Goal: Information Seeking & Learning: Check status

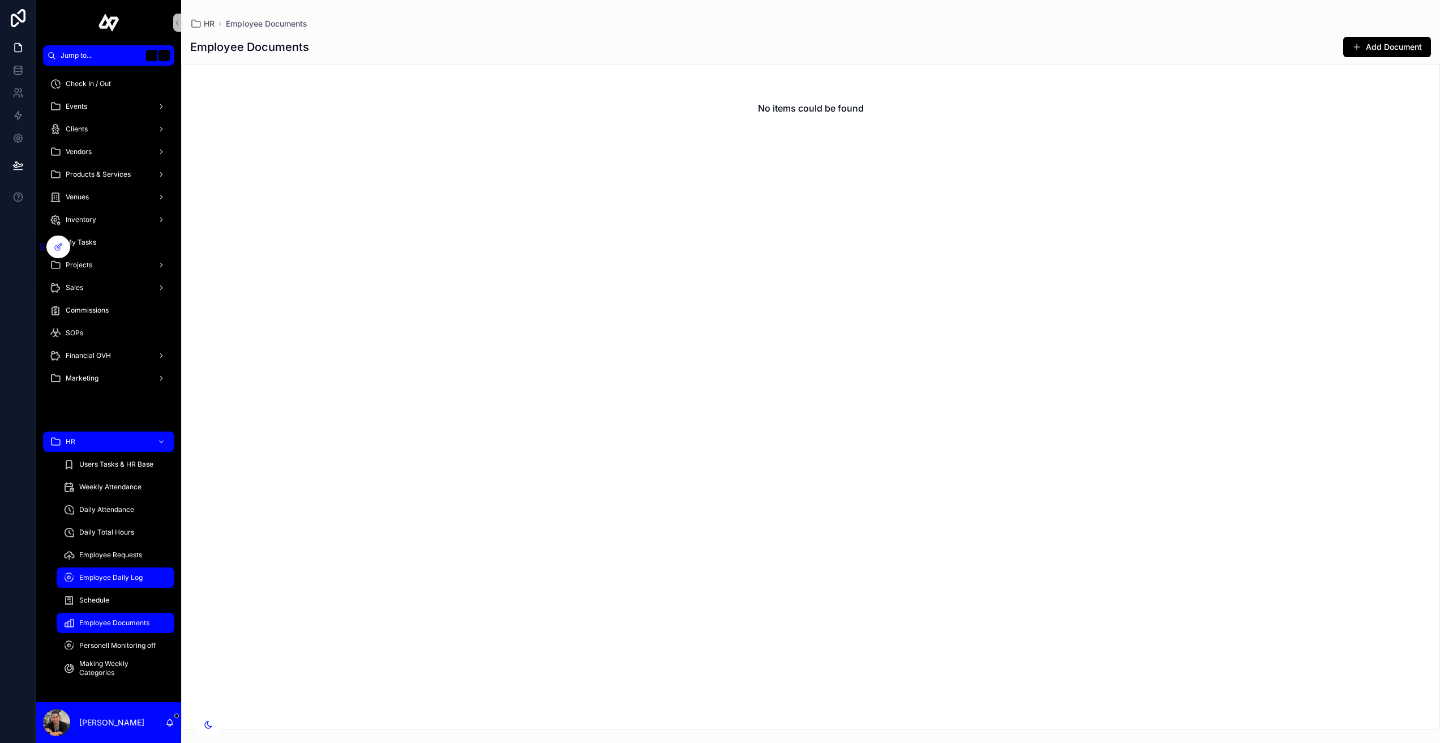
click at [107, 581] on span "Employee Daily Log" at bounding box center [110, 577] width 63 height 9
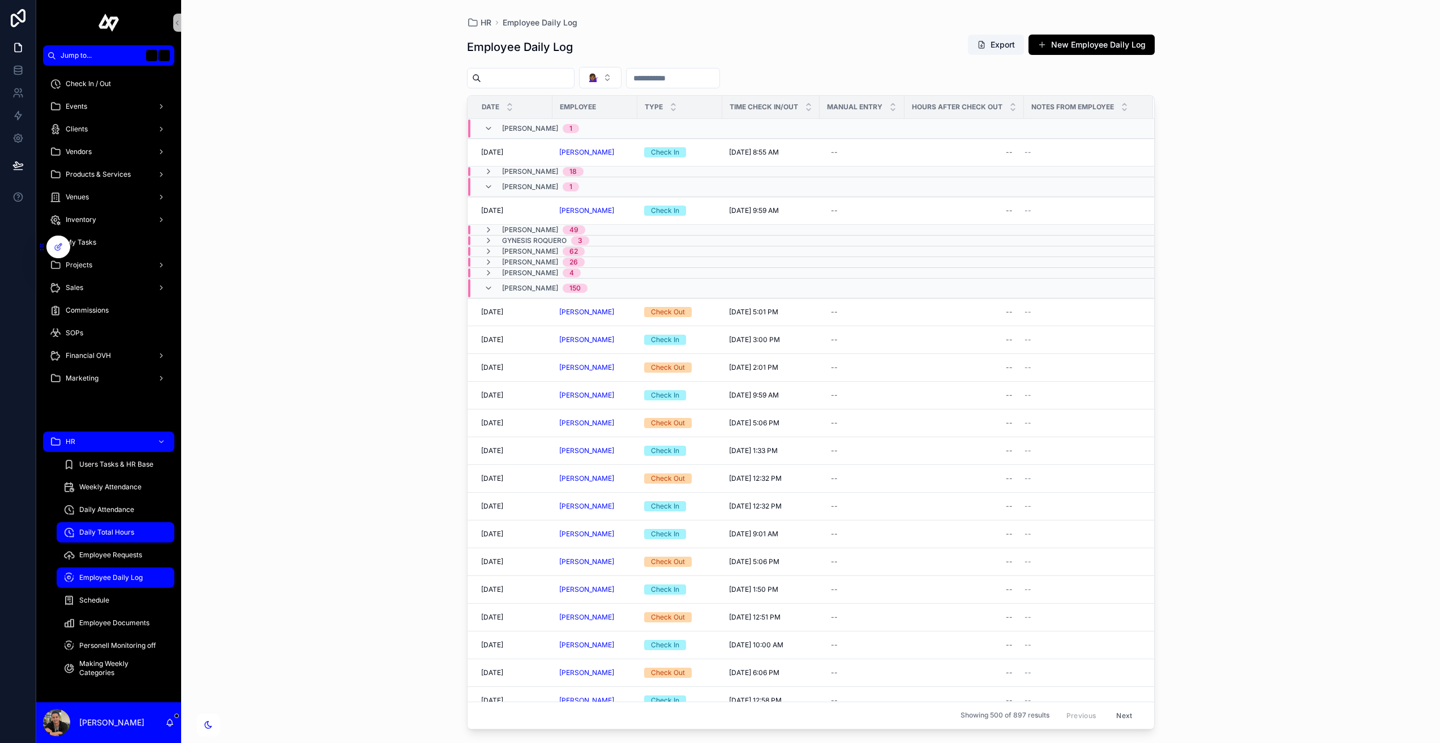
click at [118, 533] on span "Daily Total Hours" at bounding box center [106, 532] width 55 height 9
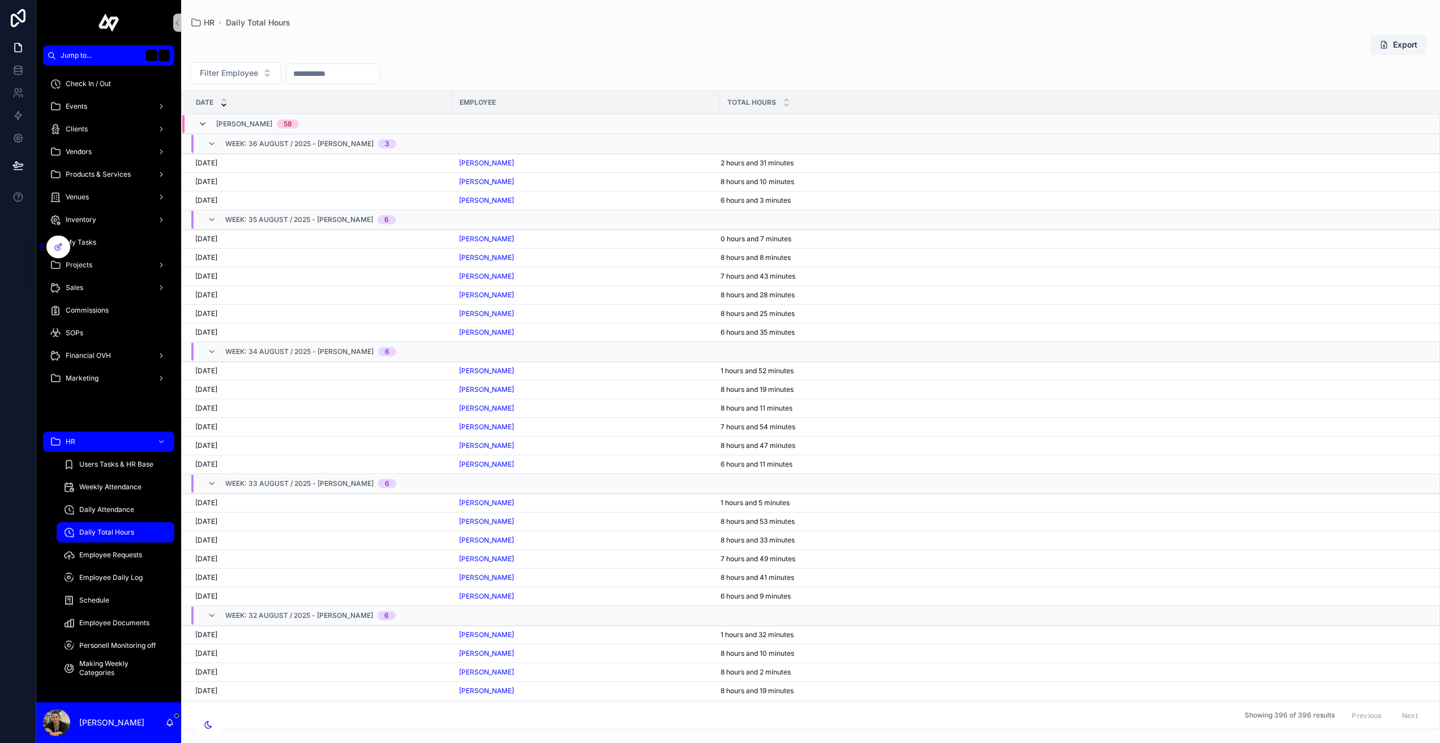
click at [204, 123] on icon "scrollable content" at bounding box center [202, 123] width 9 height 9
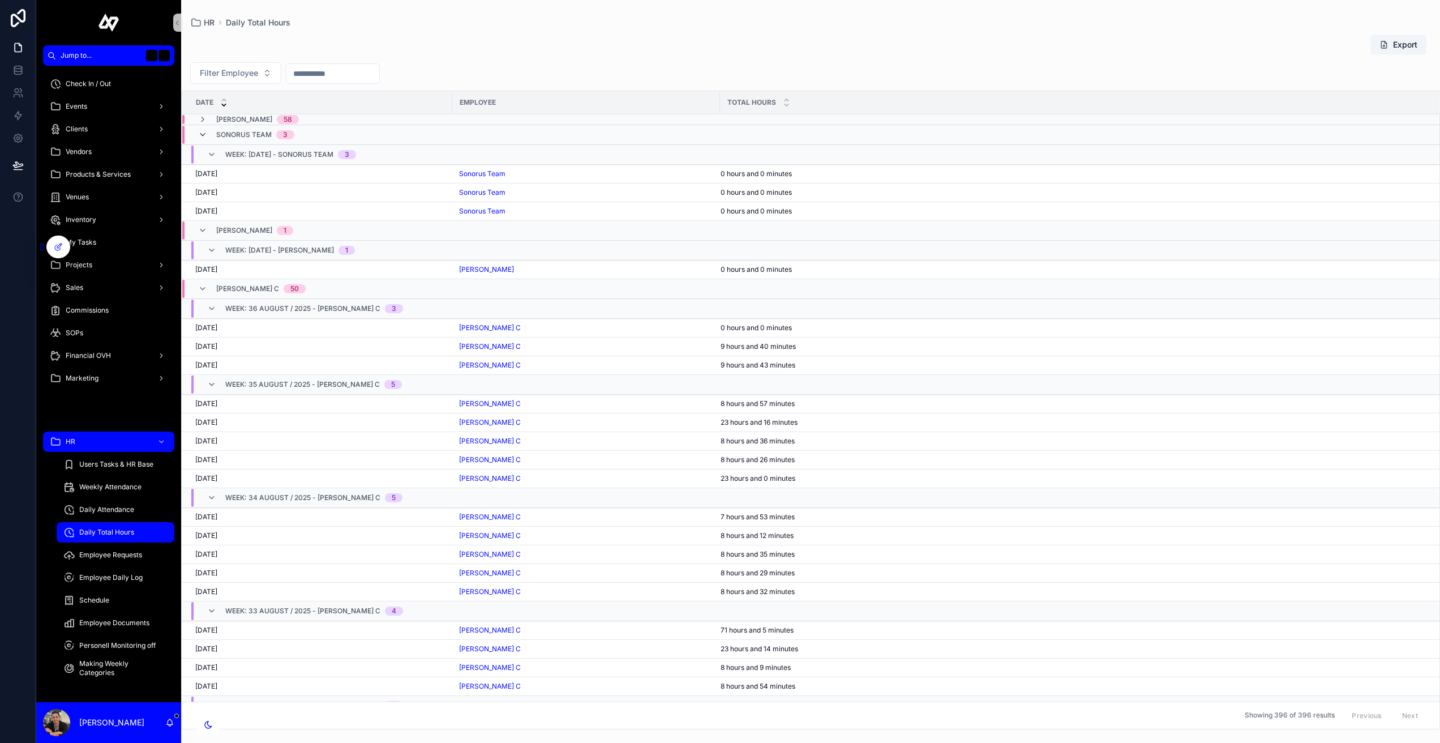
click at [204, 133] on icon "scrollable content" at bounding box center [202, 134] width 9 height 9
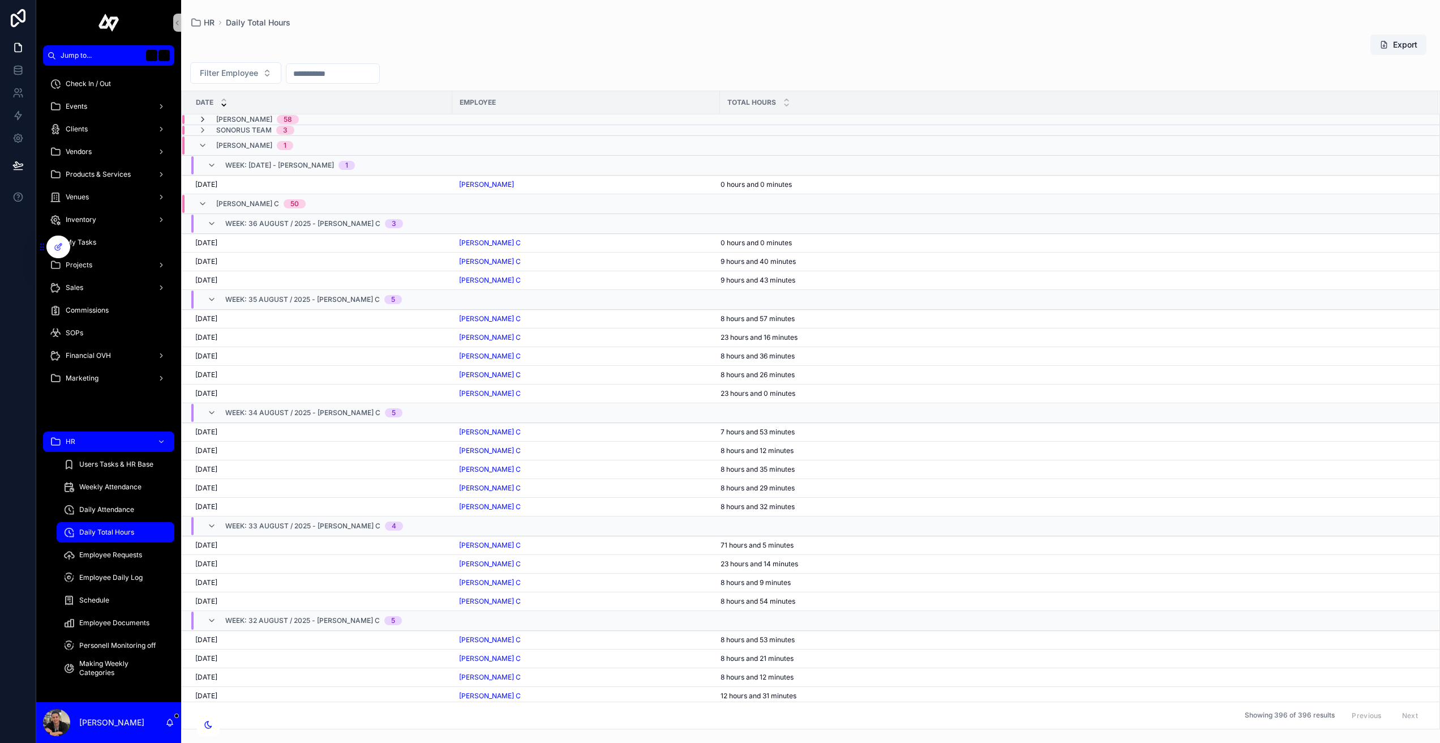
click at [204, 119] on icon "scrollable content" at bounding box center [202, 119] width 9 height 9
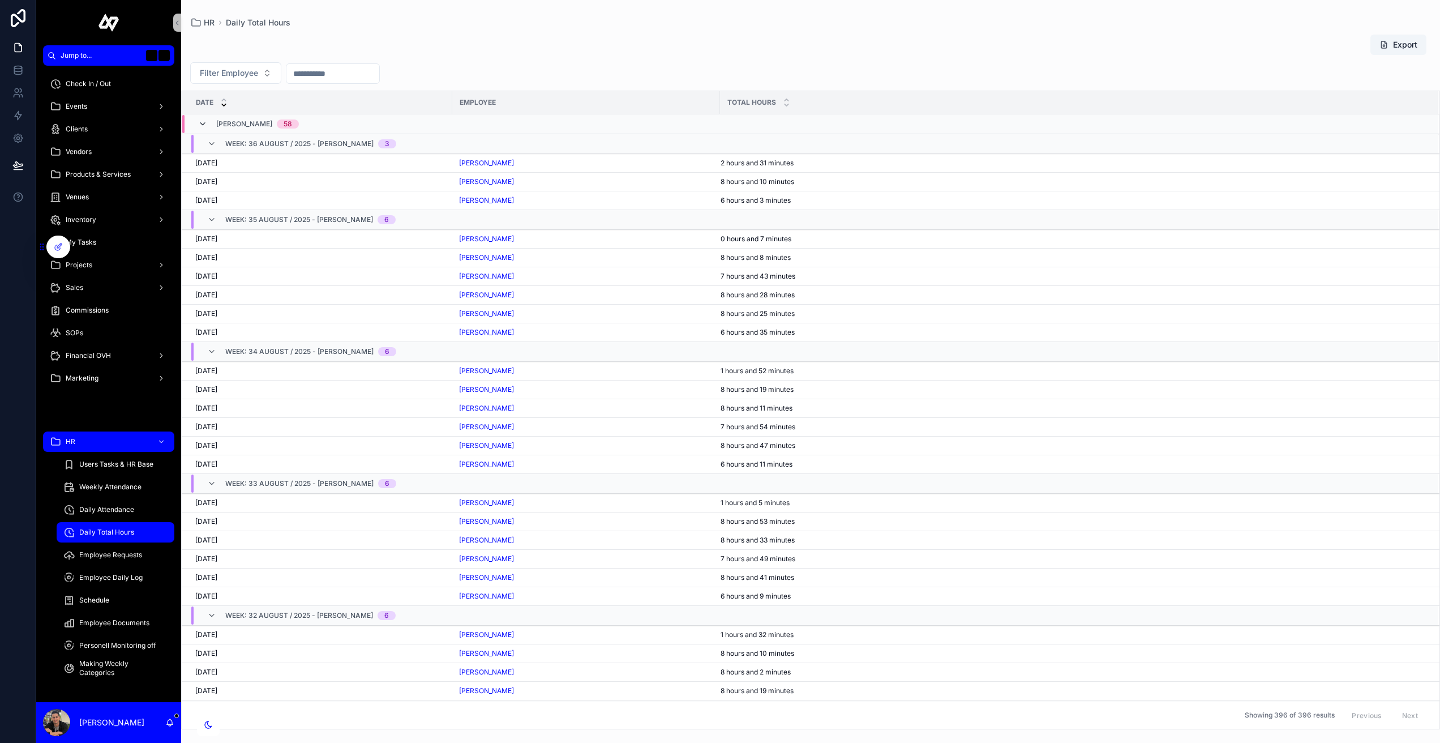
click at [207, 121] on icon "scrollable content" at bounding box center [202, 123] width 9 height 9
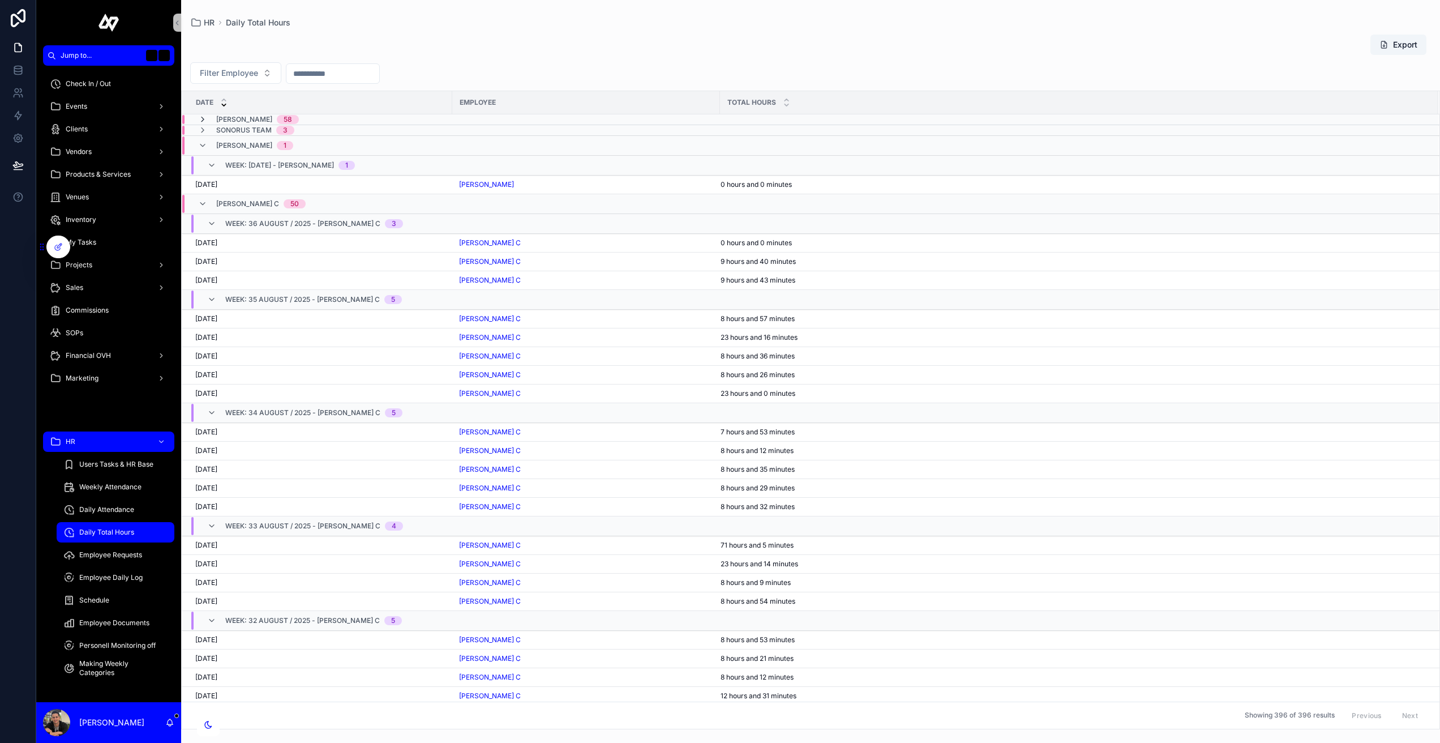
click at [204, 119] on icon "scrollable content" at bounding box center [202, 119] width 9 height 9
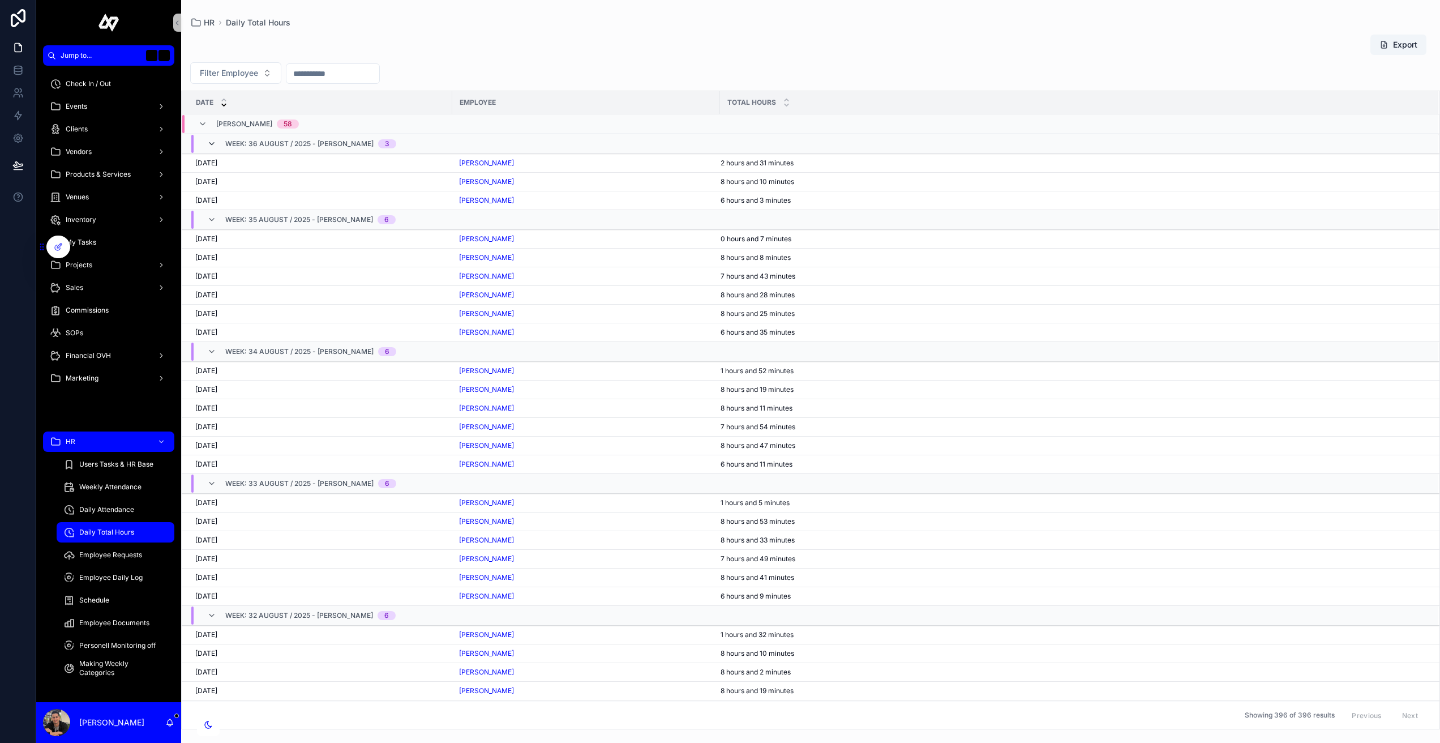
click at [210, 147] on icon "scrollable content" at bounding box center [211, 143] width 9 height 9
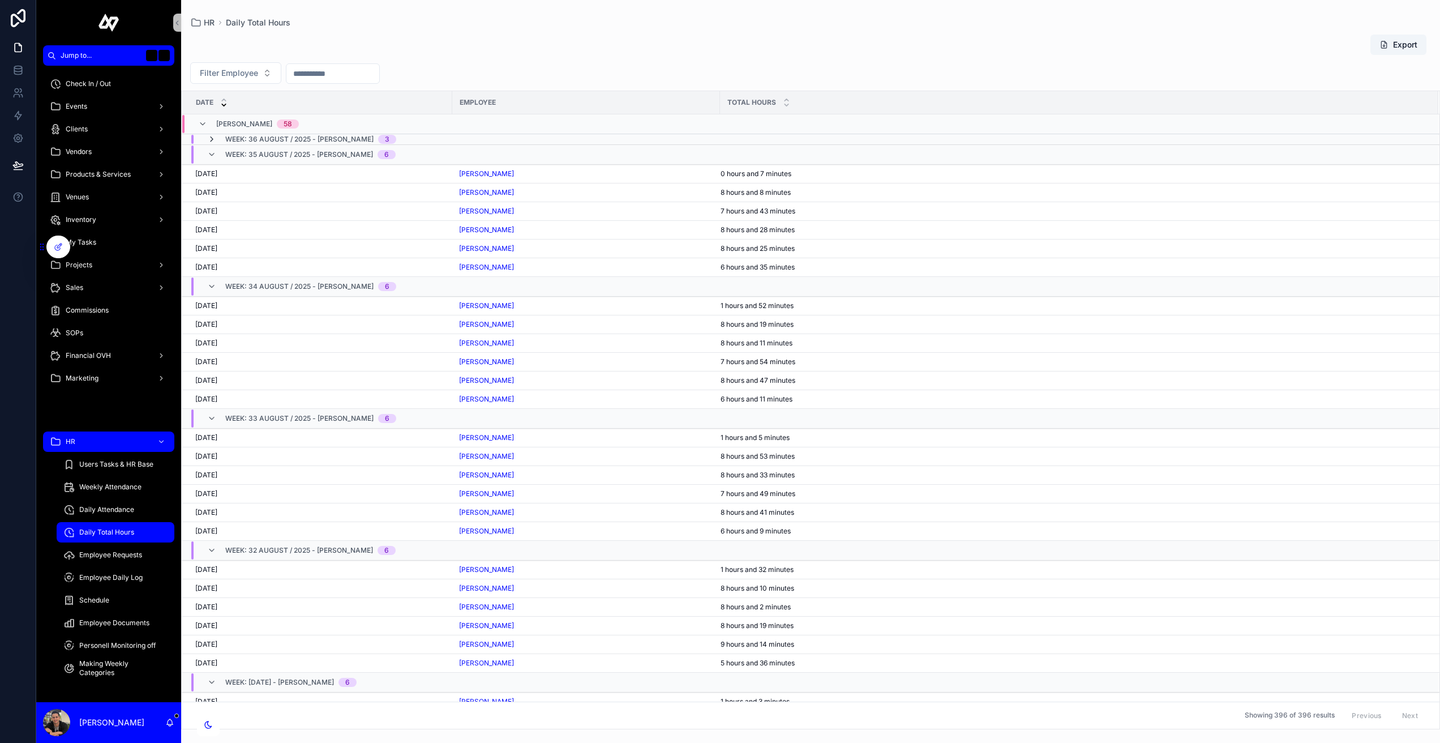
click at [215, 139] on icon "scrollable content" at bounding box center [211, 139] width 9 height 9
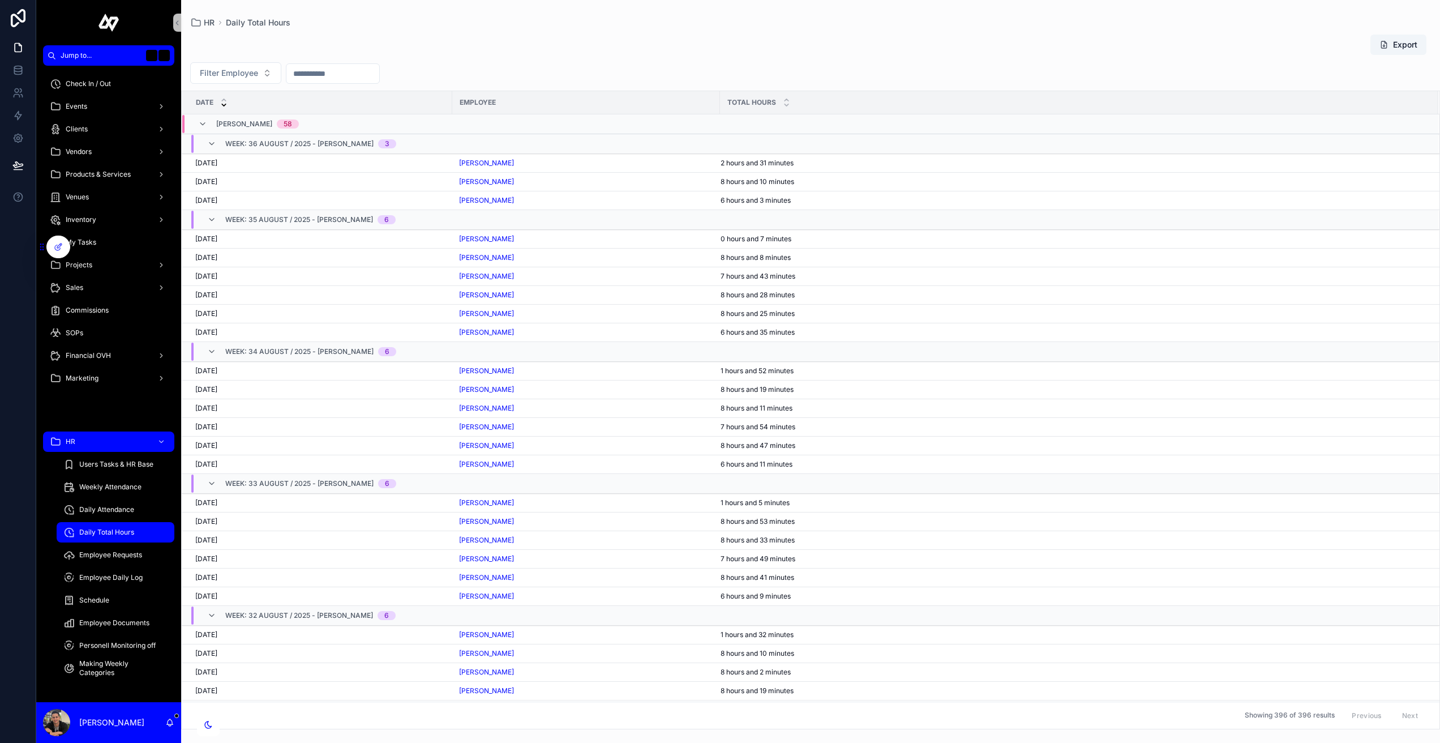
click at [215, 139] on icon "scrollable content" at bounding box center [211, 143] width 9 height 9
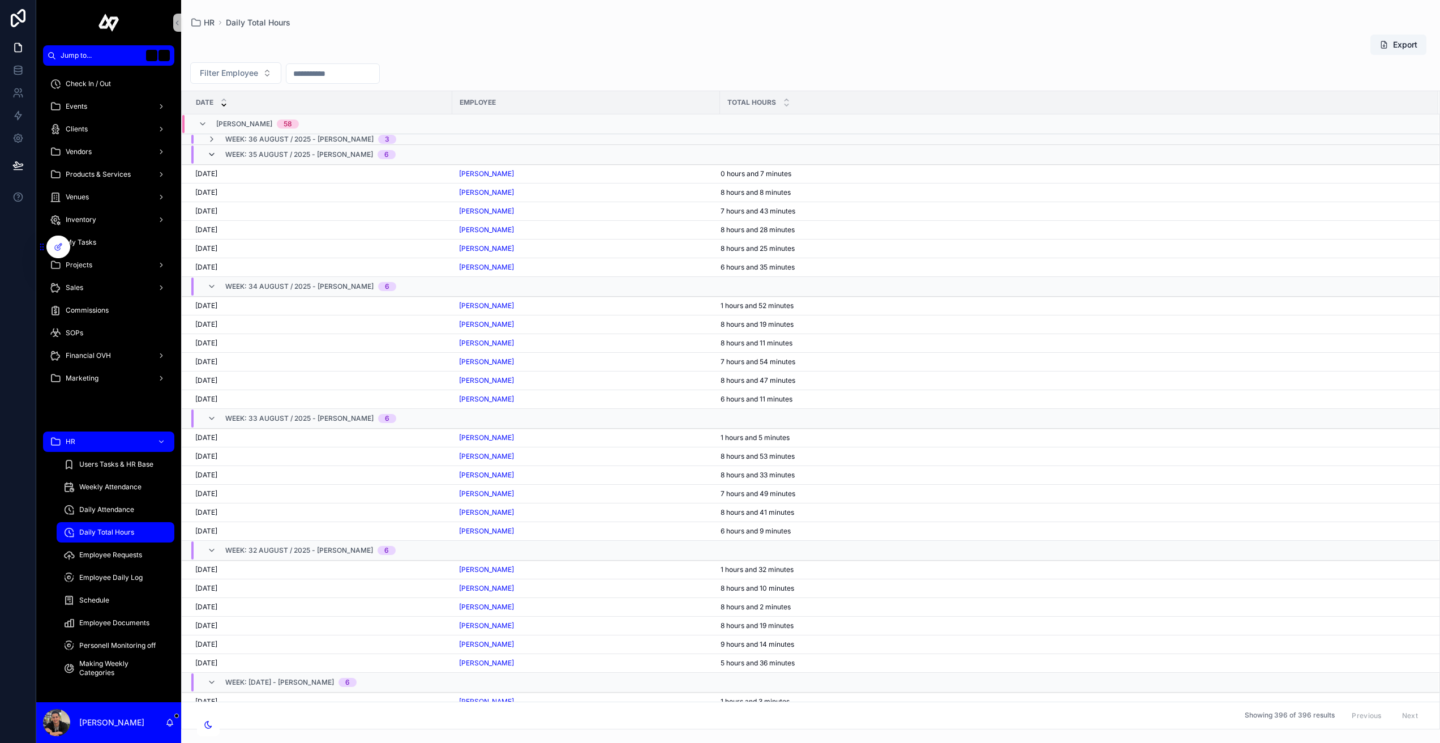
click at [209, 156] on icon "scrollable content" at bounding box center [211, 154] width 9 height 9
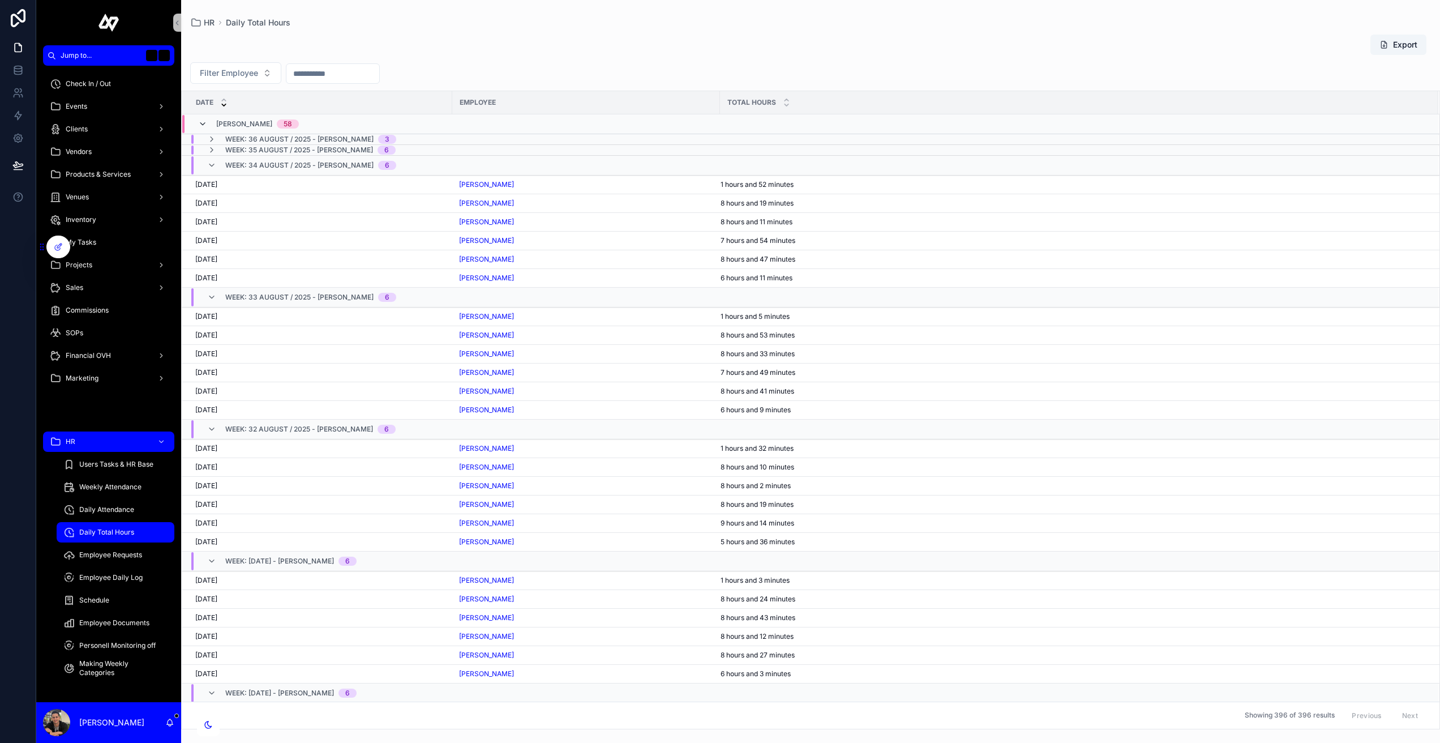
click at [203, 120] on icon "scrollable content" at bounding box center [202, 123] width 9 height 9
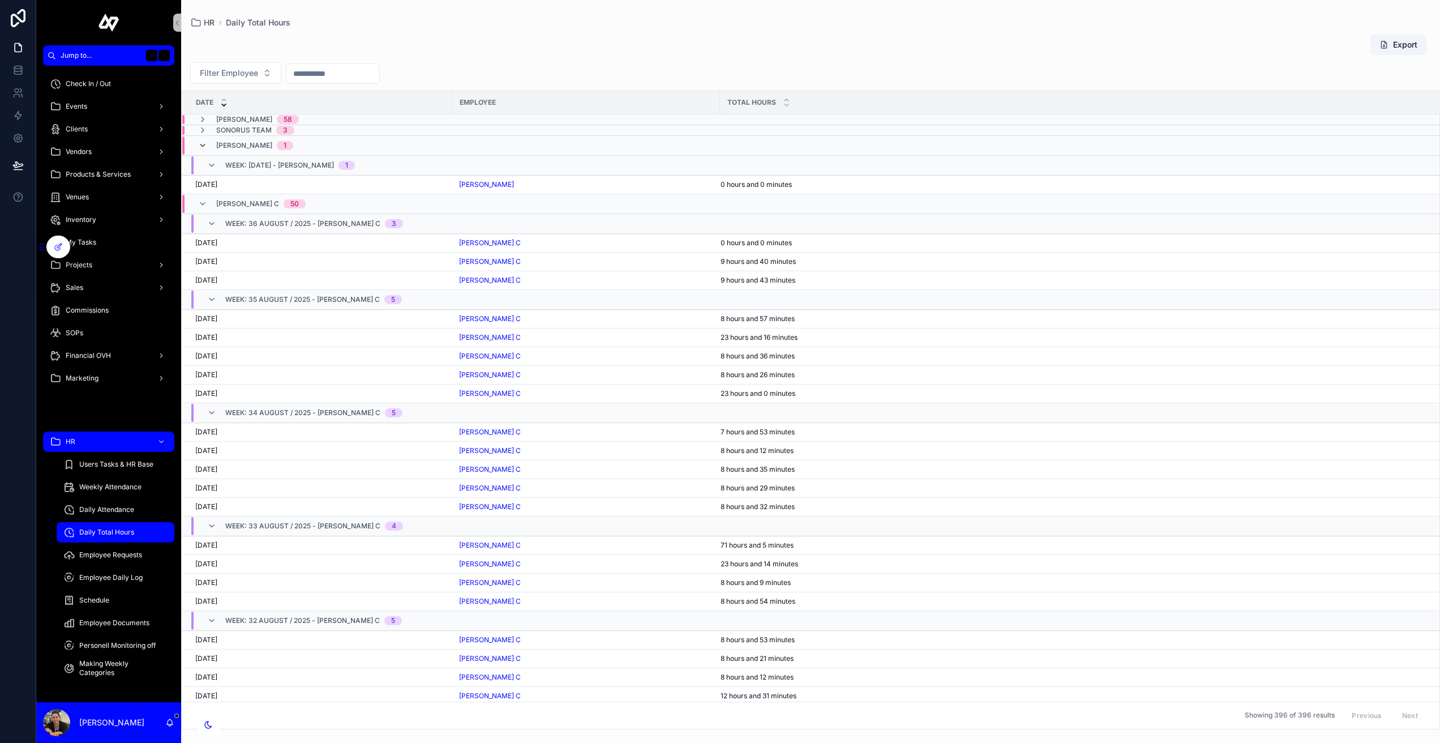
click at [200, 144] on icon "scrollable content" at bounding box center [202, 145] width 9 height 9
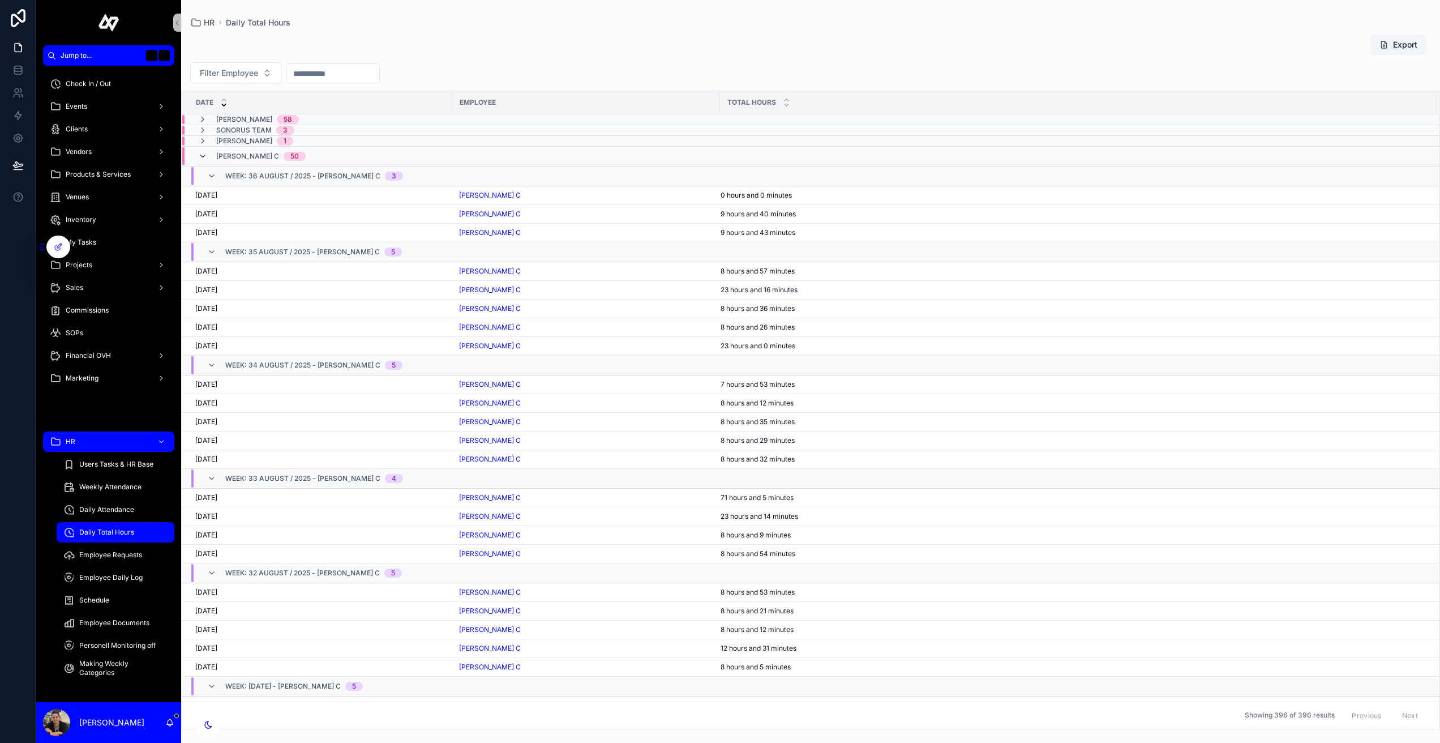
click at [200, 152] on icon "scrollable content" at bounding box center [202, 156] width 9 height 9
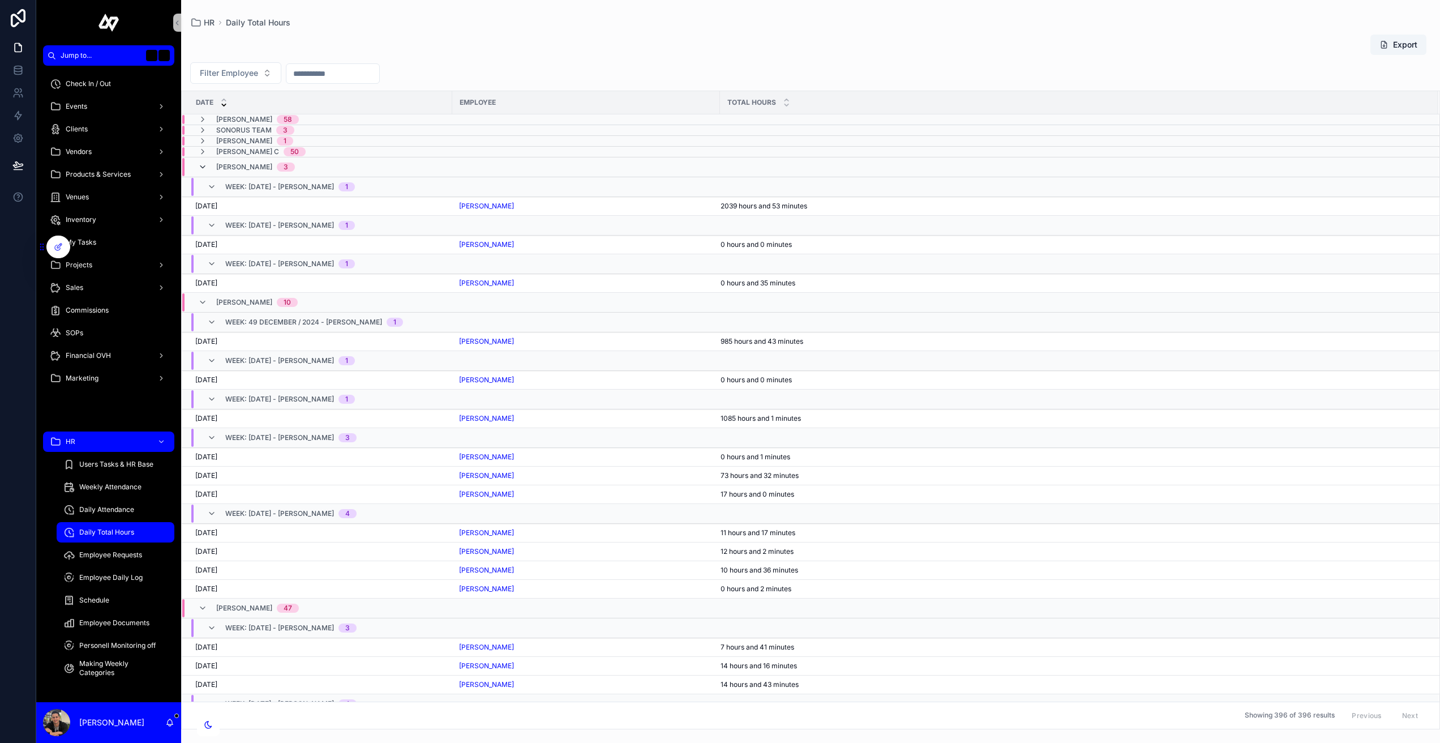
click at [204, 164] on icon "scrollable content" at bounding box center [202, 166] width 9 height 9
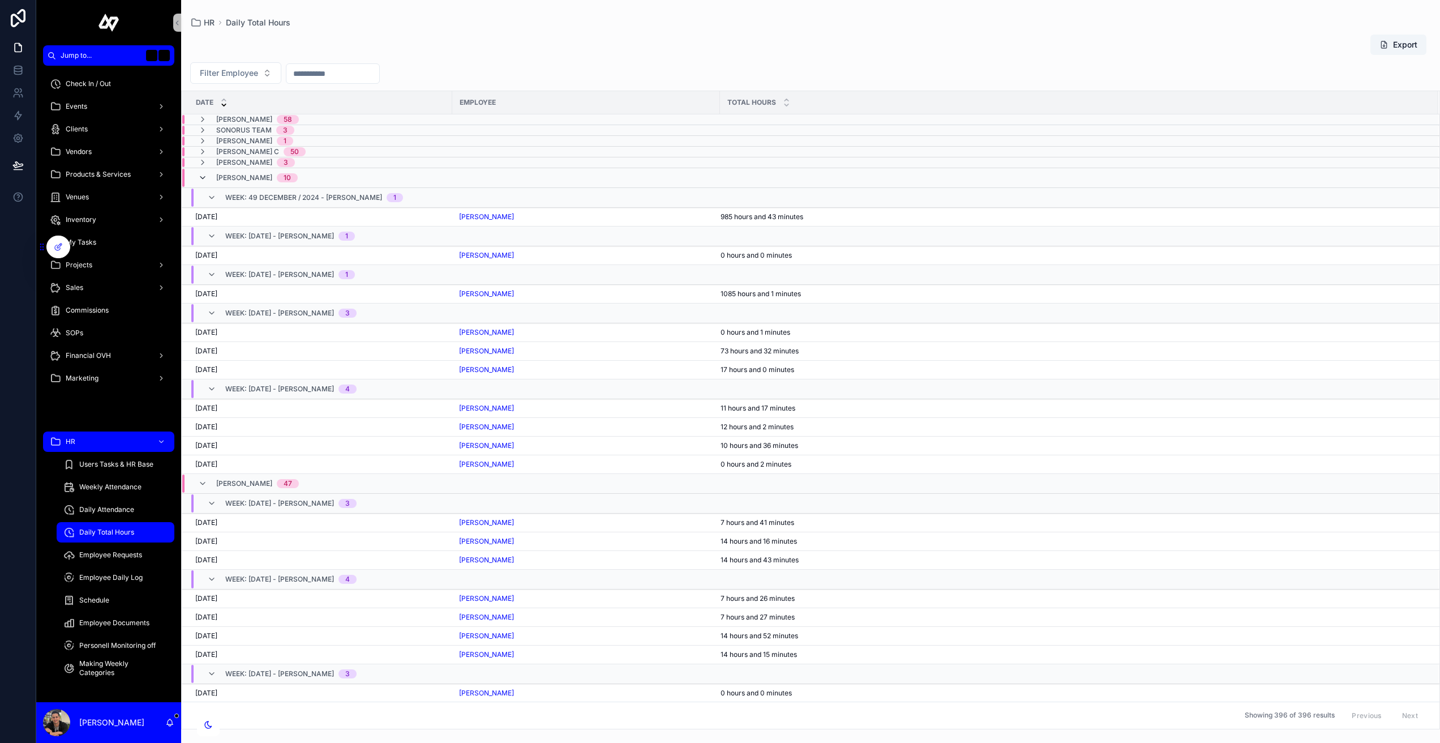
click at [207, 177] on icon "scrollable content" at bounding box center [202, 177] width 9 height 9
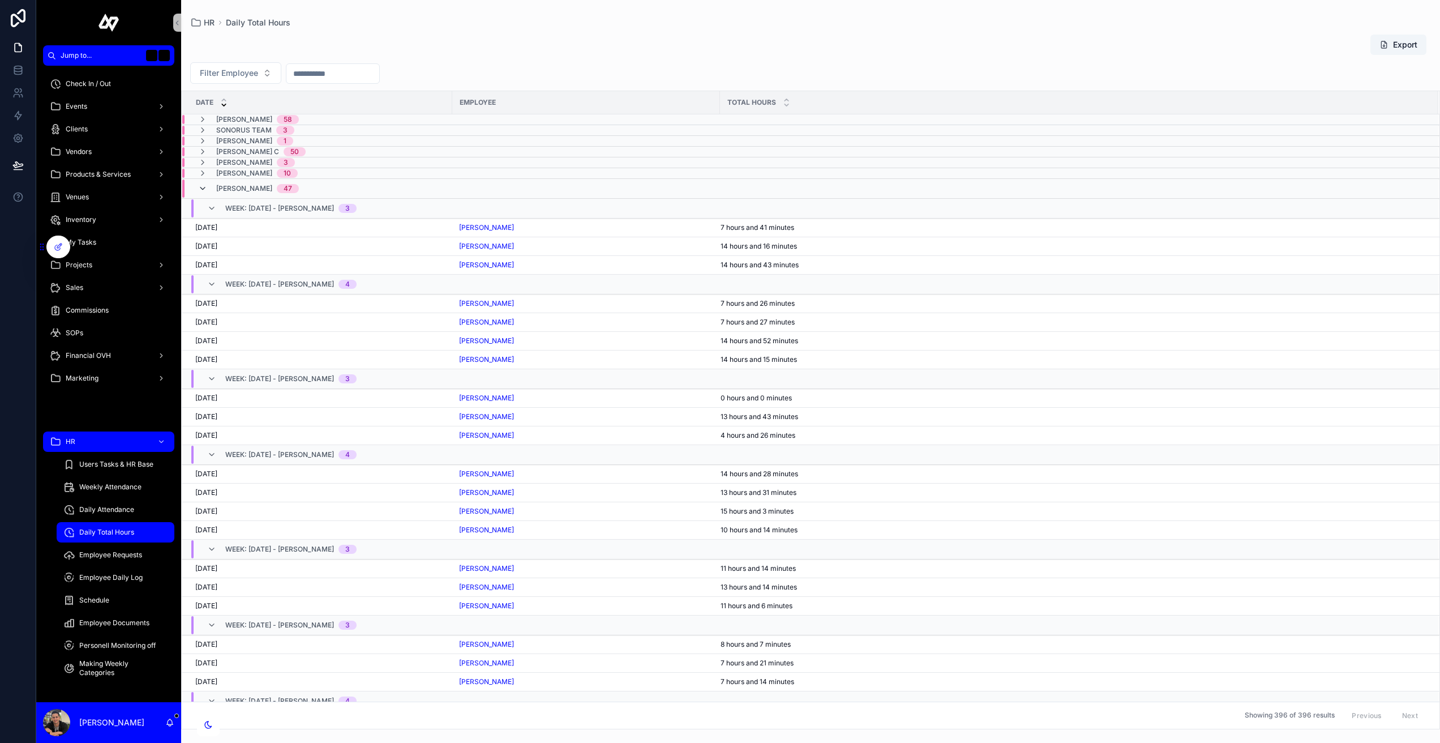
click at [205, 186] on icon "scrollable content" at bounding box center [202, 188] width 9 height 9
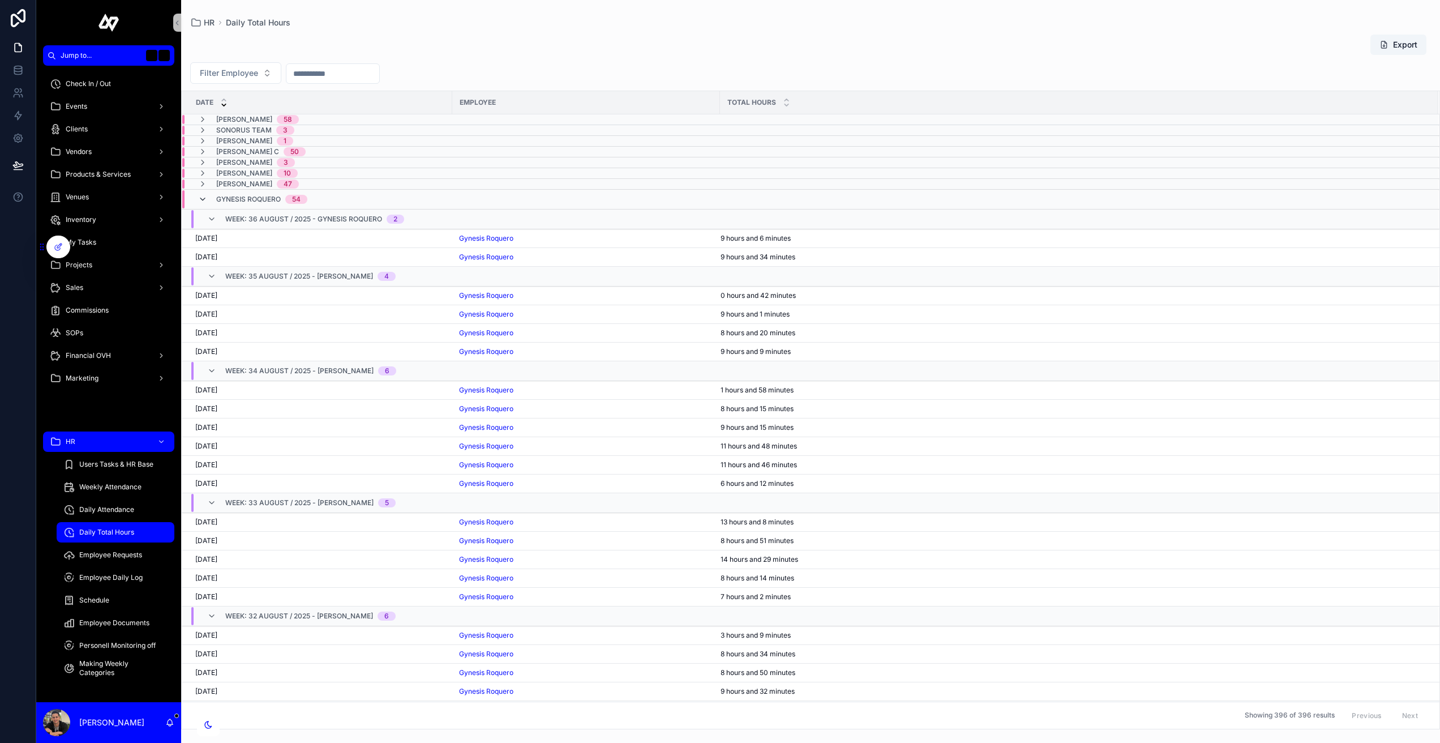
click at [204, 200] on icon "scrollable content" at bounding box center [202, 199] width 9 height 9
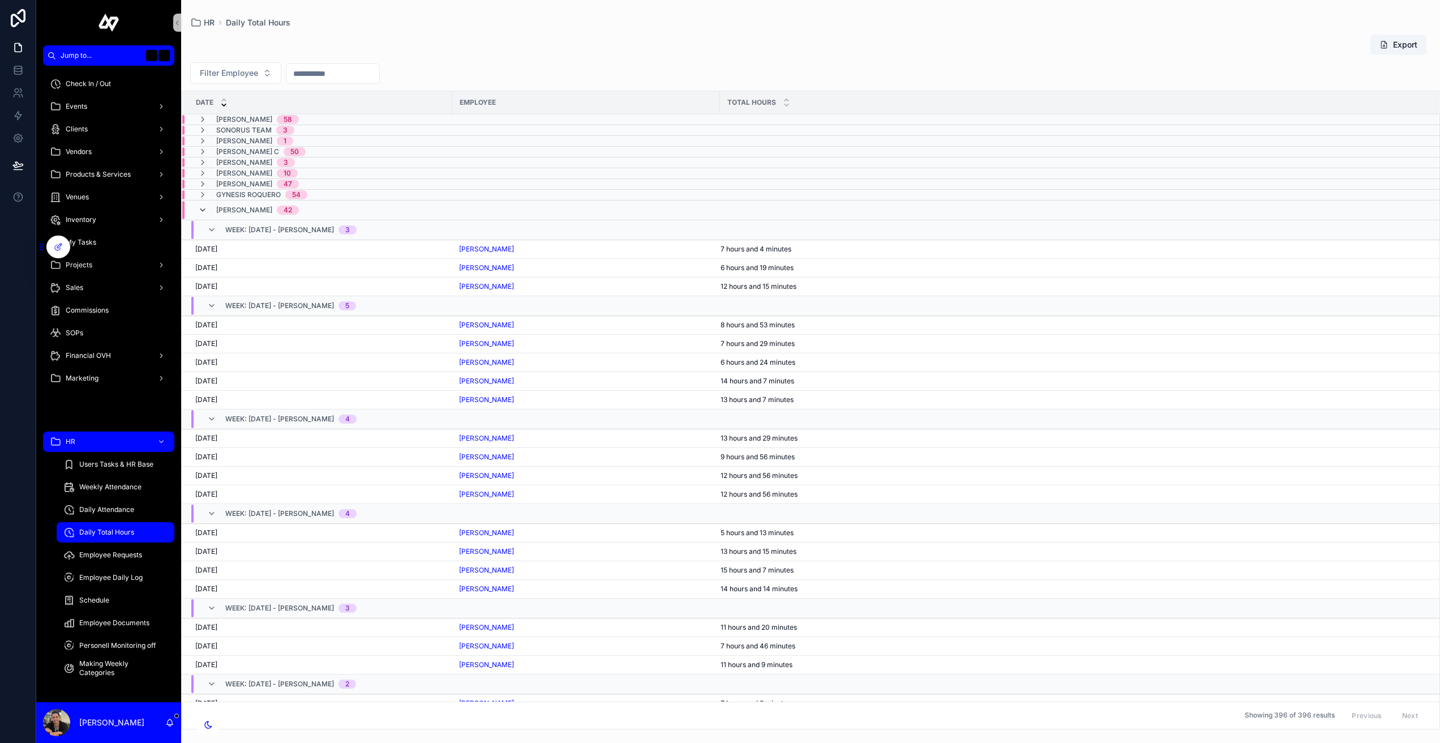
click at [204, 209] on icon "scrollable content" at bounding box center [202, 209] width 9 height 9
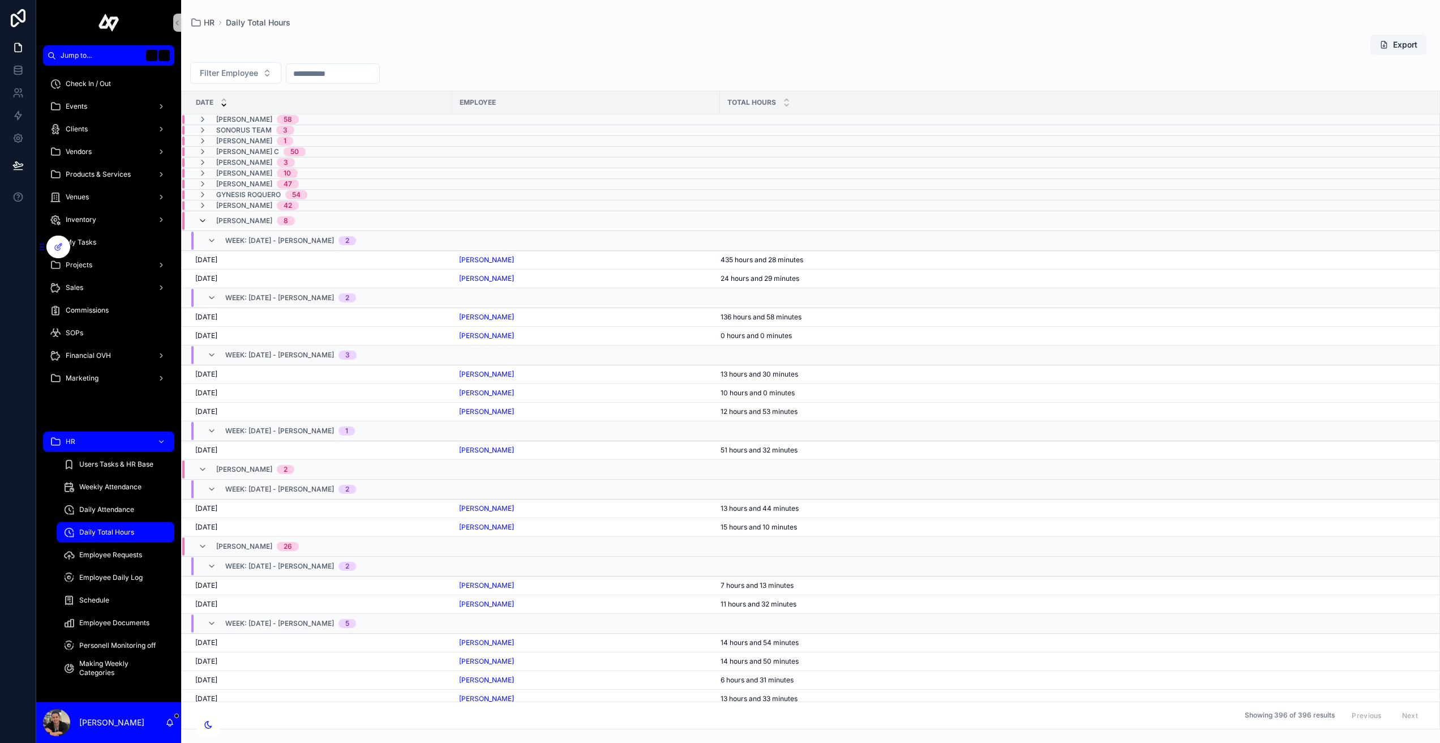
click at [205, 220] on icon "scrollable content" at bounding box center [202, 220] width 9 height 9
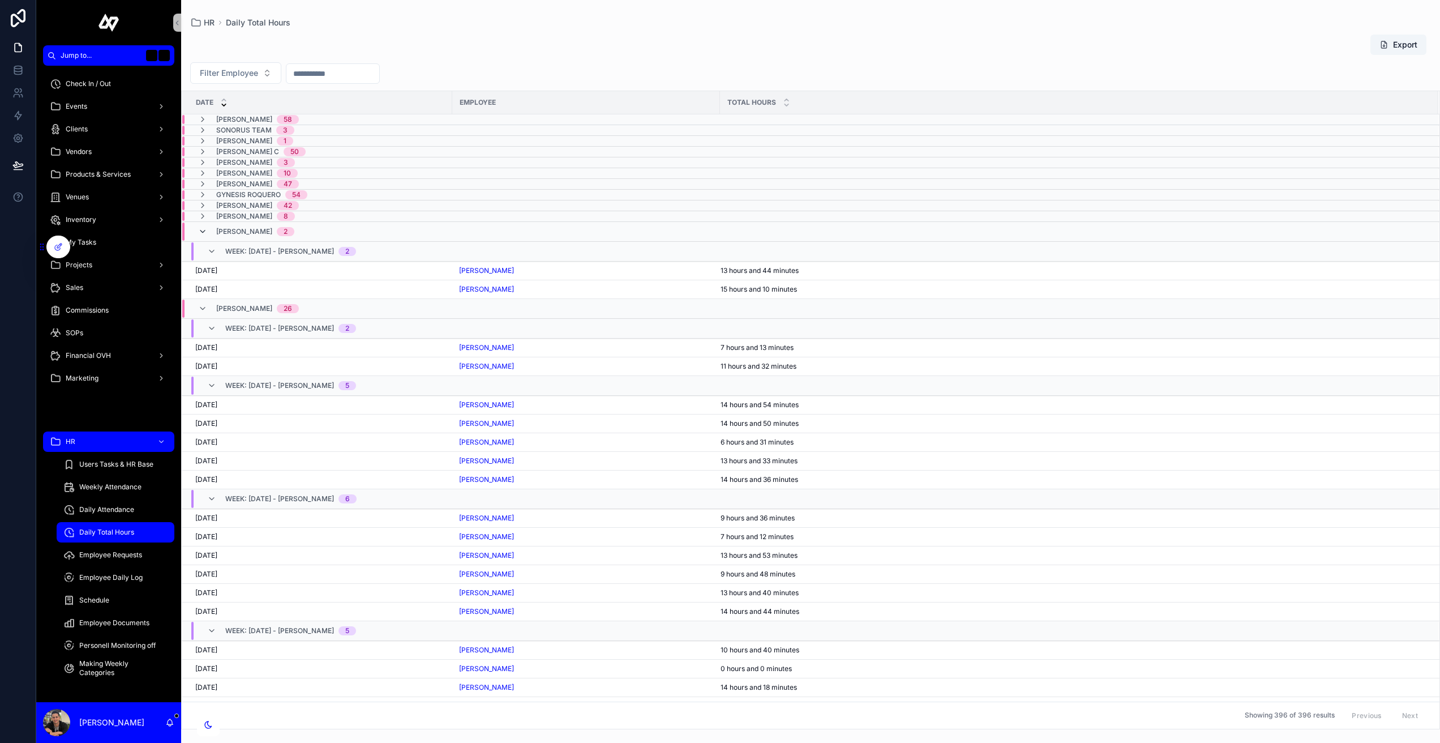
click at [204, 228] on icon "scrollable content" at bounding box center [202, 231] width 9 height 9
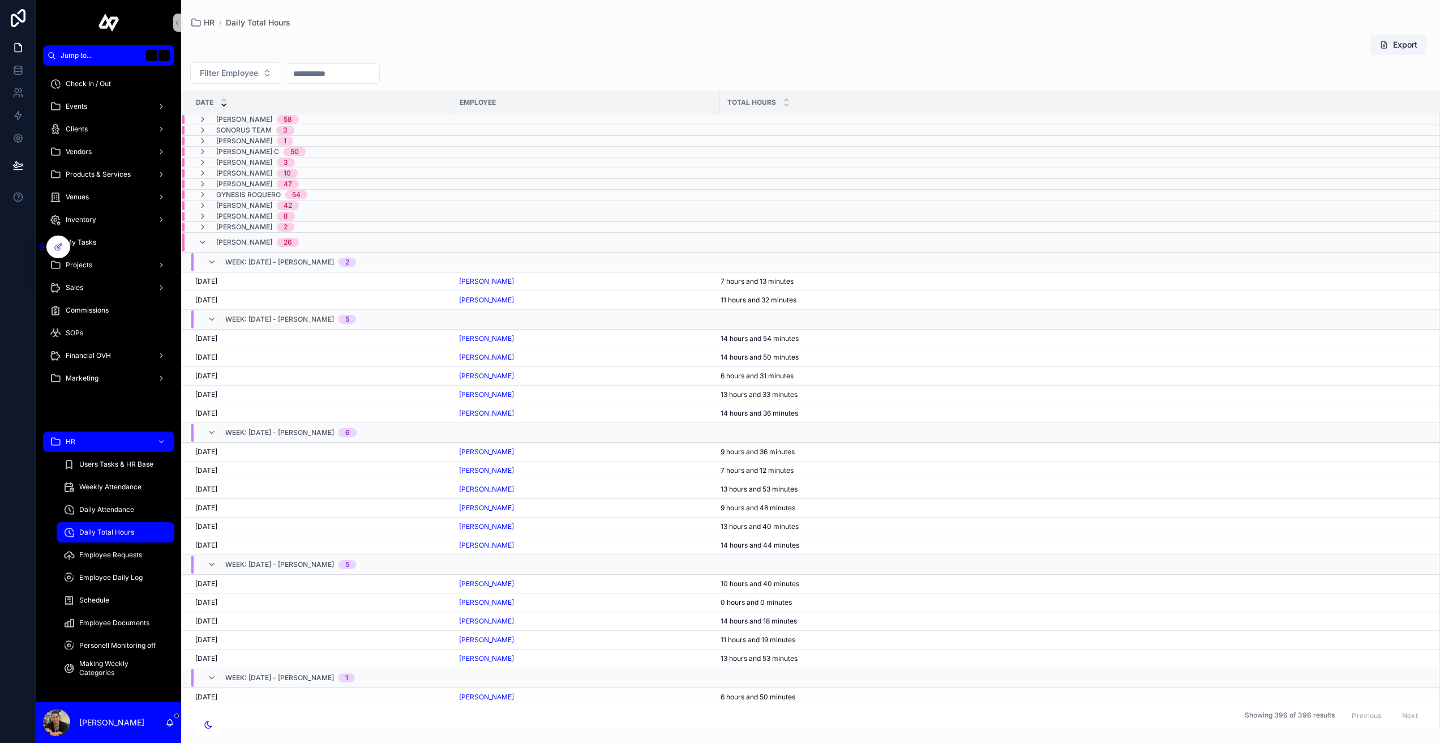
click at [203, 262] on div "Week: 28 July / 2025 - Christopher Rivera 2" at bounding box center [282, 262] width 176 height 18
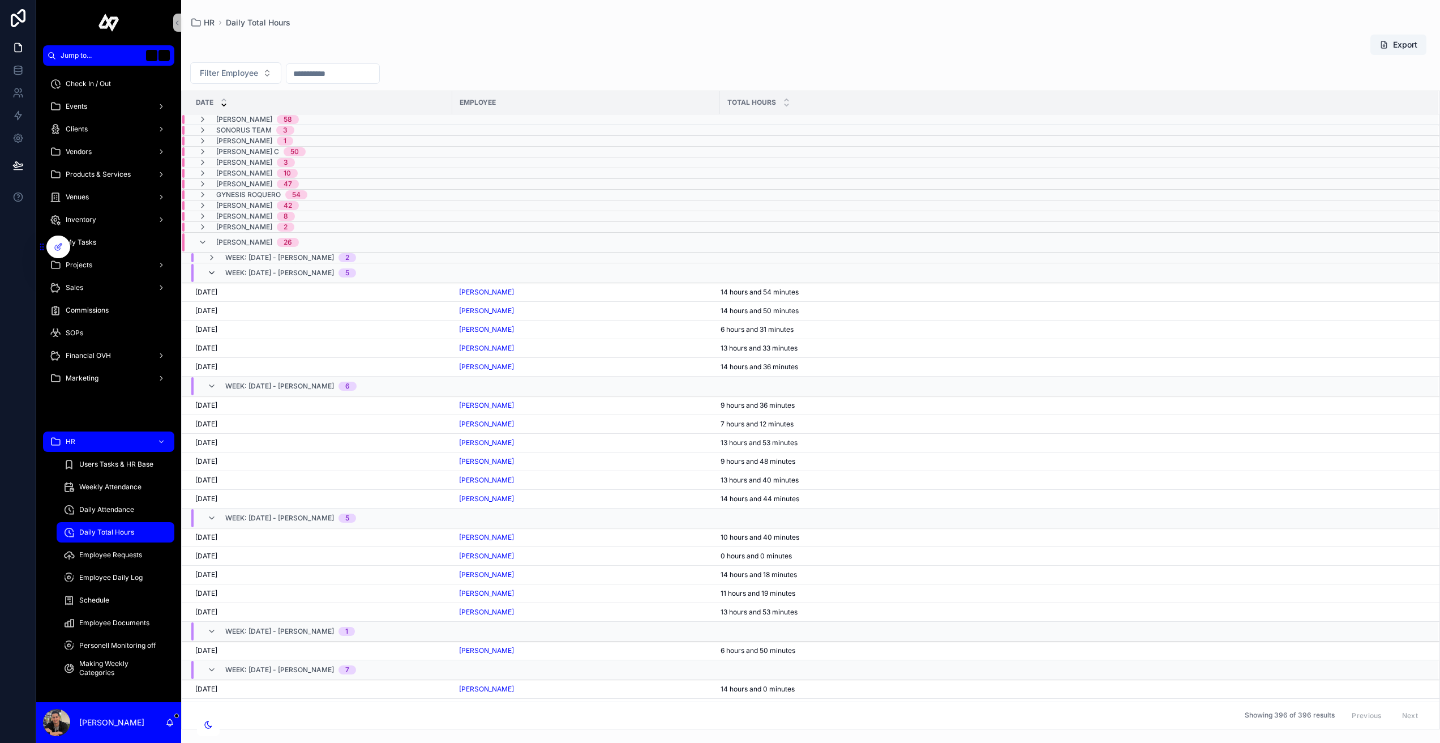
click at [208, 274] on icon "scrollable content" at bounding box center [211, 272] width 9 height 9
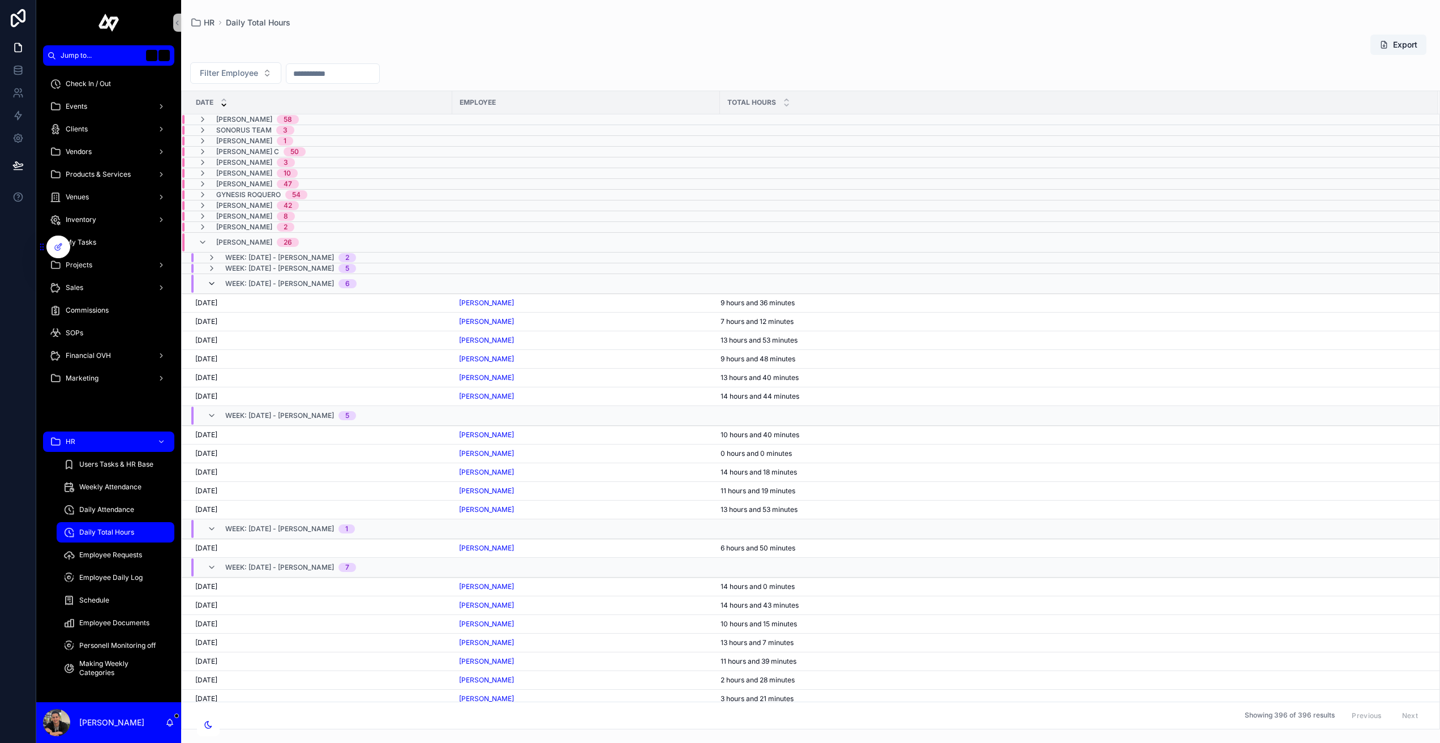
click at [212, 285] on icon "scrollable content" at bounding box center [211, 283] width 9 height 9
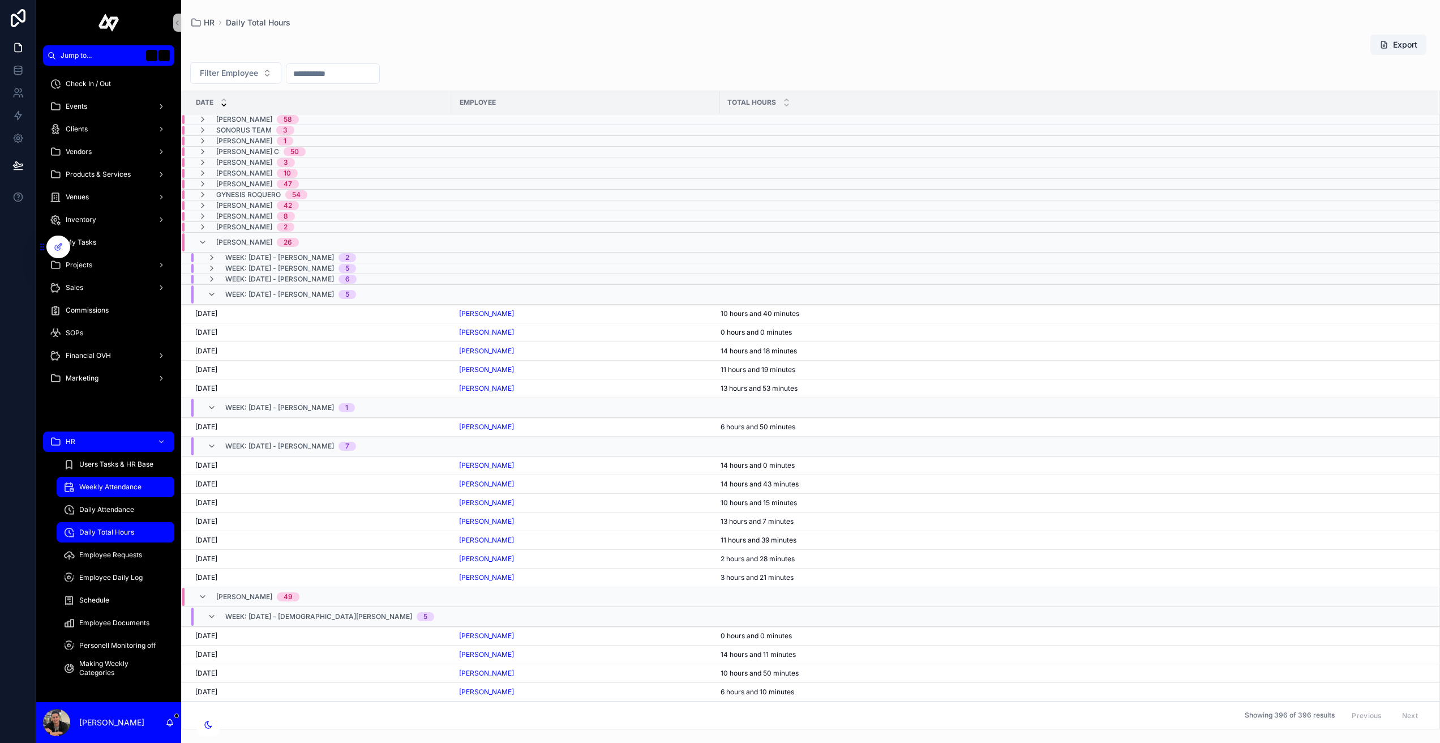
click at [126, 486] on span "Weekly Attendance" at bounding box center [110, 486] width 62 height 9
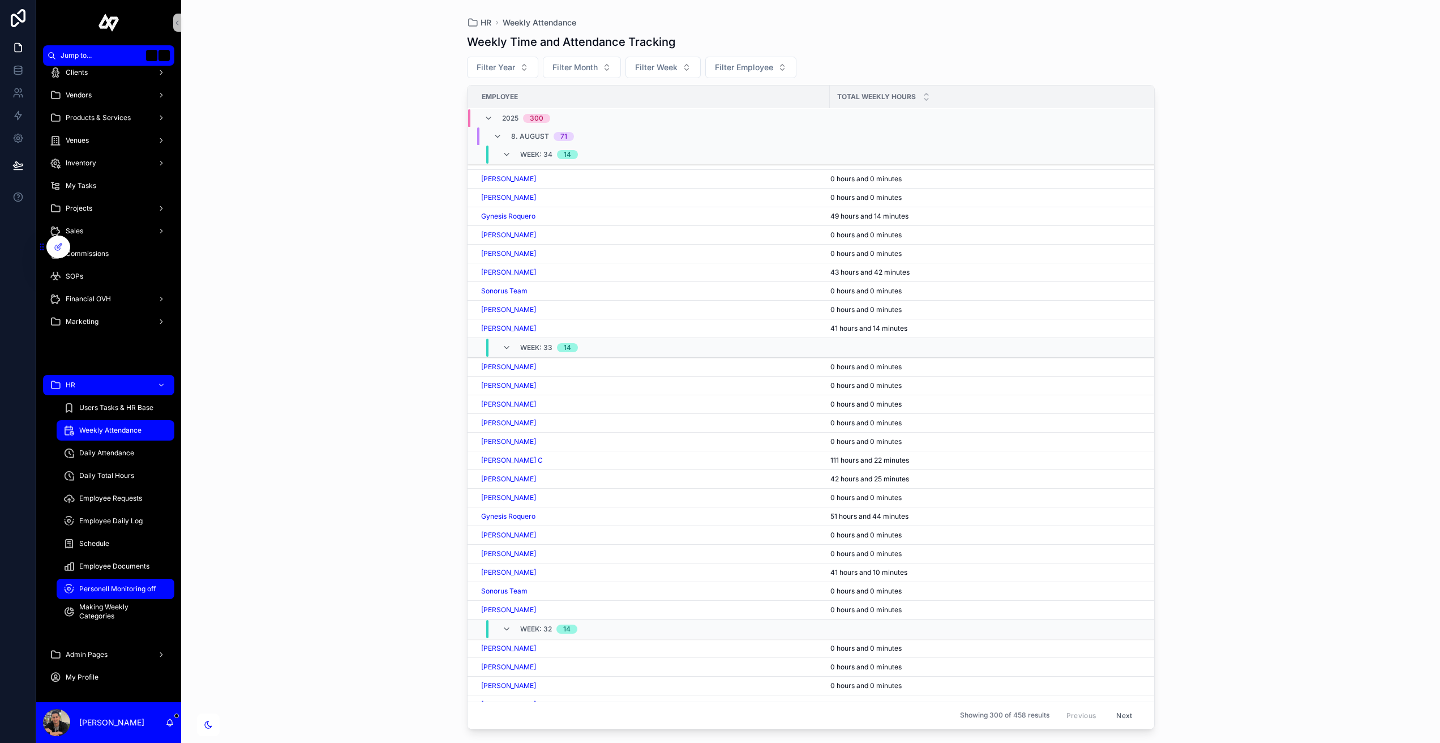
scroll to position [55, 0]
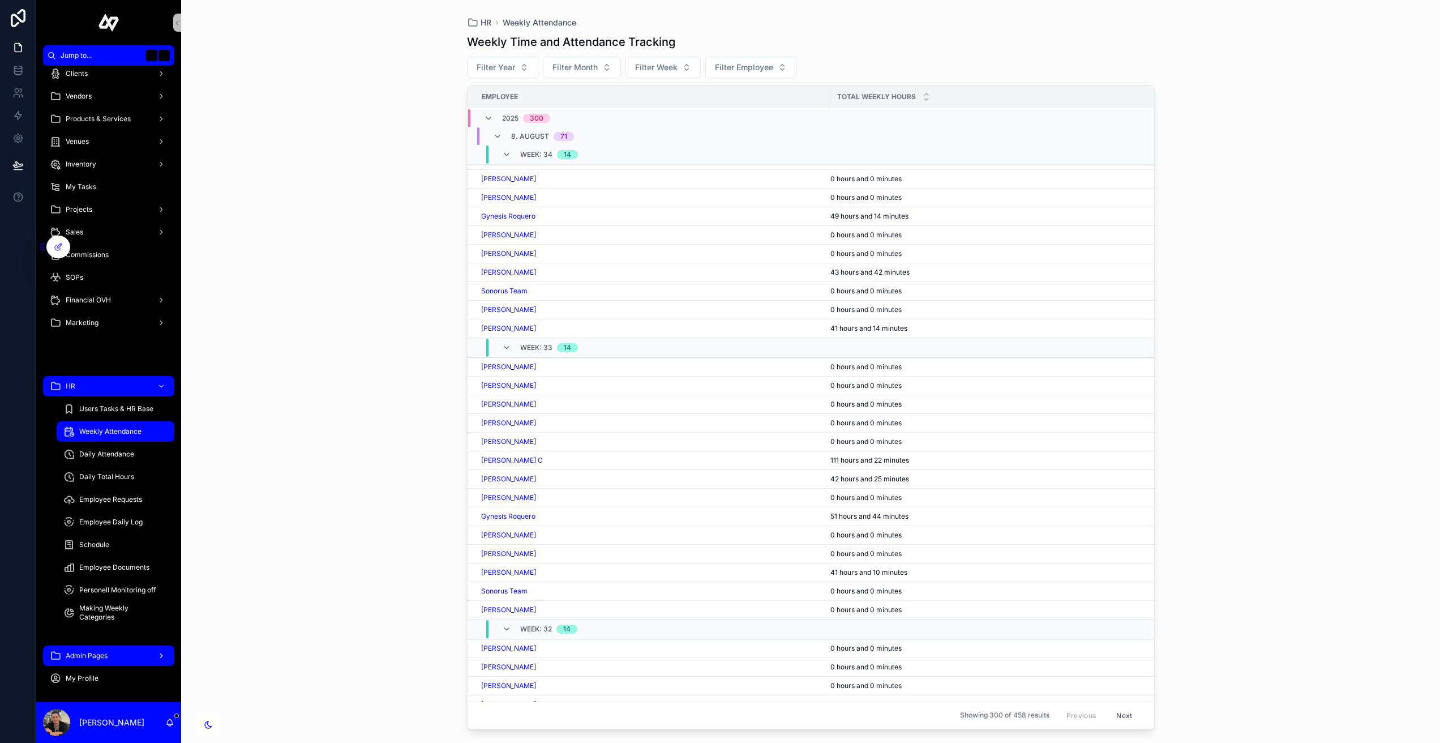
click at [99, 651] on span "Admin Pages" at bounding box center [87, 655] width 42 height 9
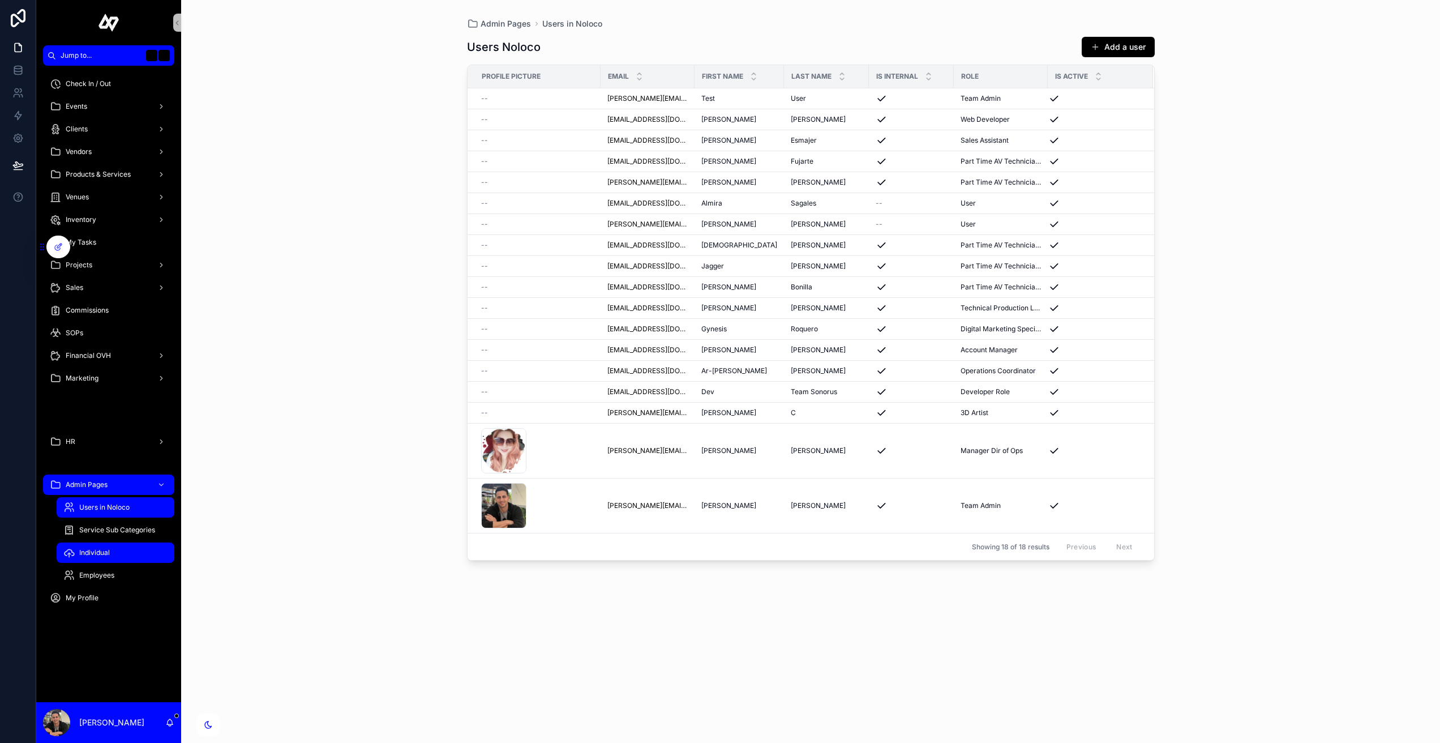
click at [106, 550] on span "Individual" at bounding box center [94, 552] width 31 height 9
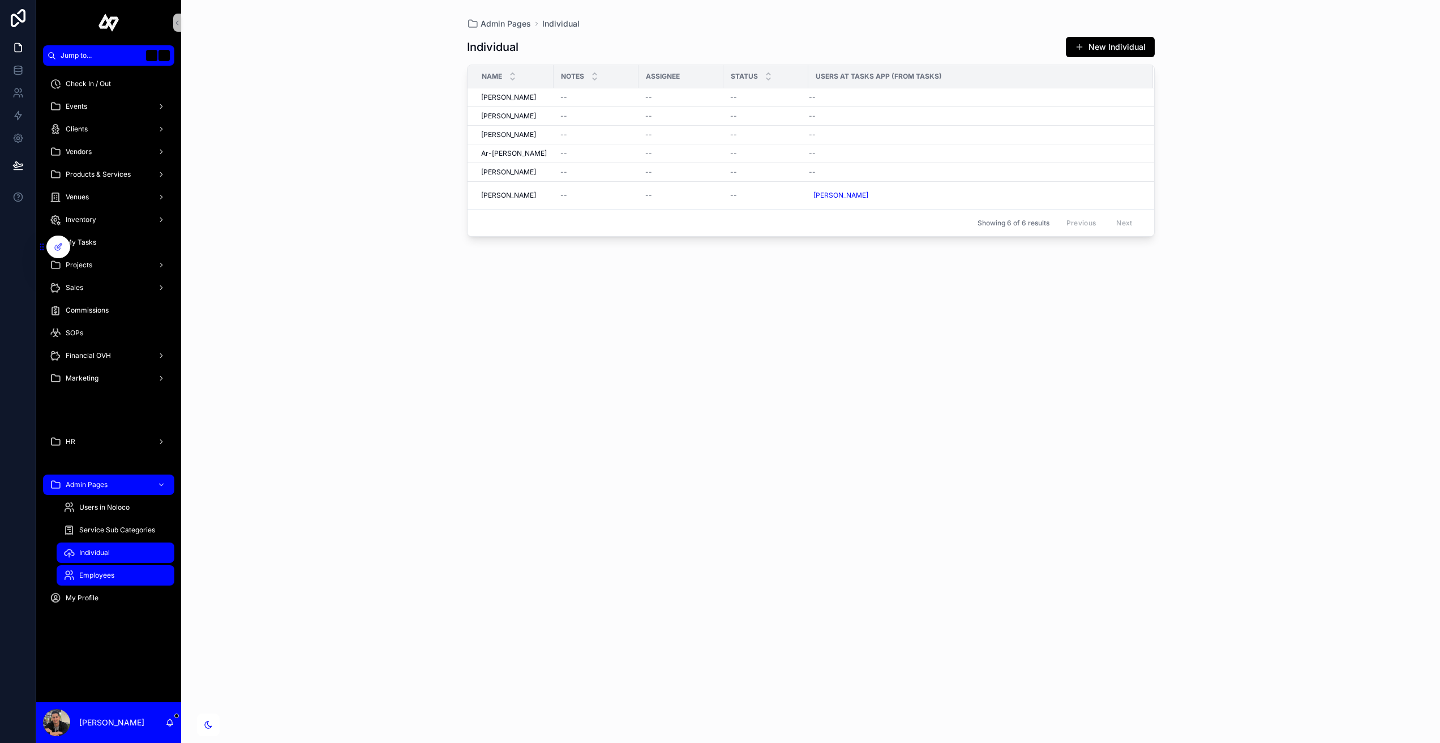
click at [104, 571] on span "Employees" at bounding box center [96, 575] width 35 height 9
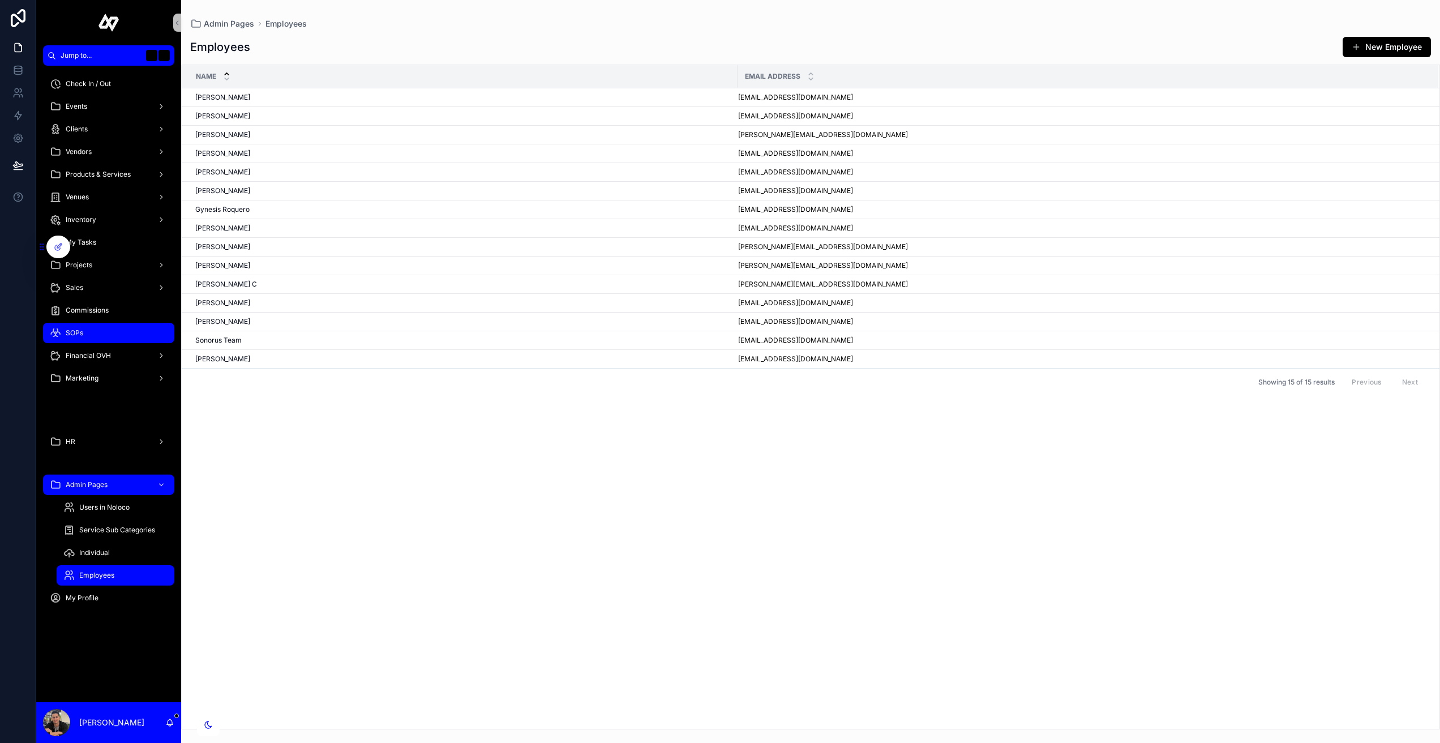
click at [99, 341] on div "SOPs" at bounding box center [109, 333] width 118 height 18
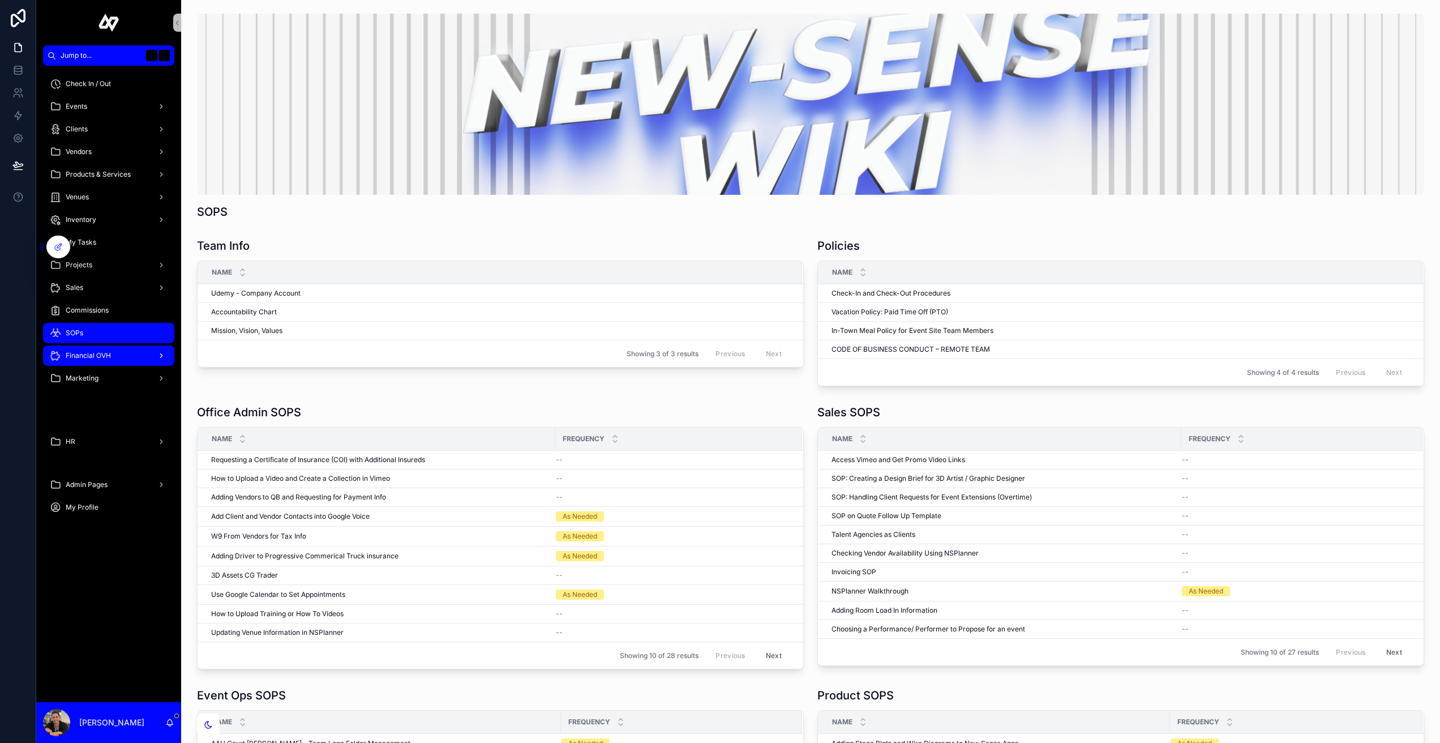
click at [96, 349] on div "Financial OVH" at bounding box center [109, 355] width 118 height 18
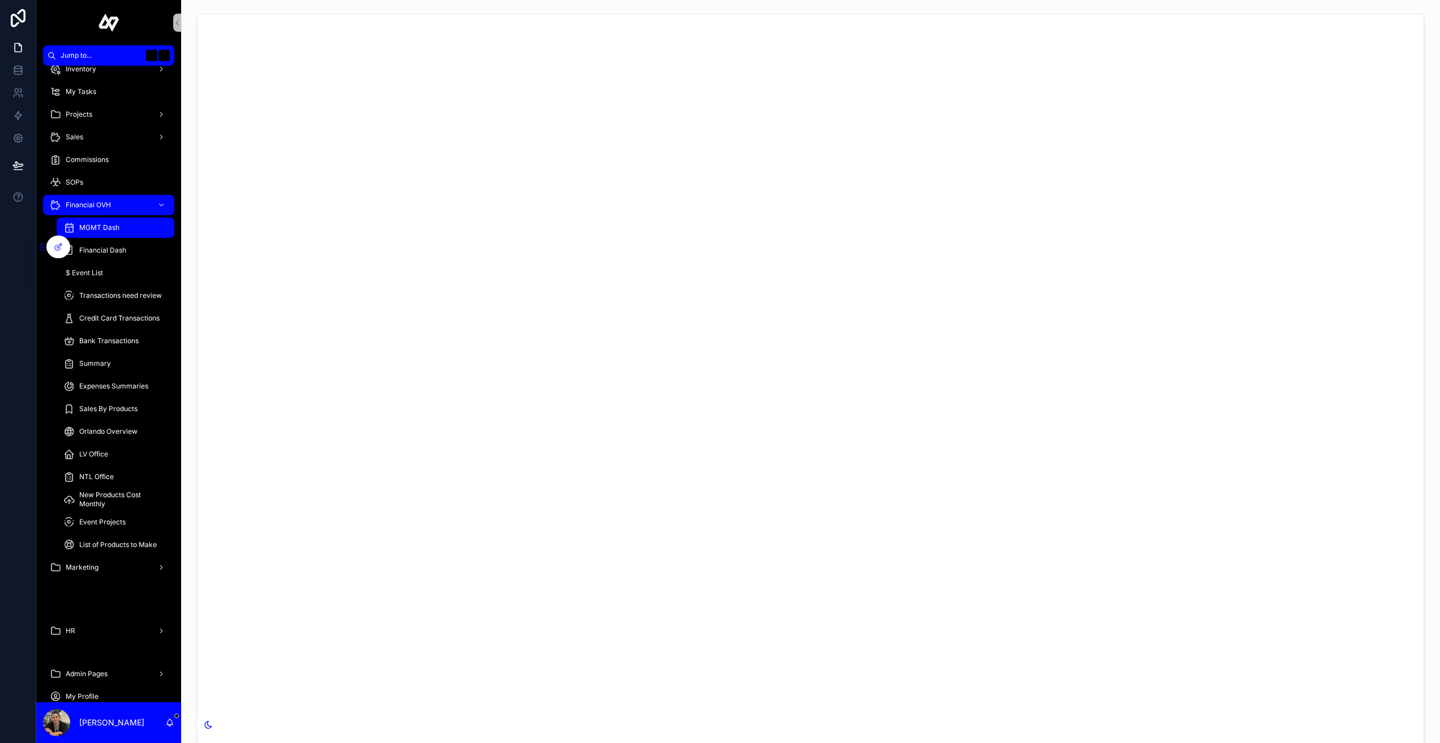
scroll to position [170, 0]
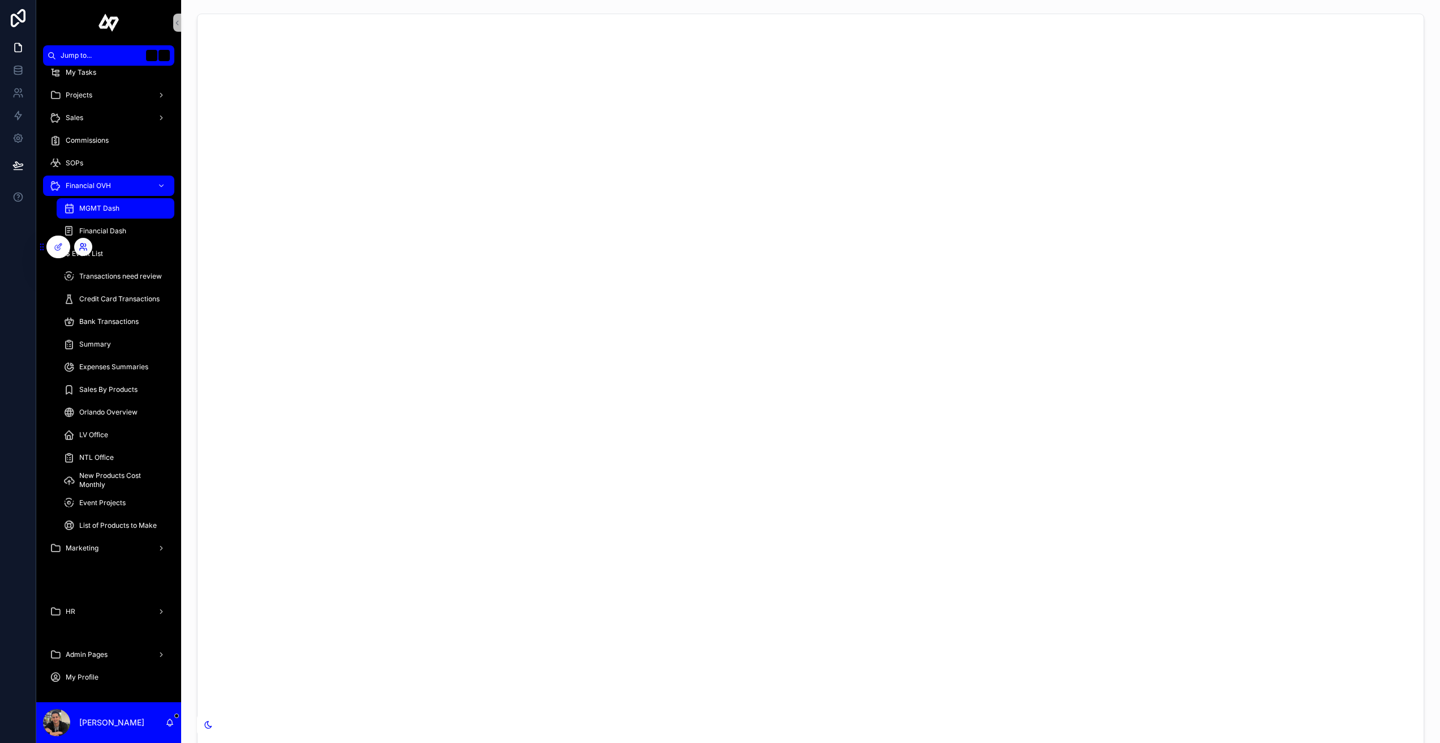
click at [83, 246] on icon at bounding box center [81, 244] width 3 height 3
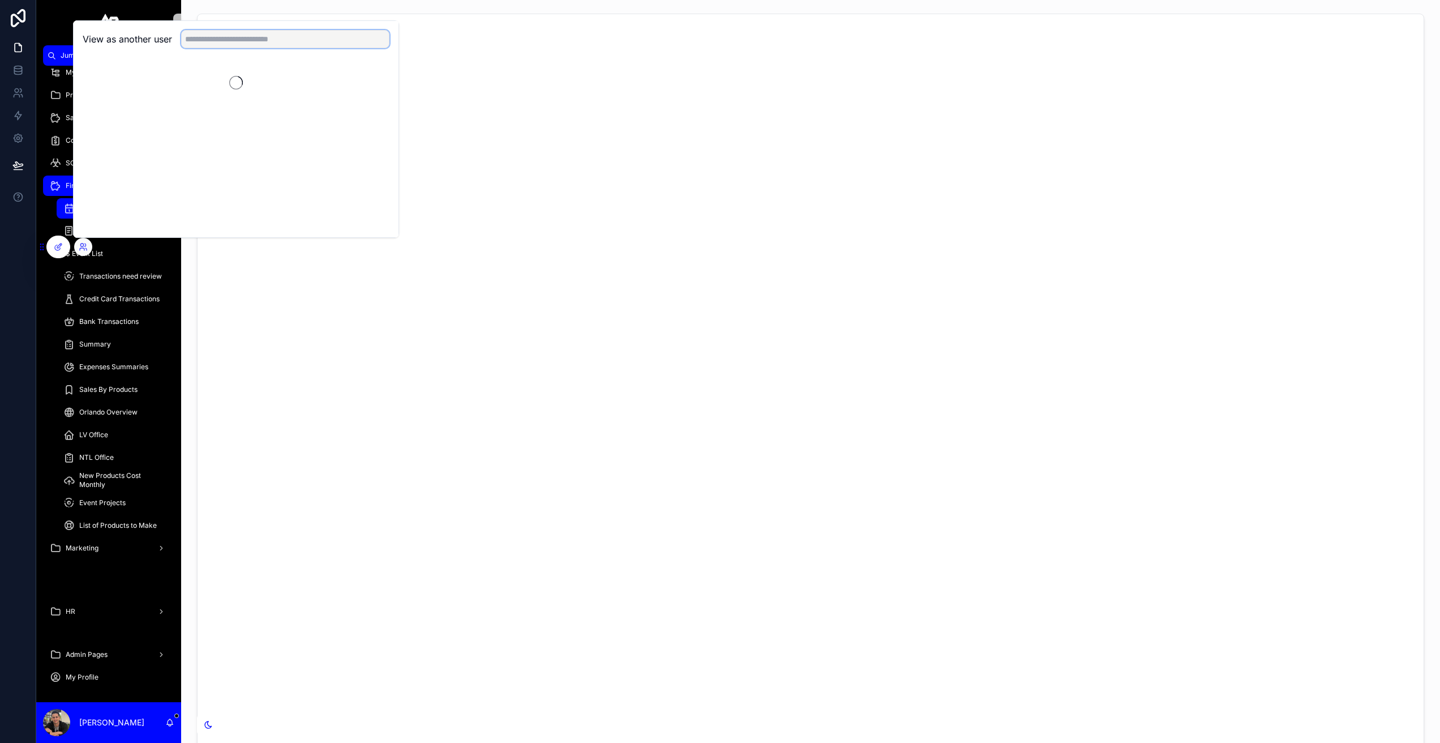
click at [345, 44] on input "text" at bounding box center [285, 39] width 208 height 18
type input "**"
click at [385, 84] on button "Select" at bounding box center [374, 80] width 29 height 16
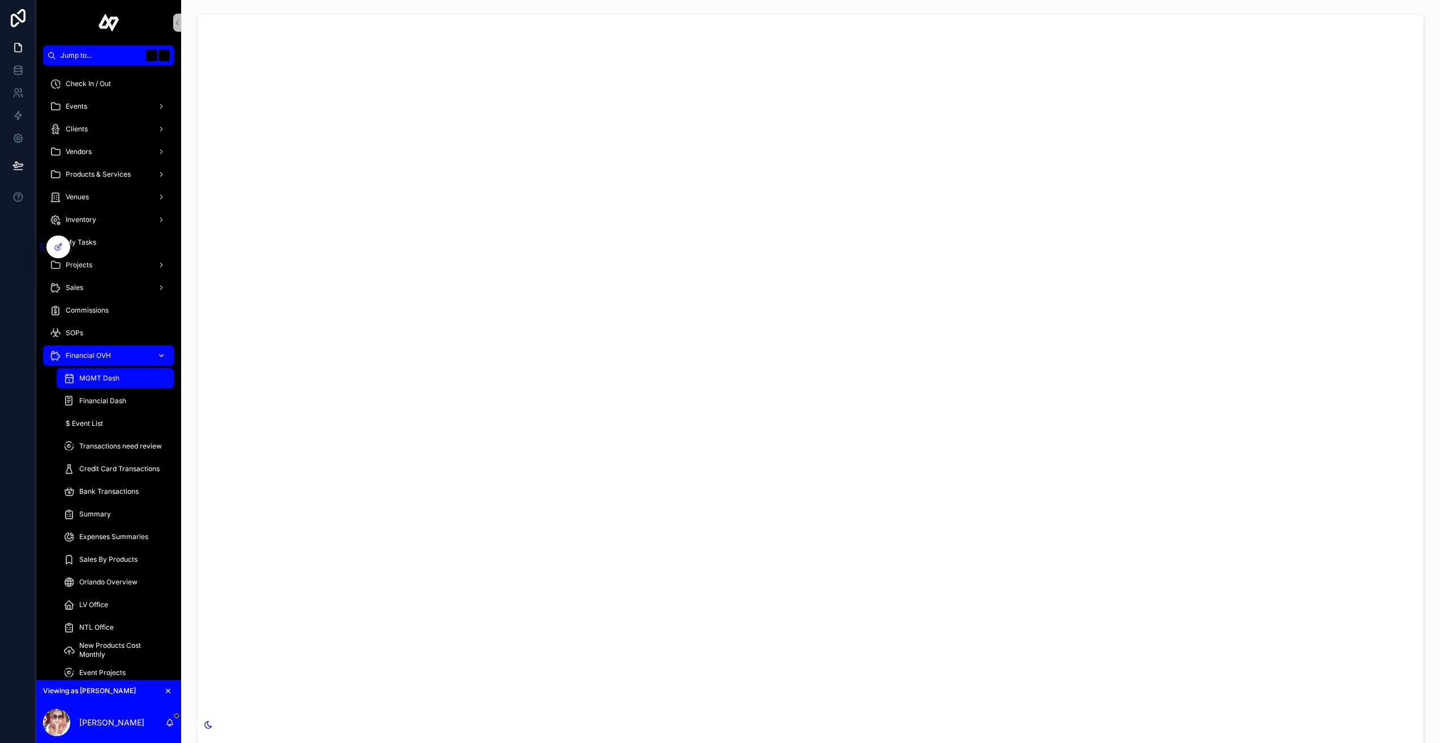
click at [147, 356] on div "Financial OVH" at bounding box center [109, 355] width 118 height 18
click at [162, 356] on icon "scrollable content" at bounding box center [161, 355] width 8 height 8
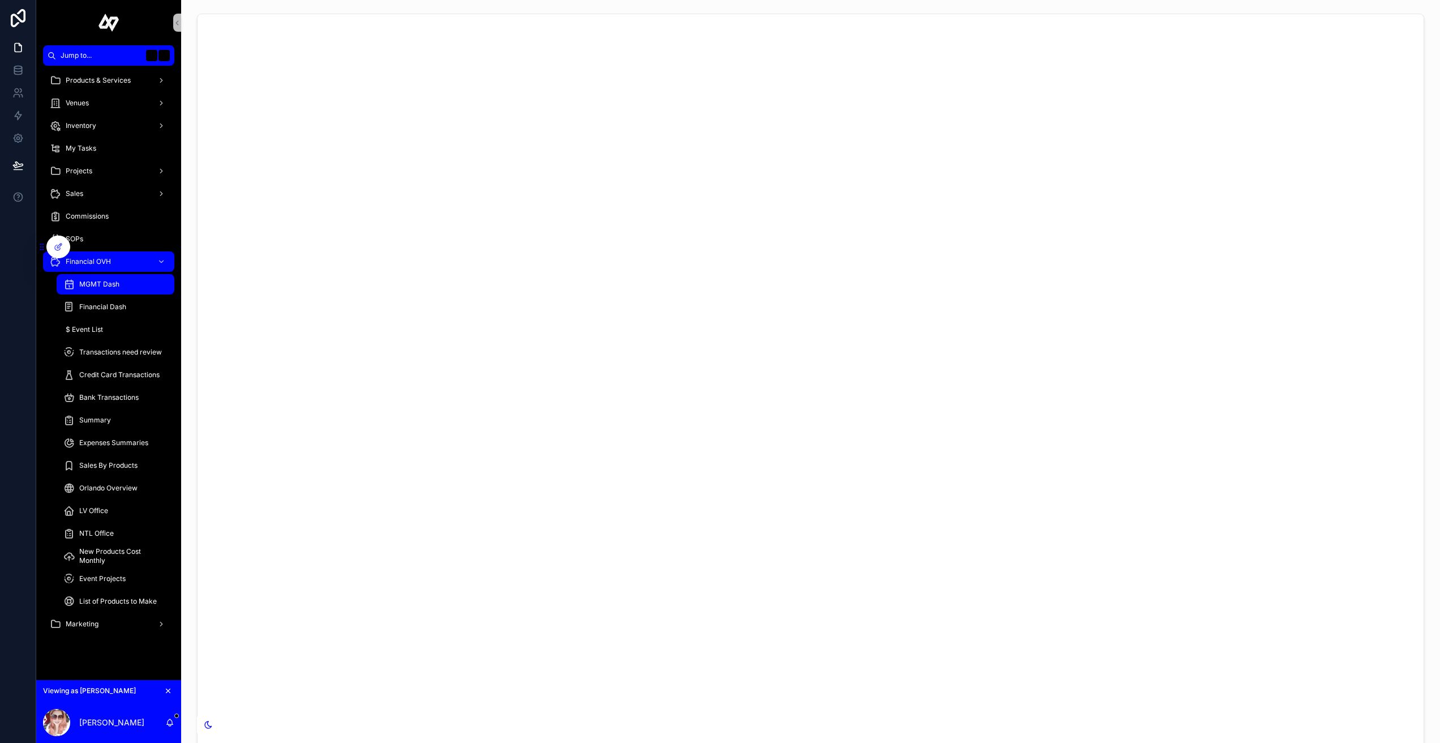
scroll to position [169, 0]
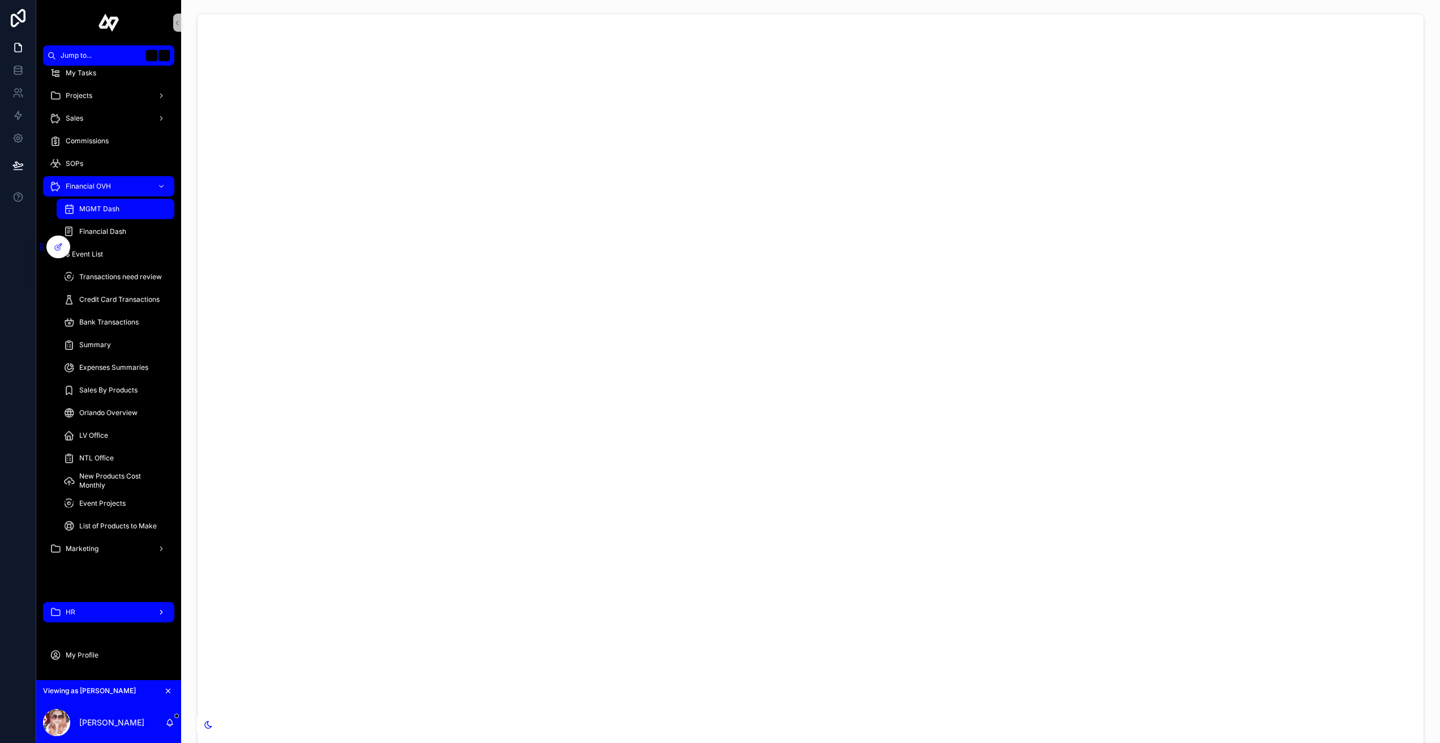
click at [97, 612] on div "HR" at bounding box center [109, 612] width 118 height 18
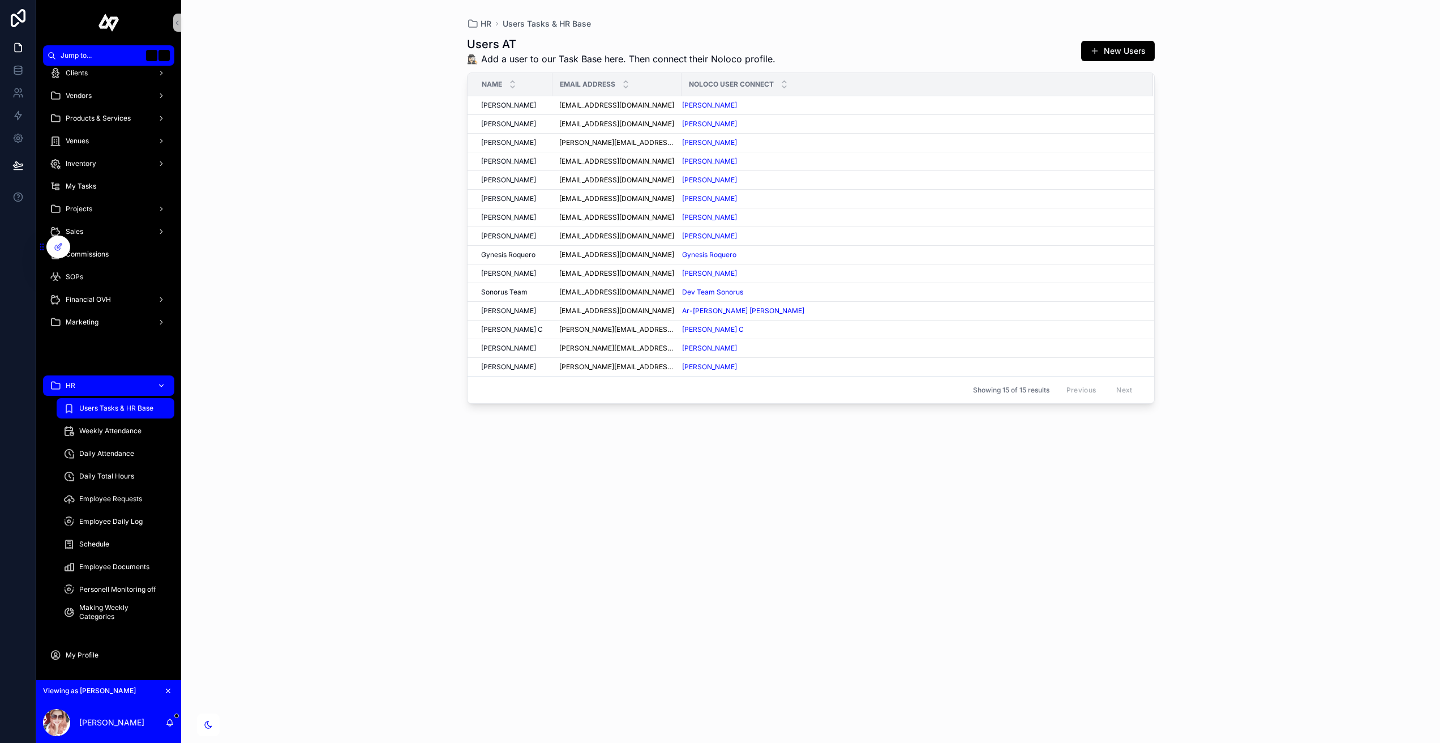
scroll to position [56, 0]
click at [101, 425] on div "Weekly Attendance" at bounding box center [115, 431] width 104 height 18
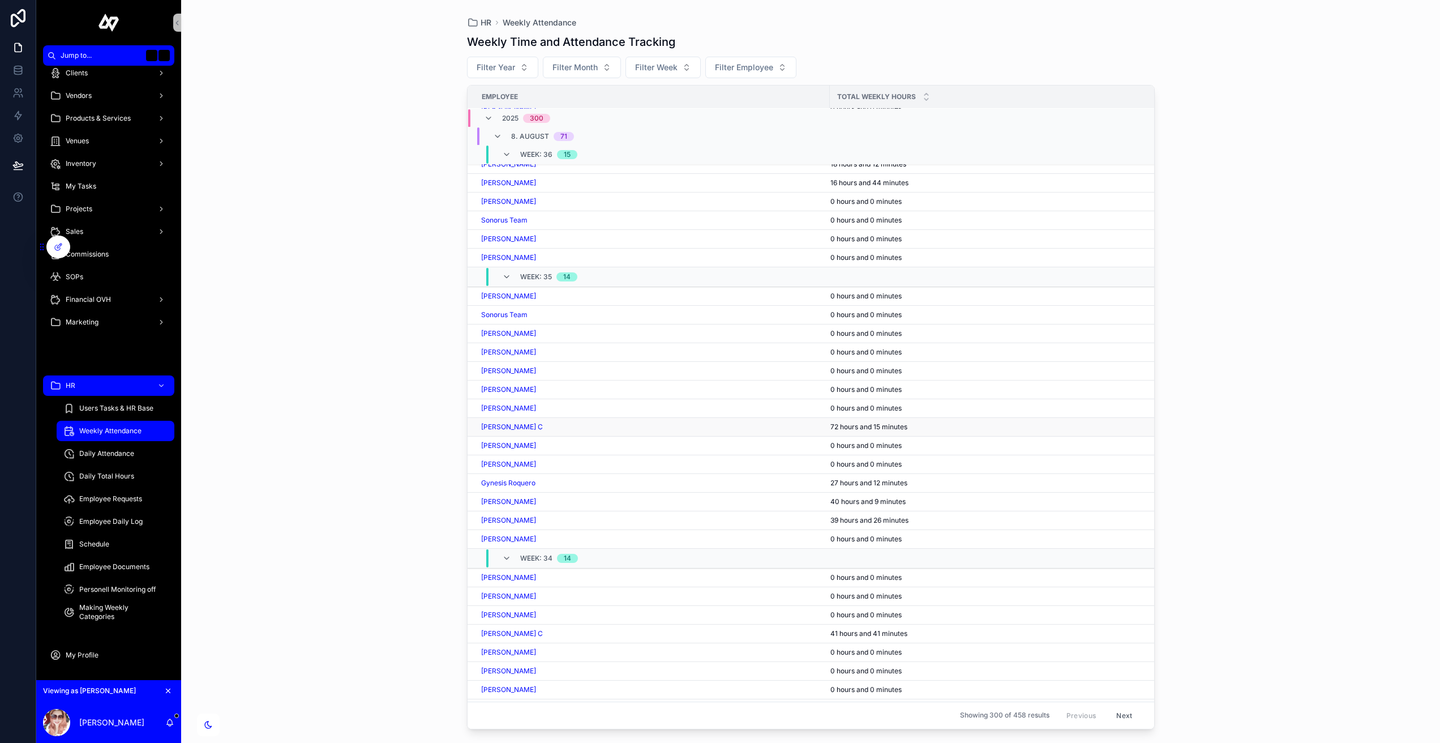
scroll to position [187, 0]
click at [505, 458] on span "[PERSON_NAME]" at bounding box center [508, 458] width 55 height 9
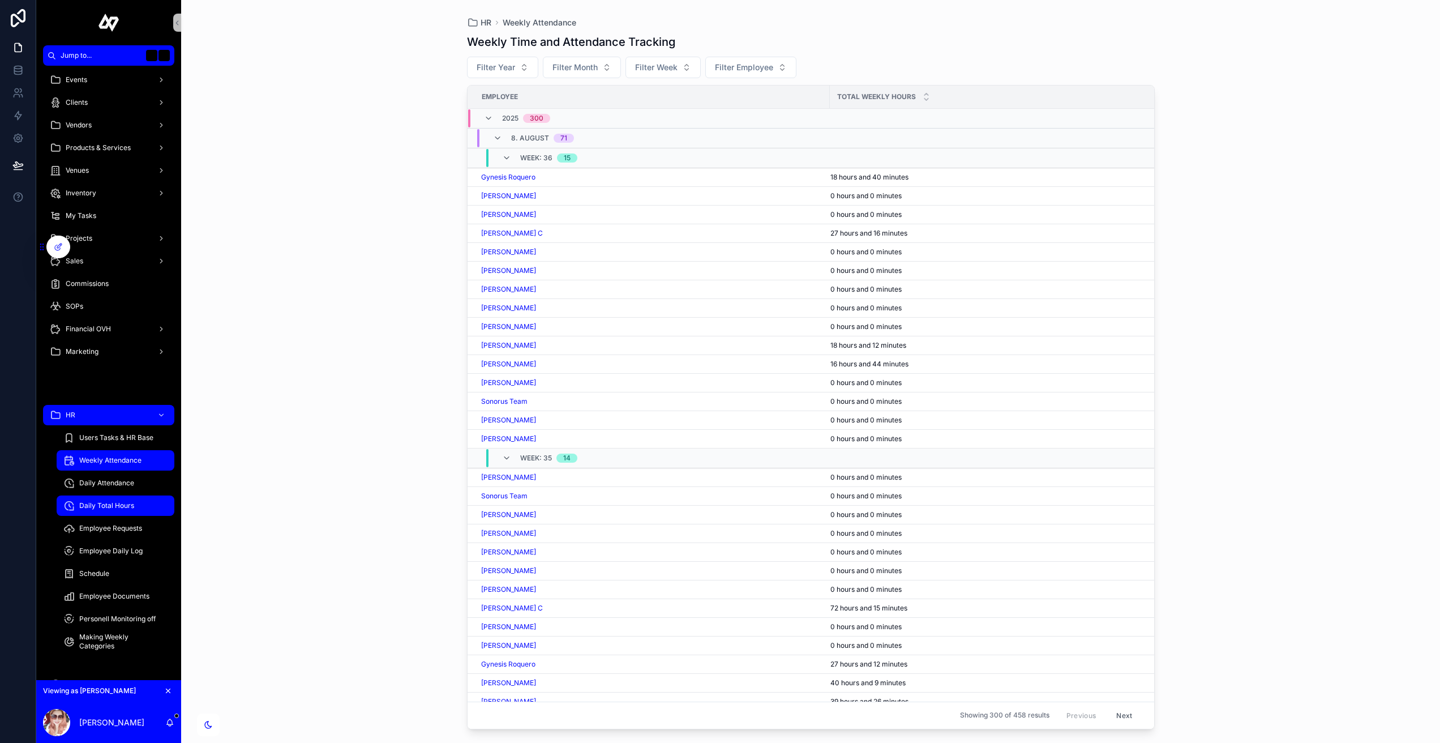
scroll to position [56, 0]
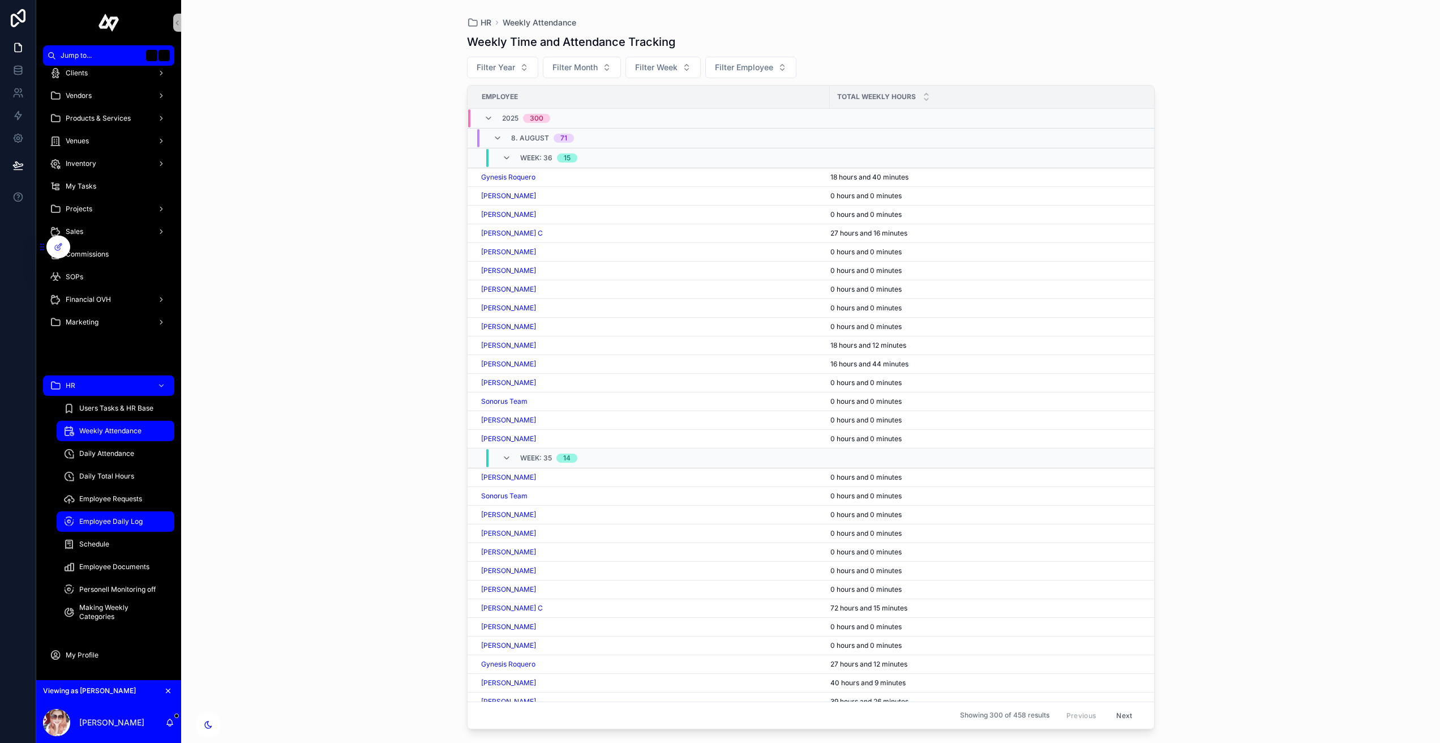
click at [120, 517] on span "Employee Daily Log" at bounding box center [110, 521] width 63 height 9
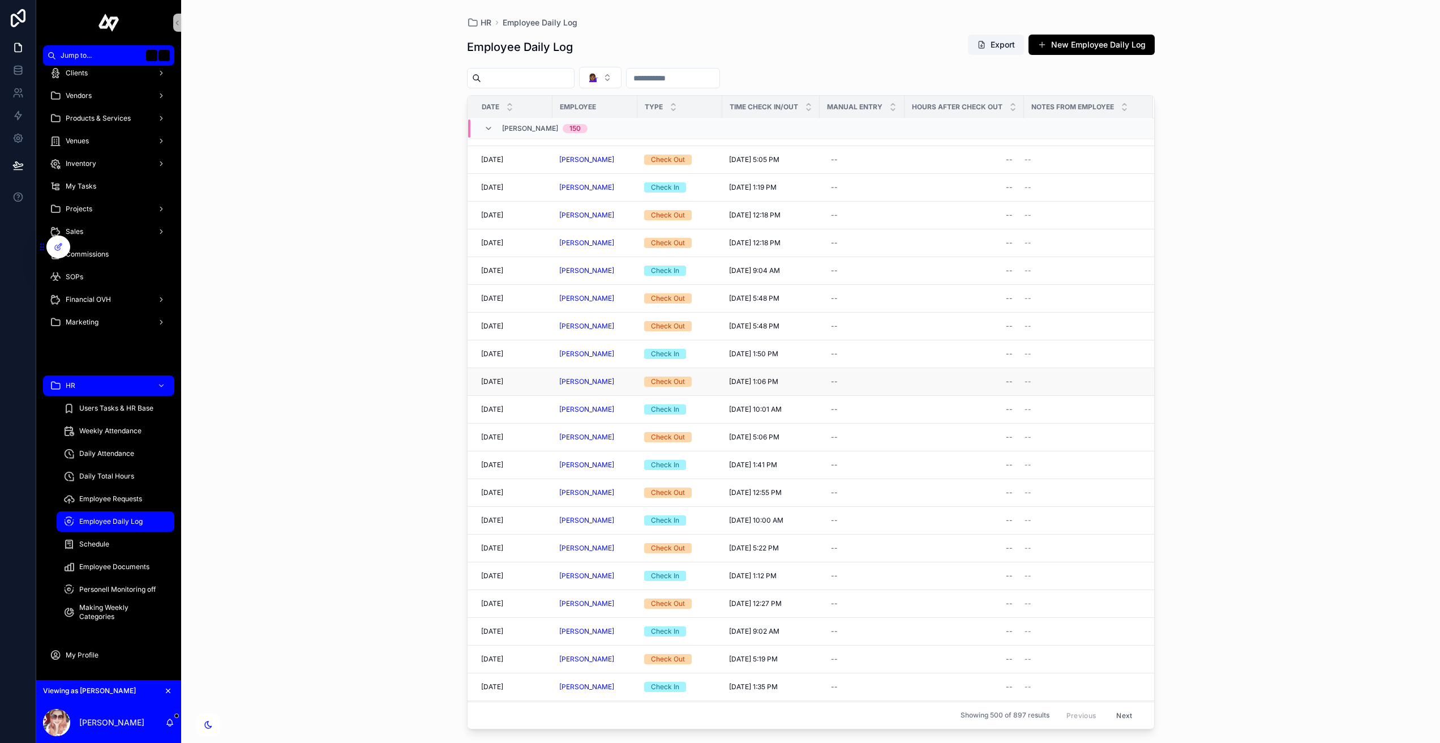
scroll to position [688, 0]
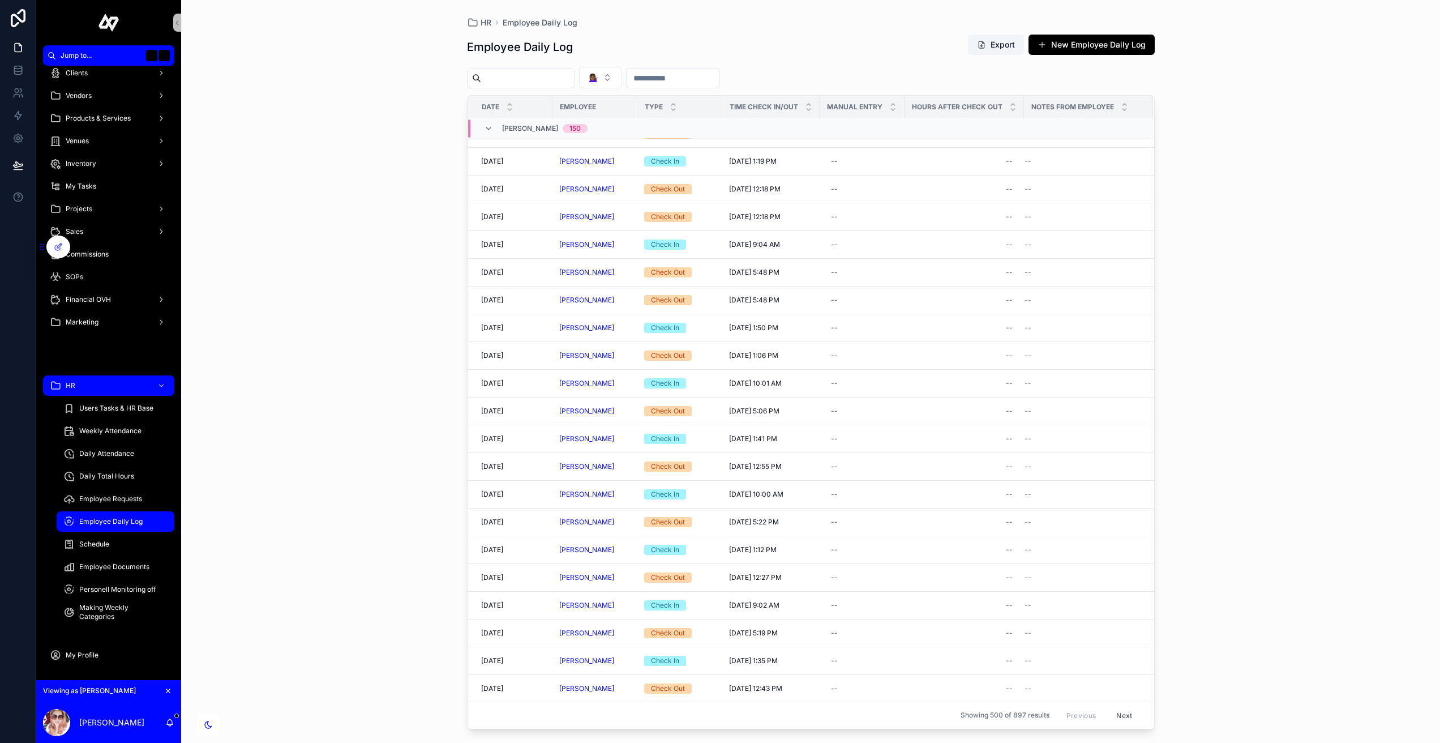
click at [118, 525] on span "Employee Daily Log" at bounding box center [110, 521] width 63 height 9
click at [126, 474] on span "Daily Total Hours" at bounding box center [106, 475] width 55 height 9
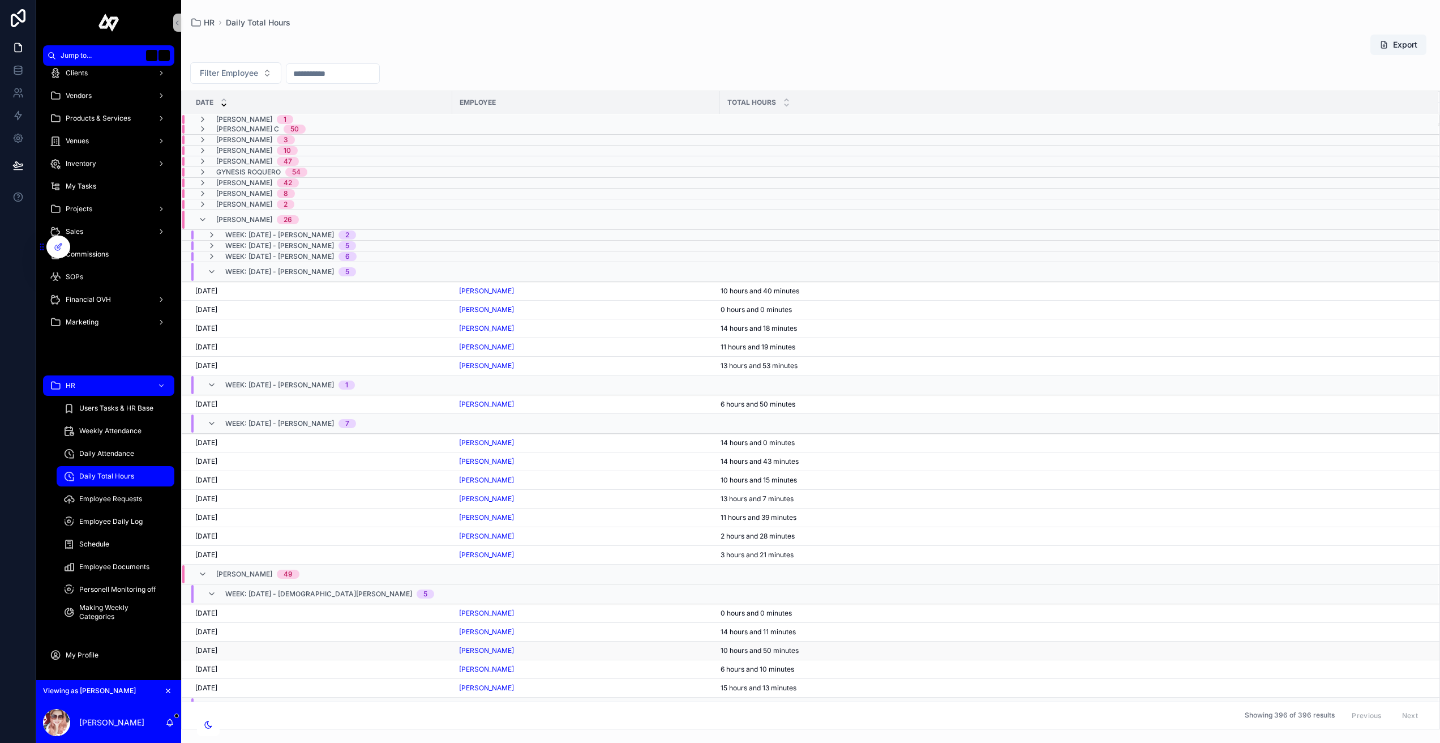
scroll to position [20, 0]
click at [212, 238] on icon "scrollable content" at bounding box center [211, 237] width 9 height 9
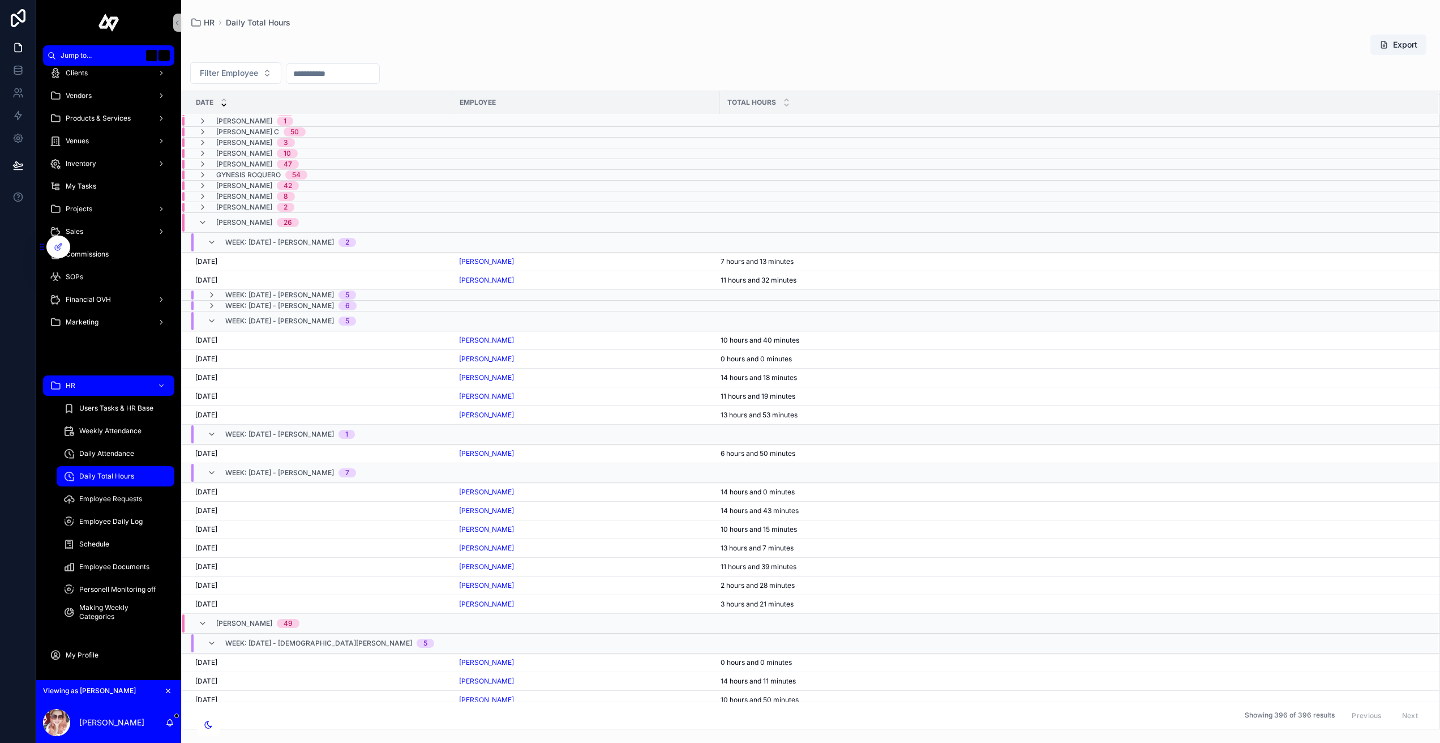
click at [337, 71] on input "scrollable content" at bounding box center [332, 74] width 93 height 16
click at [283, 105] on button "scrollable content" at bounding box center [279, 101] width 20 height 20
click at [376, 162] on button "1" at bounding box center [381, 167] width 20 height 20
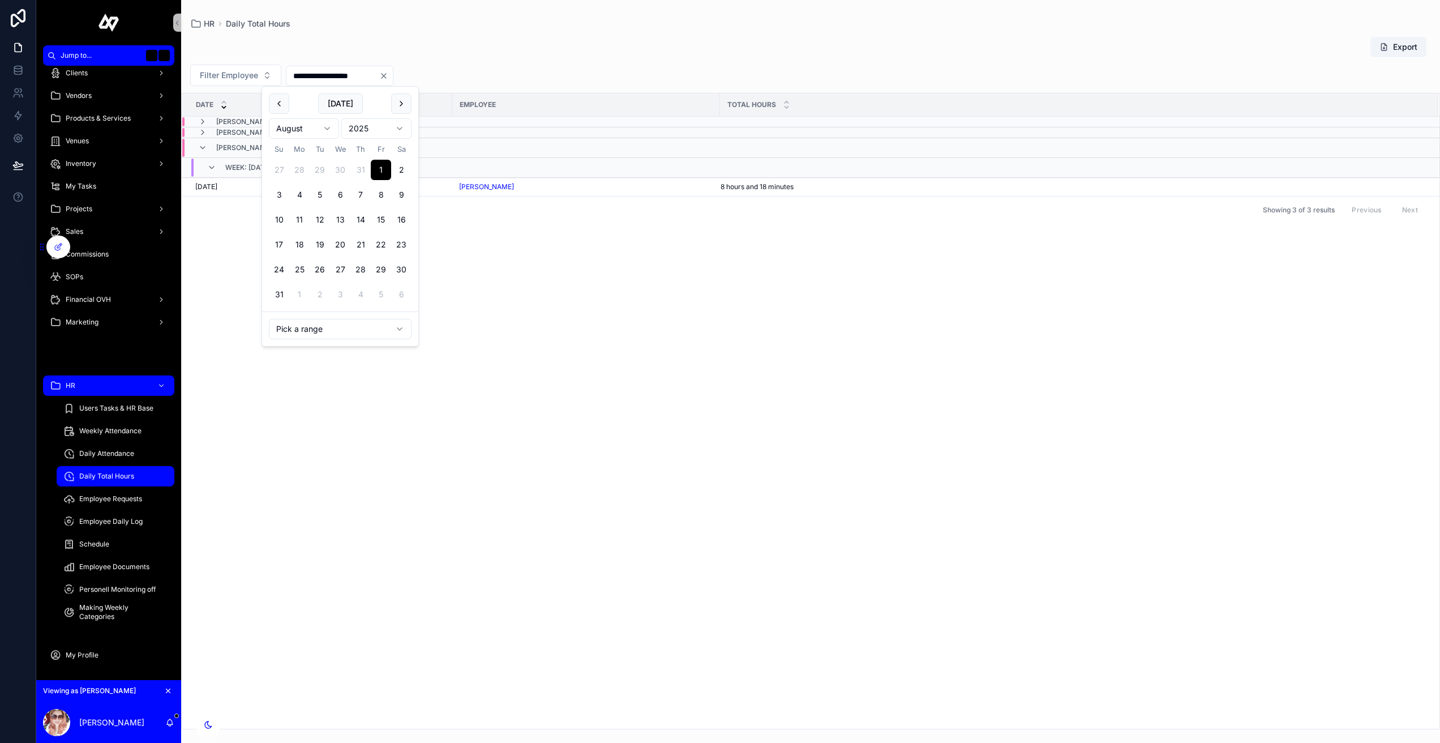
click at [278, 291] on button "31" at bounding box center [279, 294] width 20 height 20
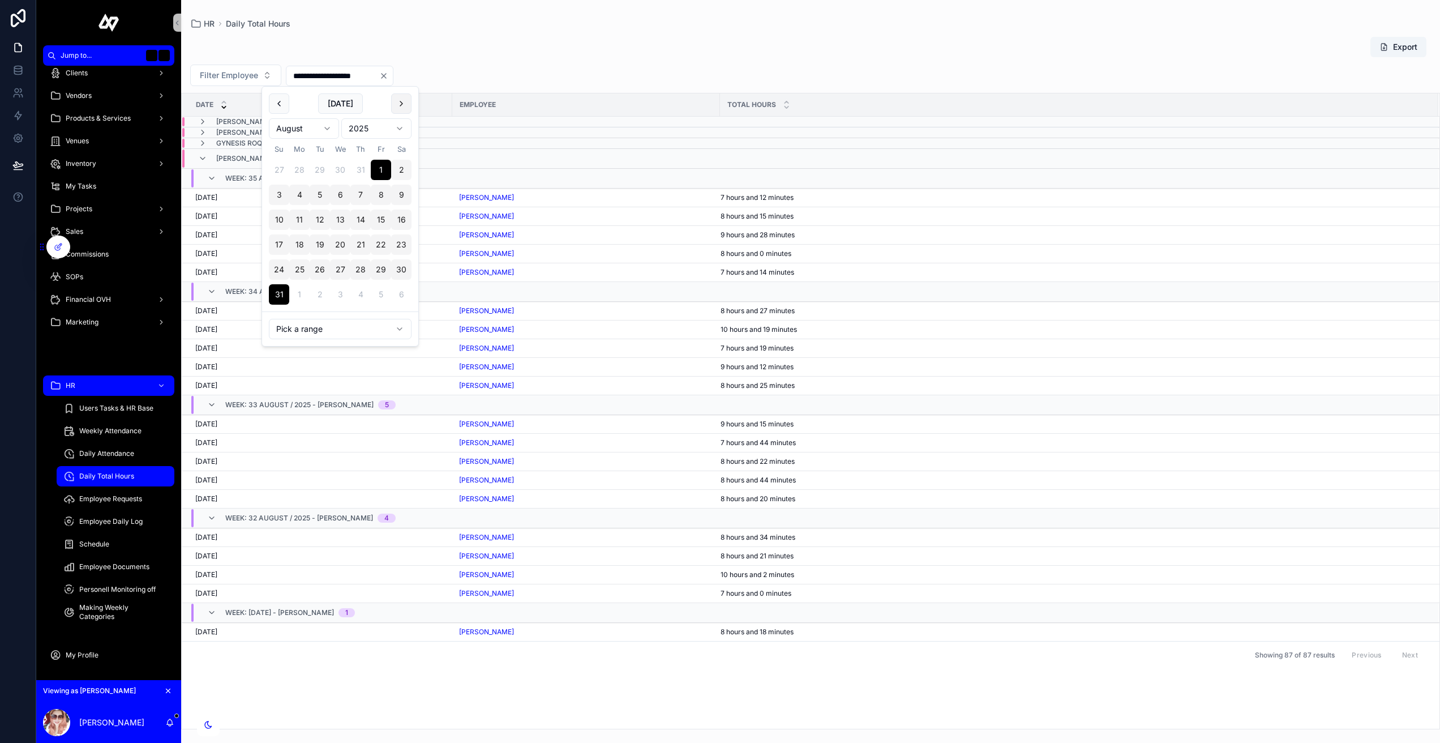
click at [401, 102] on button "scrollable content" at bounding box center [401, 103] width 20 height 20
click at [336, 108] on button "Today" at bounding box center [340, 103] width 45 height 20
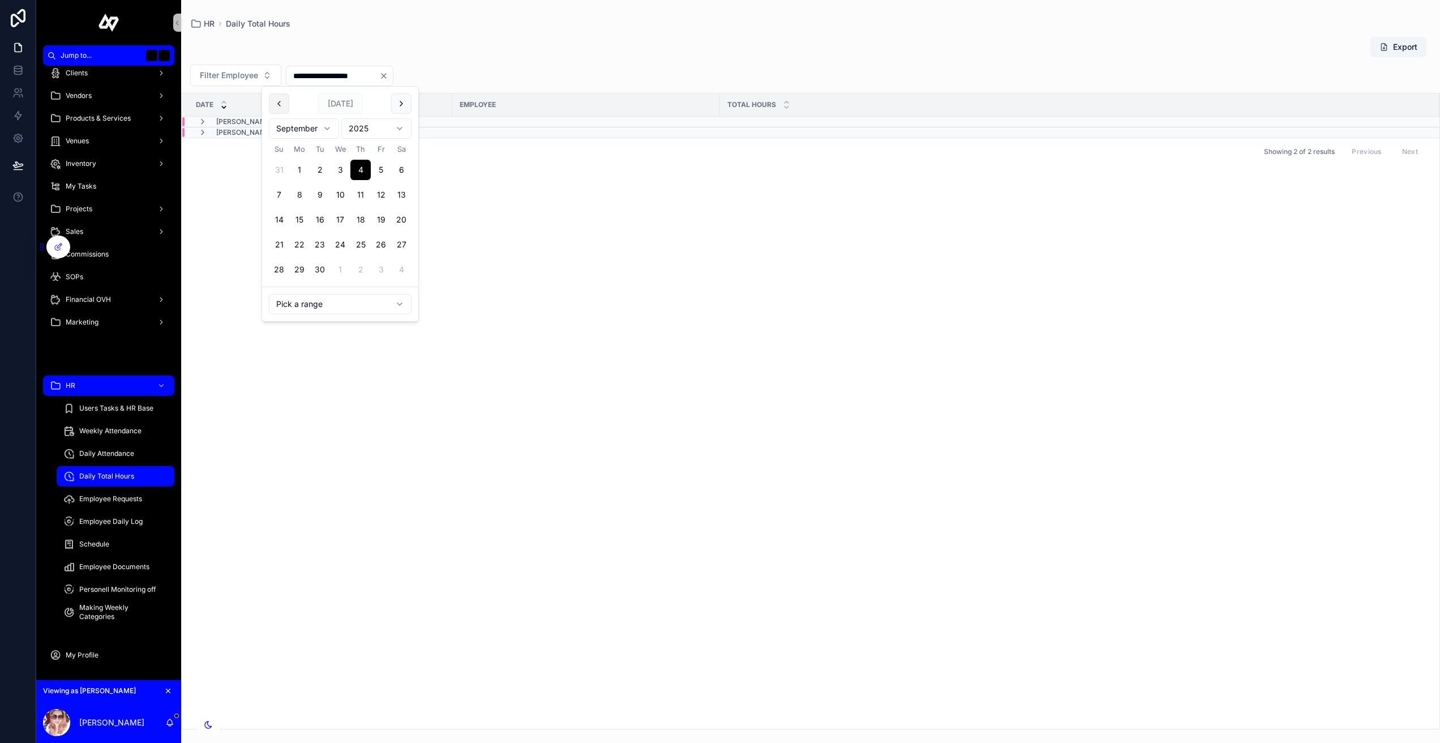
click at [278, 99] on button "scrollable content" at bounding box center [279, 103] width 20 height 20
click at [379, 171] on button "1" at bounding box center [381, 170] width 20 height 20
type input "**********"
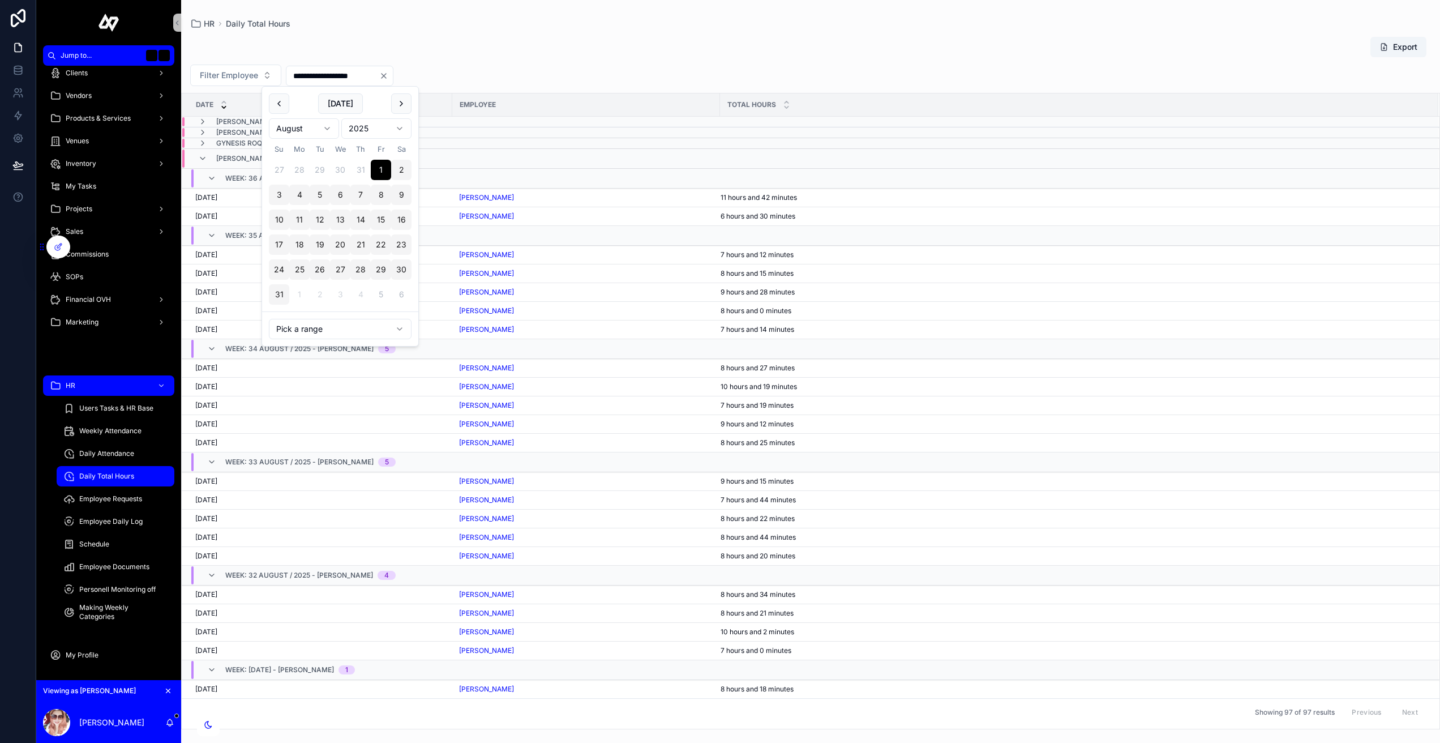
click at [609, 42] on div "Export" at bounding box center [810, 47] width 1241 height 22
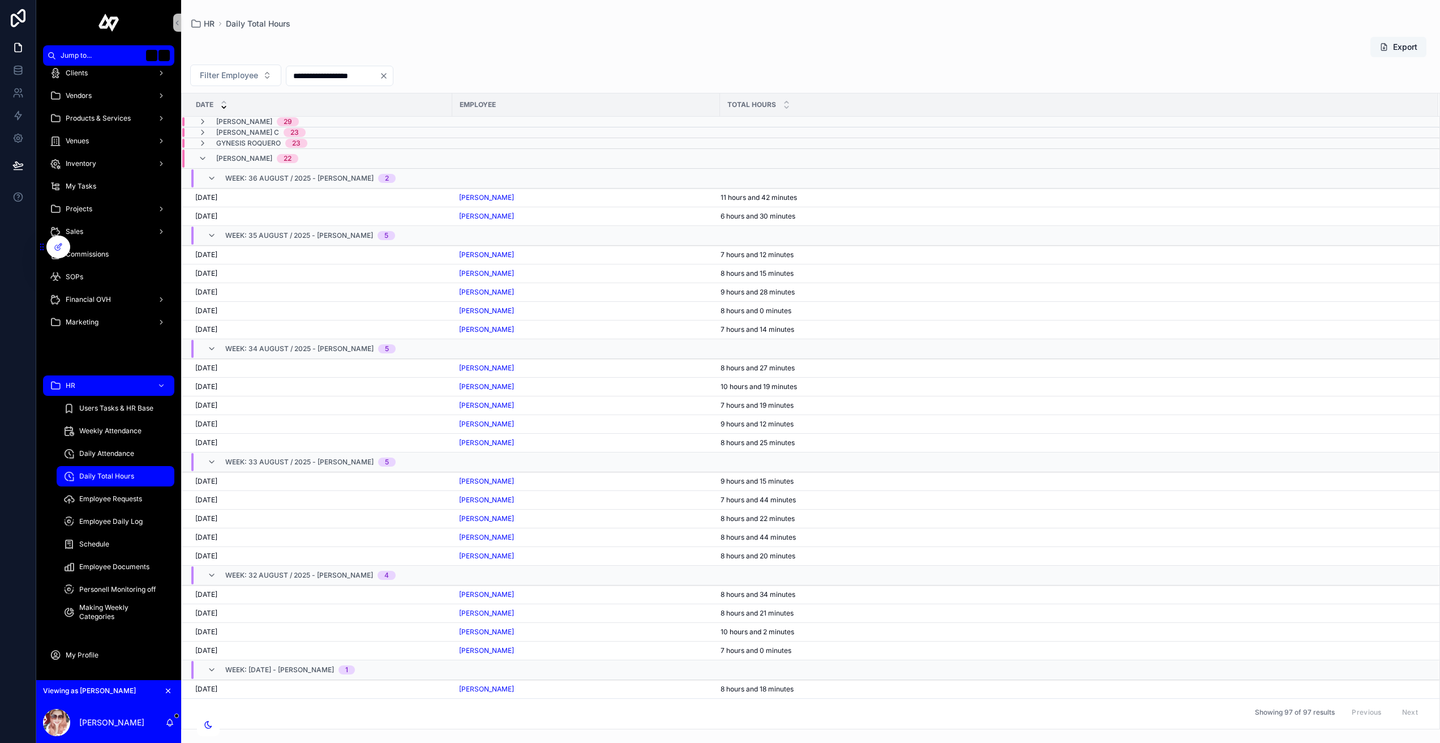
click at [1399, 45] on button "Export" at bounding box center [1398, 47] width 56 height 20
click at [204, 154] on icon "scrollable content" at bounding box center [202, 158] width 9 height 9
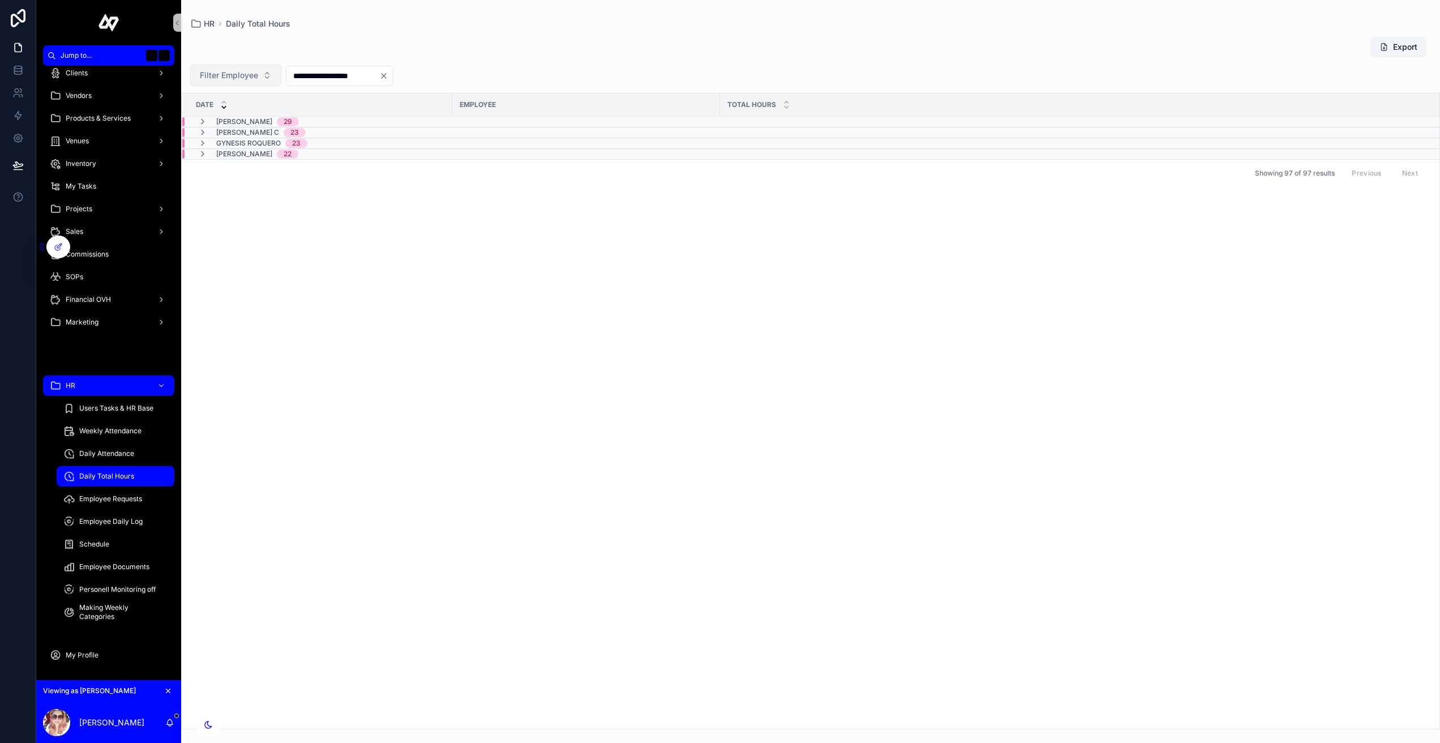
click at [233, 79] on span "Filter Employee" at bounding box center [229, 75] width 58 height 11
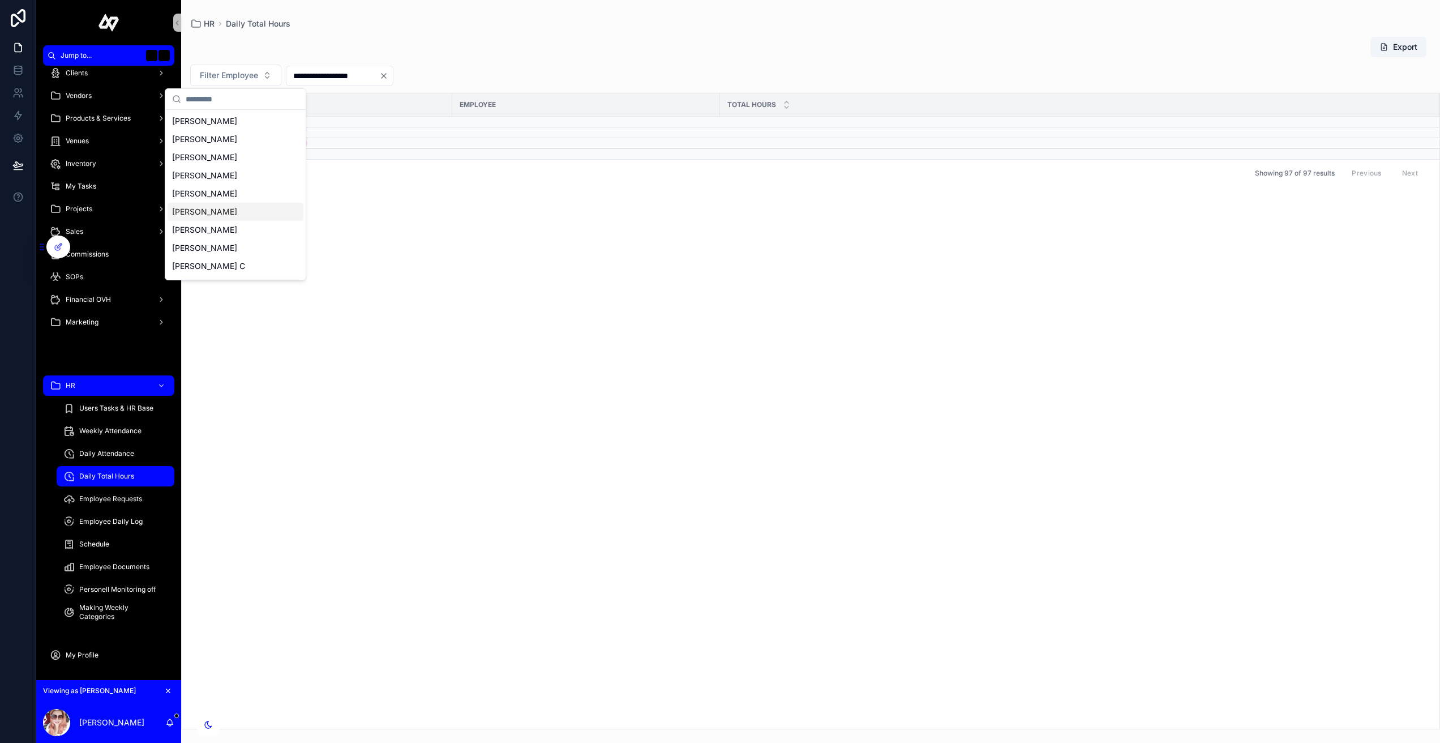
click at [217, 208] on span "[PERSON_NAME]" at bounding box center [204, 211] width 65 height 11
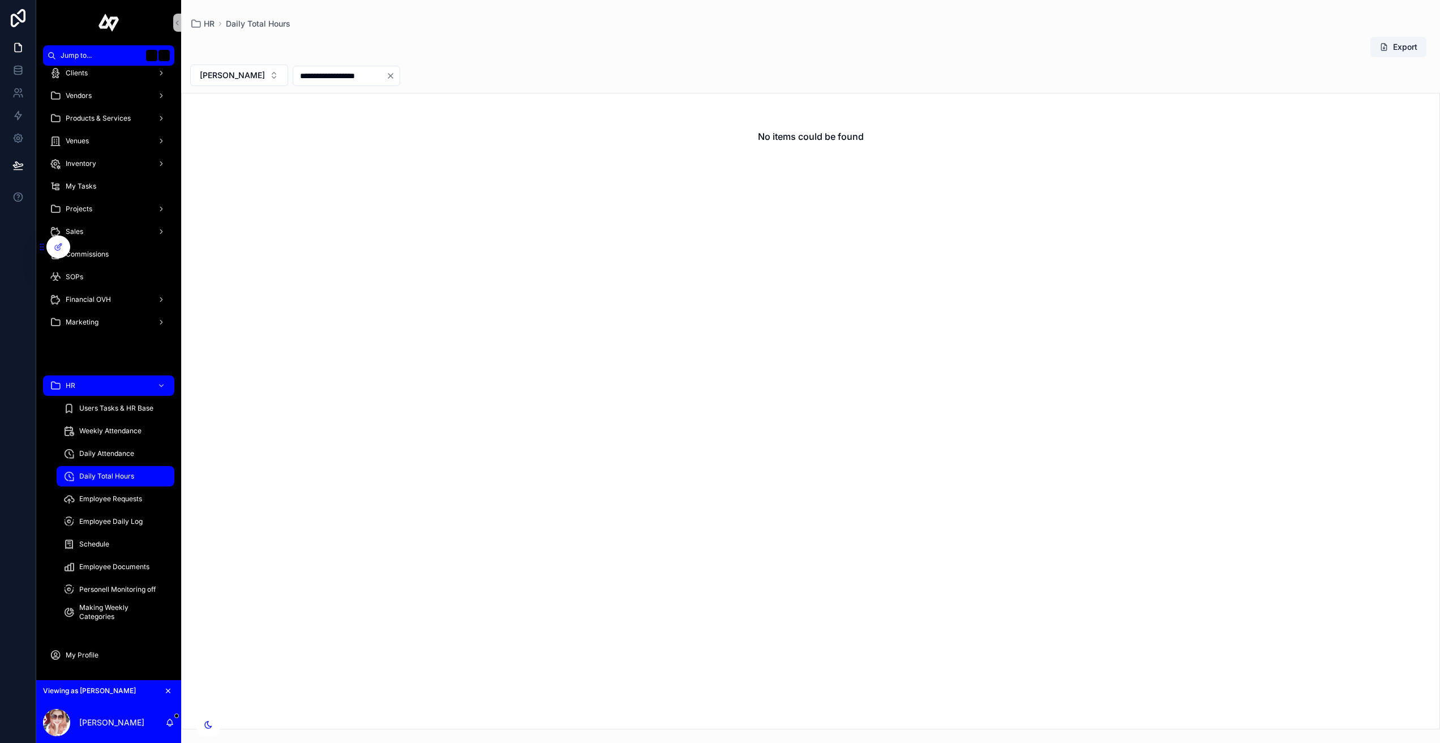
click at [1090, 46] on div "Export" at bounding box center [810, 47] width 1241 height 22
click at [237, 77] on span "[PERSON_NAME]" at bounding box center [232, 75] width 65 height 11
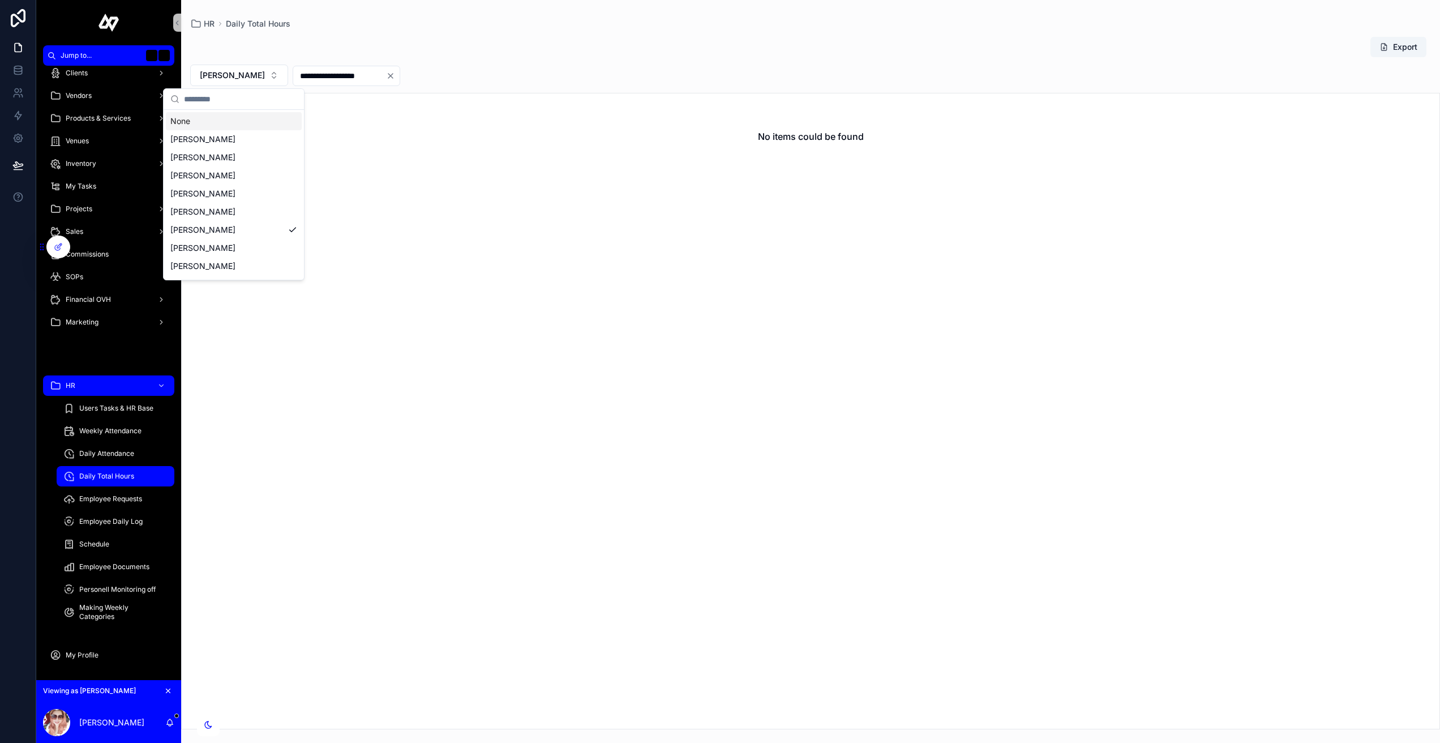
click at [220, 121] on div "None" at bounding box center [234, 121] width 136 height 18
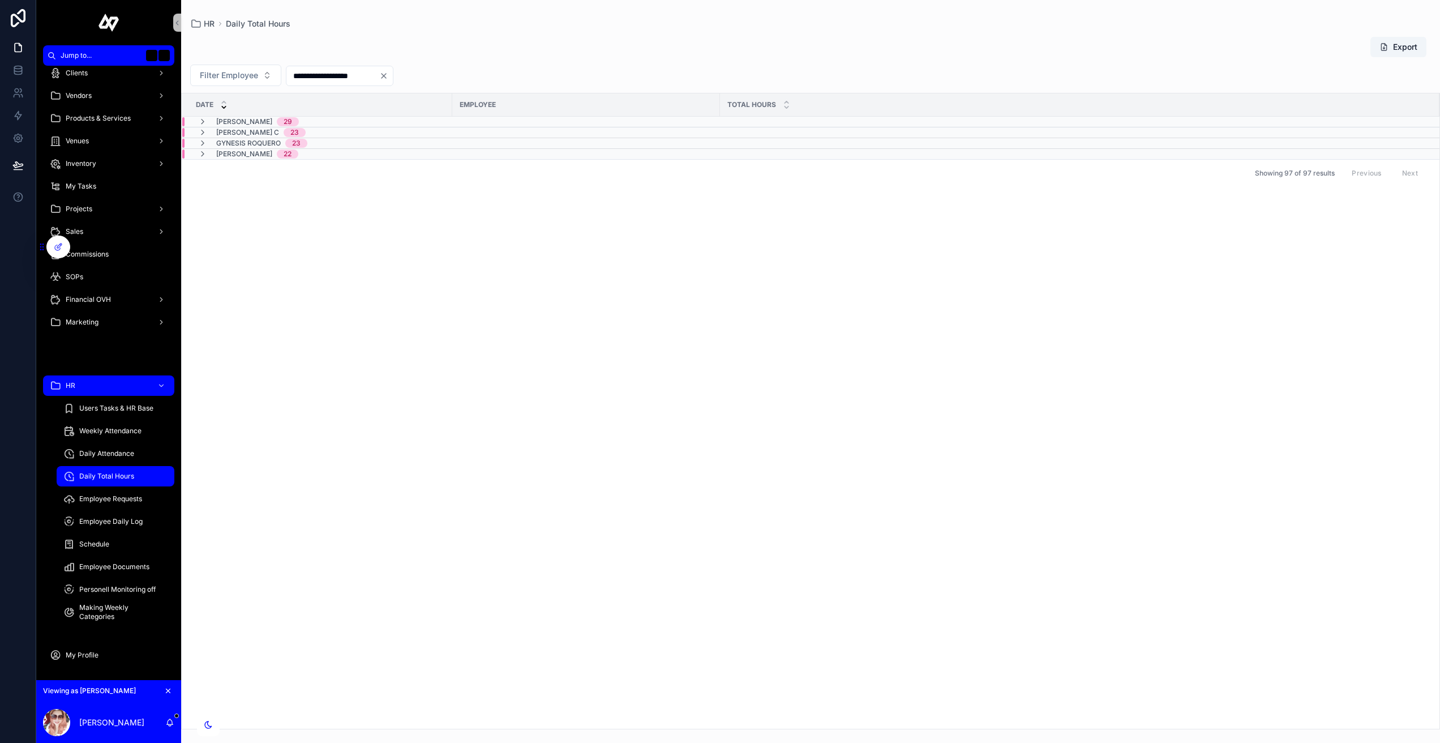
click at [551, 46] on div "Export" at bounding box center [810, 47] width 1241 height 22
click at [325, 400] on div "Date Employee Total Hours Toni Dellosa 29 Lanz C 23 Gynesis Roquero 23 Aryanna …" at bounding box center [811, 410] width 1258 height 635
click at [120, 516] on div "Employee Daily Log" at bounding box center [115, 521] width 104 height 18
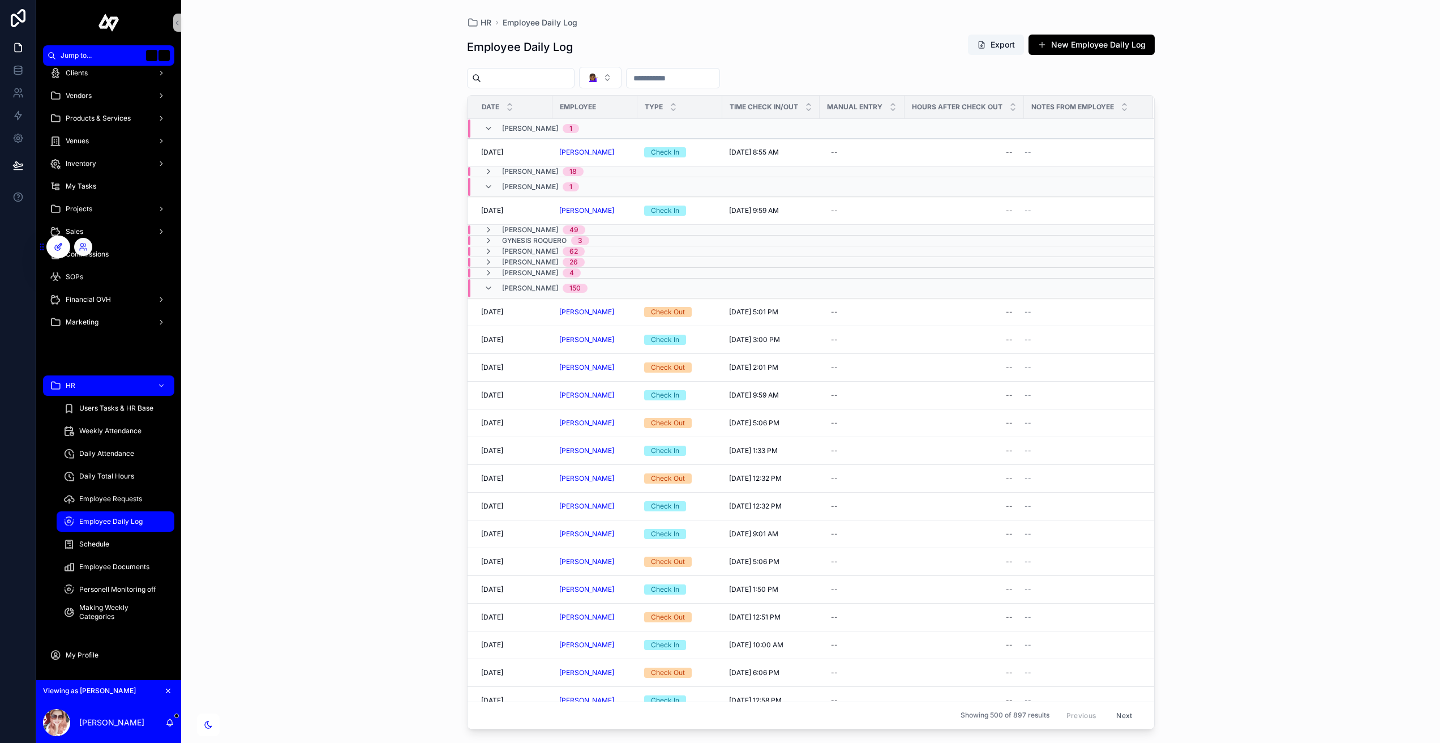
click at [57, 246] on icon at bounding box center [58, 246] width 9 height 9
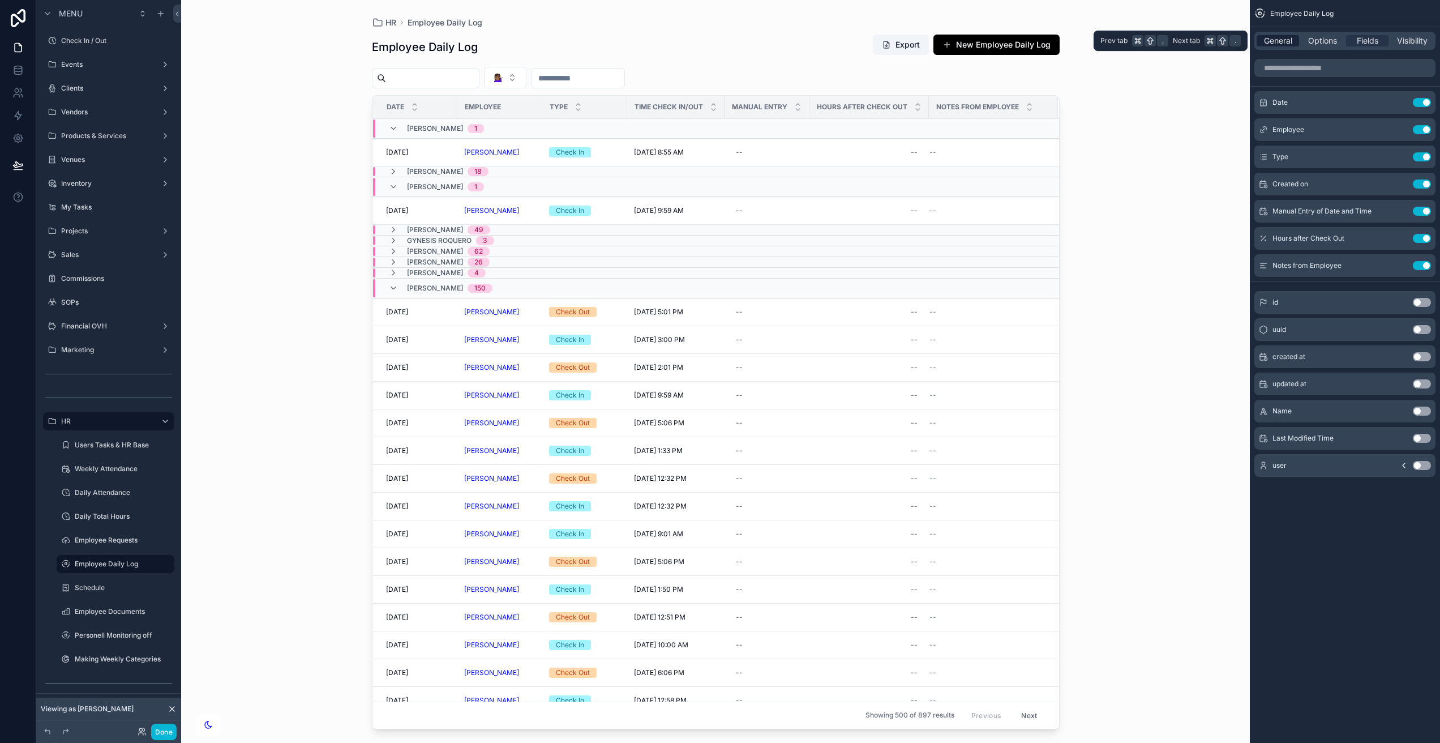
click at [1286, 38] on span "General" at bounding box center [1278, 40] width 28 height 11
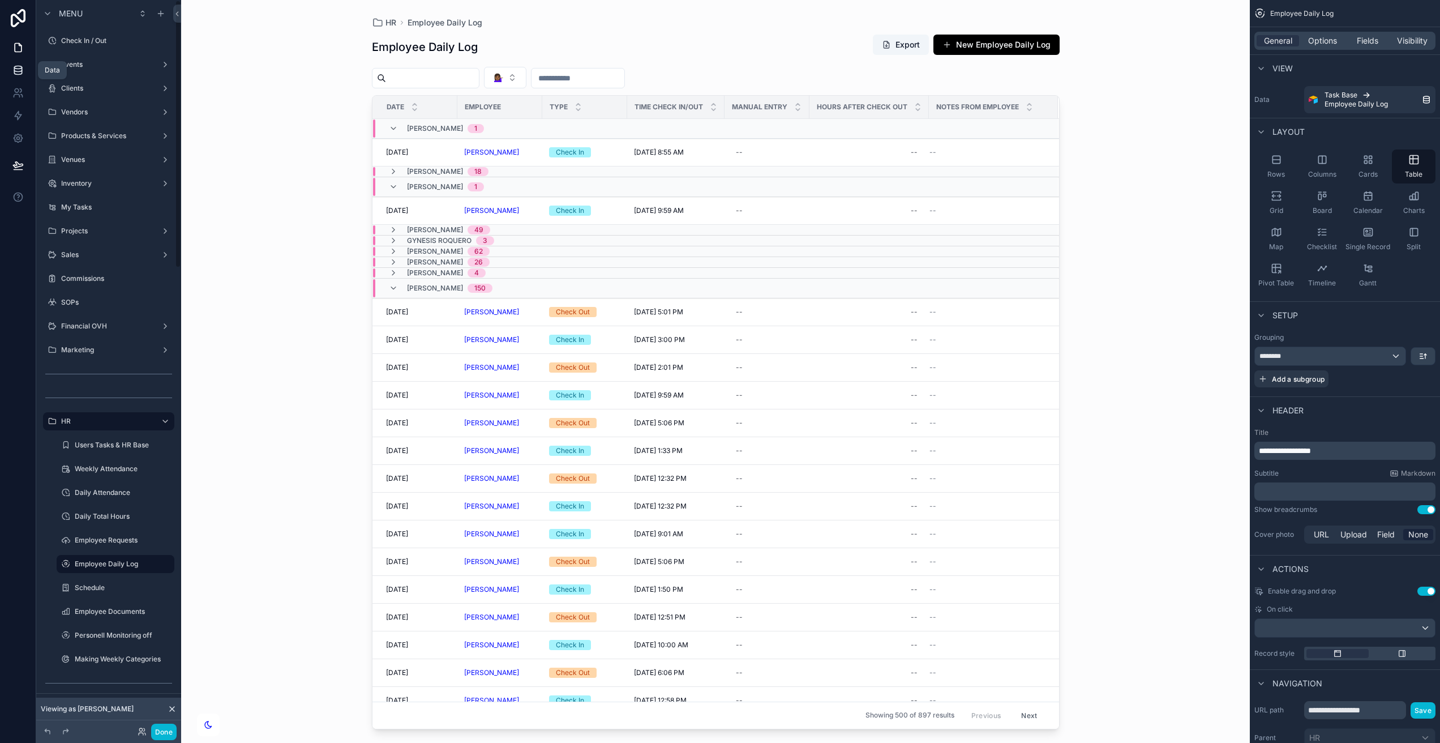
click at [18, 69] on icon at bounding box center [17, 67] width 7 height 3
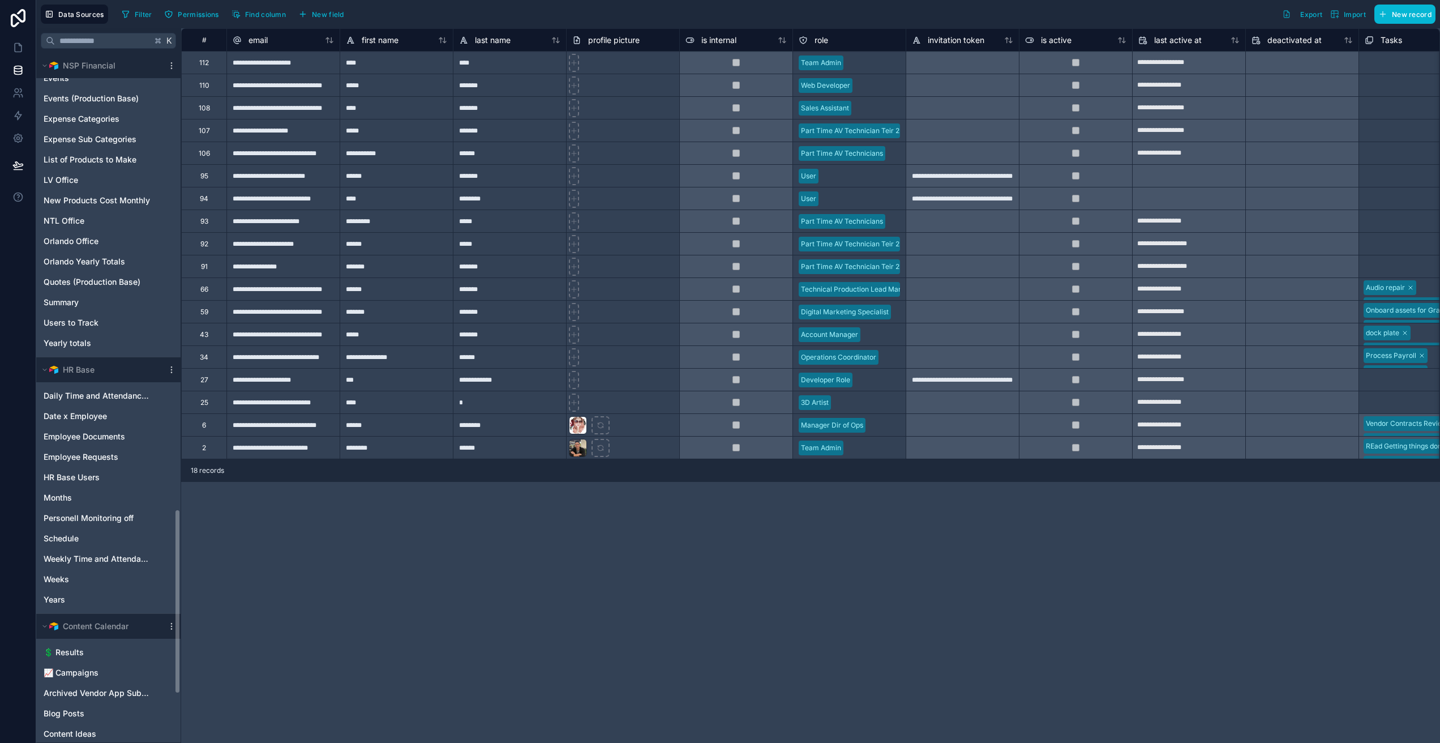
scroll to position [1719, 0]
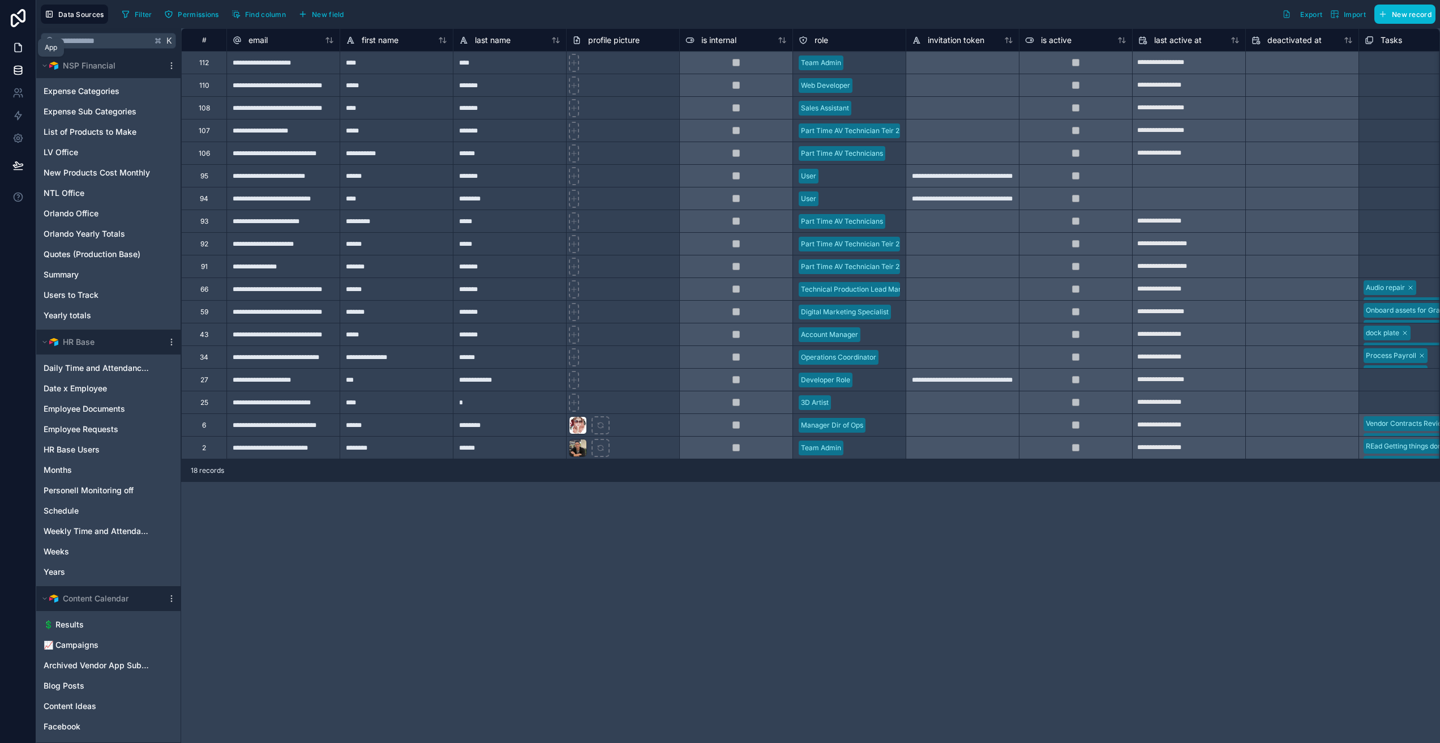
click at [18, 46] on icon at bounding box center [17, 47] width 11 height 11
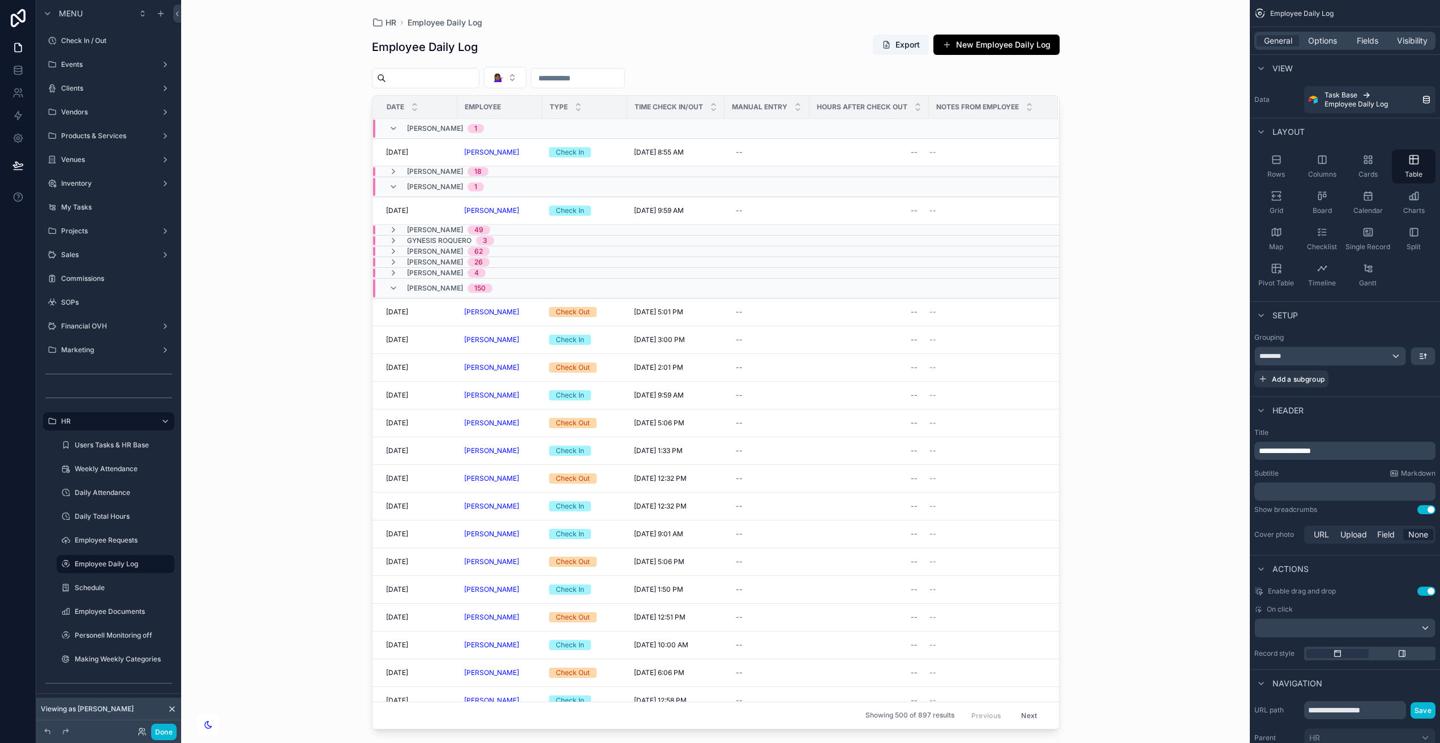
click at [851, 37] on div "scrollable content" at bounding box center [716, 364] width 724 height 729
click at [899, 38] on button "Export" at bounding box center [901, 45] width 56 height 20
click at [165, 731] on button "Done" at bounding box center [163, 731] width 25 height 16
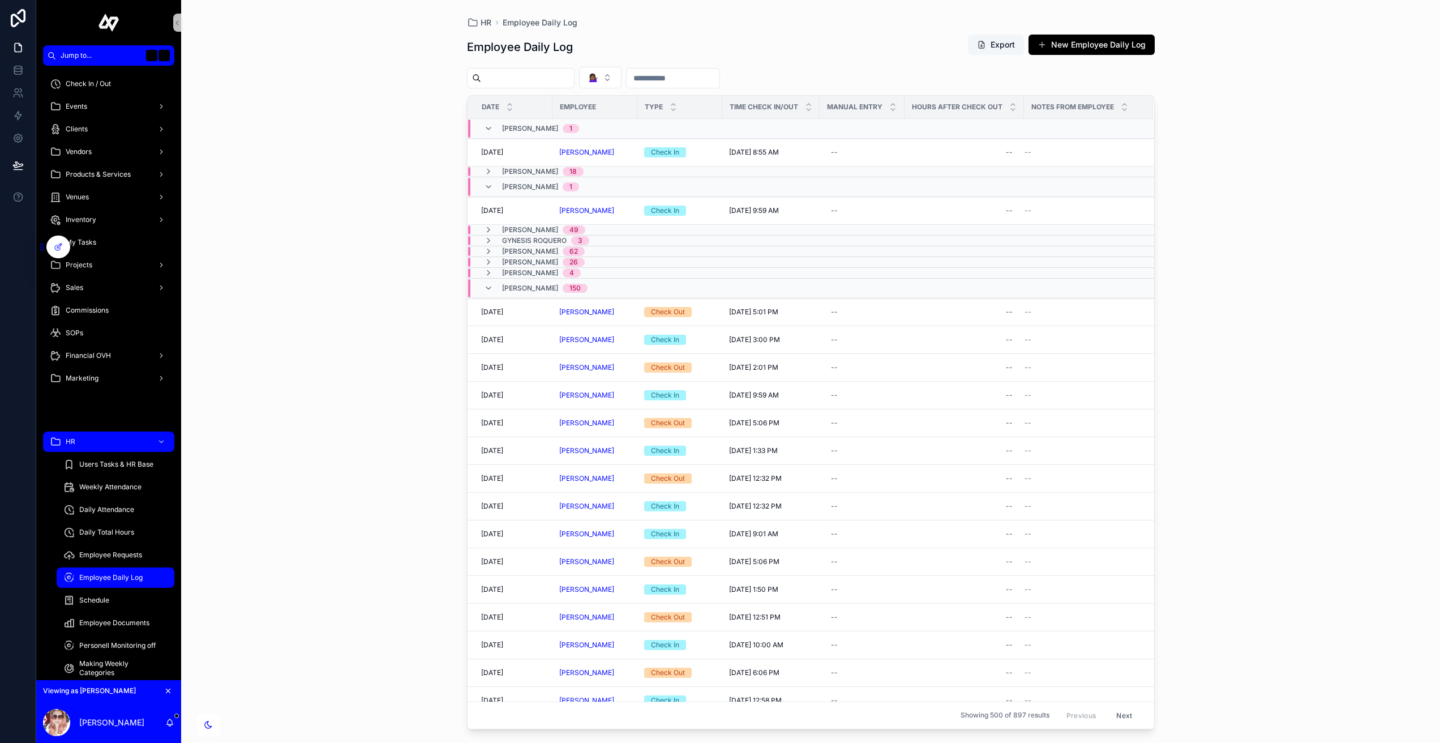
click at [1009, 45] on button "Export" at bounding box center [996, 45] width 56 height 20
click at [248, 424] on div "HR Employee Daily Log Employee Daily Log Export New Employee Daily Log 💁🏾‍♀️ Da…" at bounding box center [810, 371] width 1259 height 743
click at [79, 244] on icon at bounding box center [83, 246] width 9 height 9
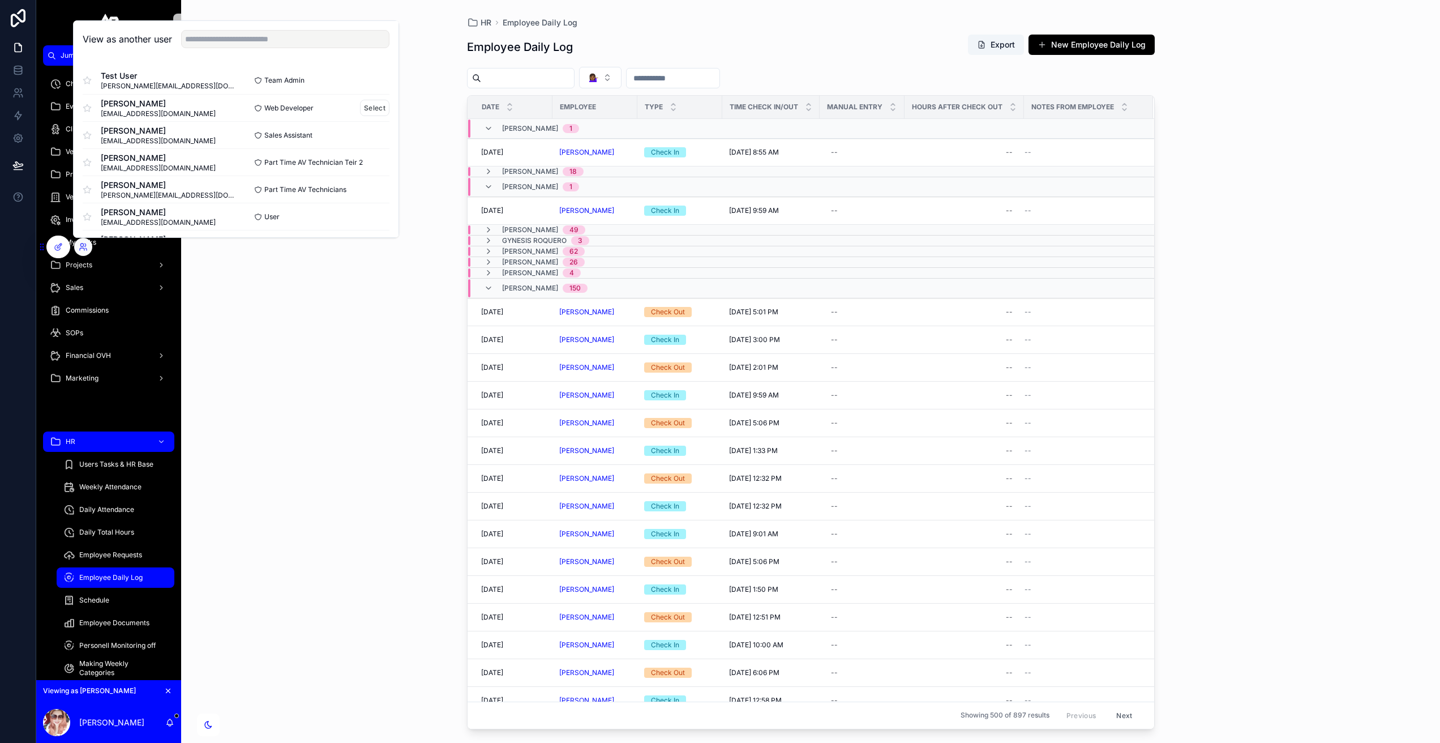
scroll to position [328, 0]
click at [375, 219] on button "Select" at bounding box center [374, 215] width 29 height 16
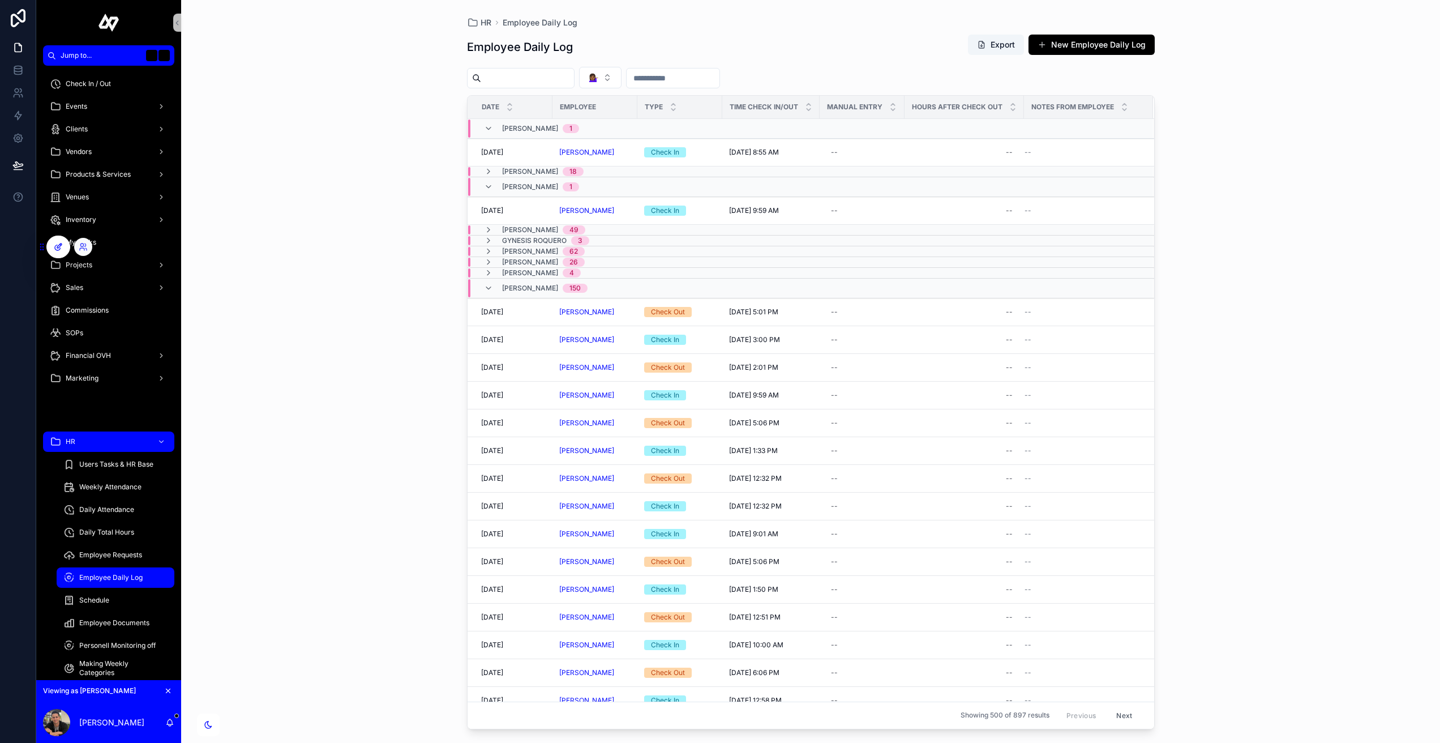
click at [59, 242] on icon at bounding box center [58, 246] width 9 height 9
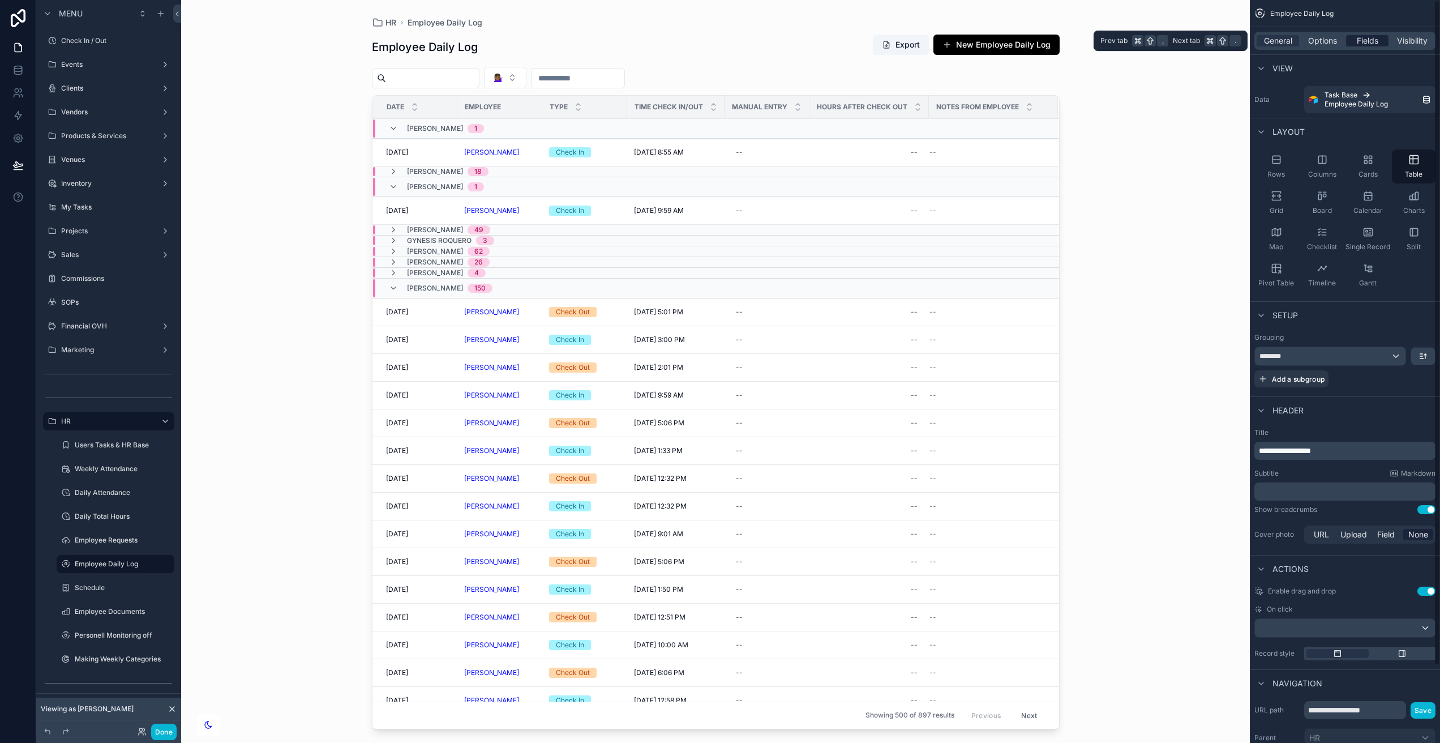
click at [1362, 42] on span "Fields" at bounding box center [1368, 40] width 22 height 11
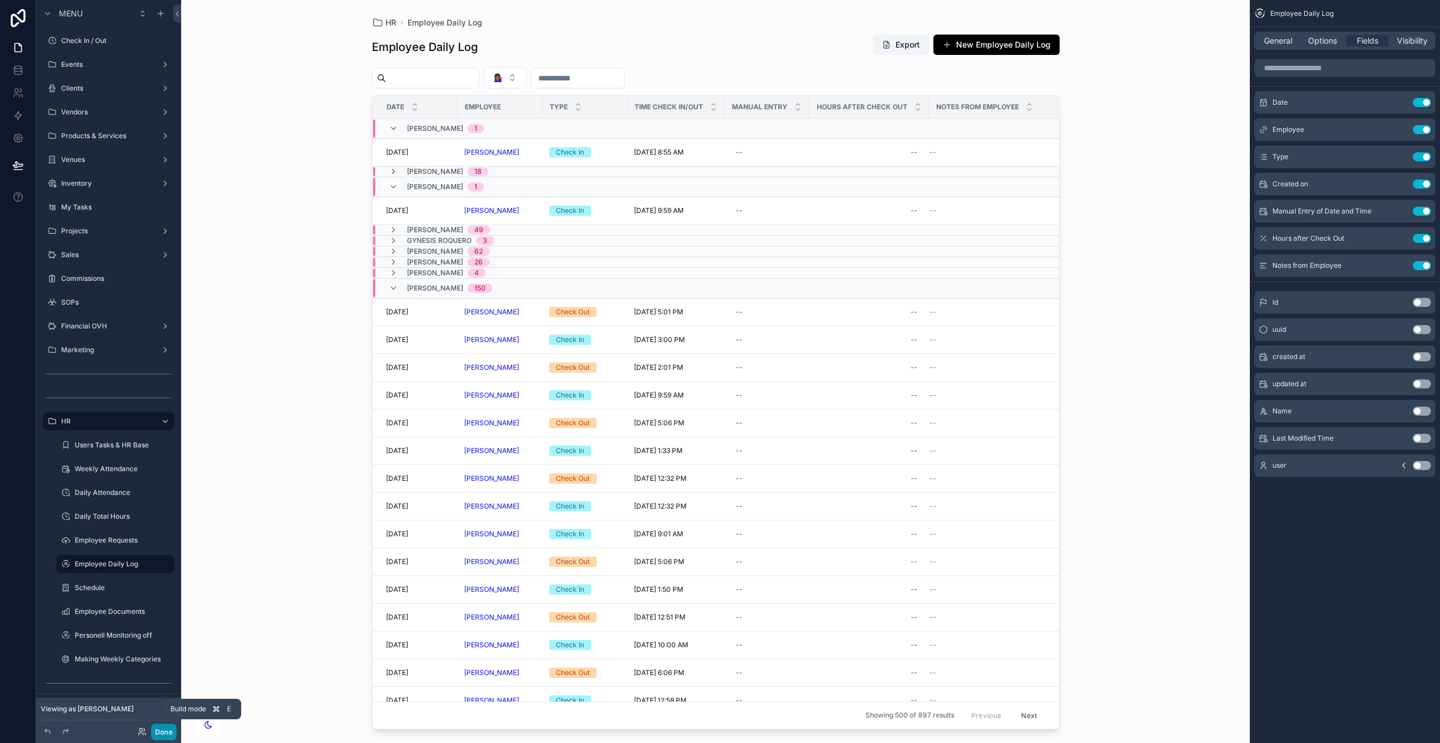
click at [168, 731] on button "Done" at bounding box center [163, 731] width 25 height 16
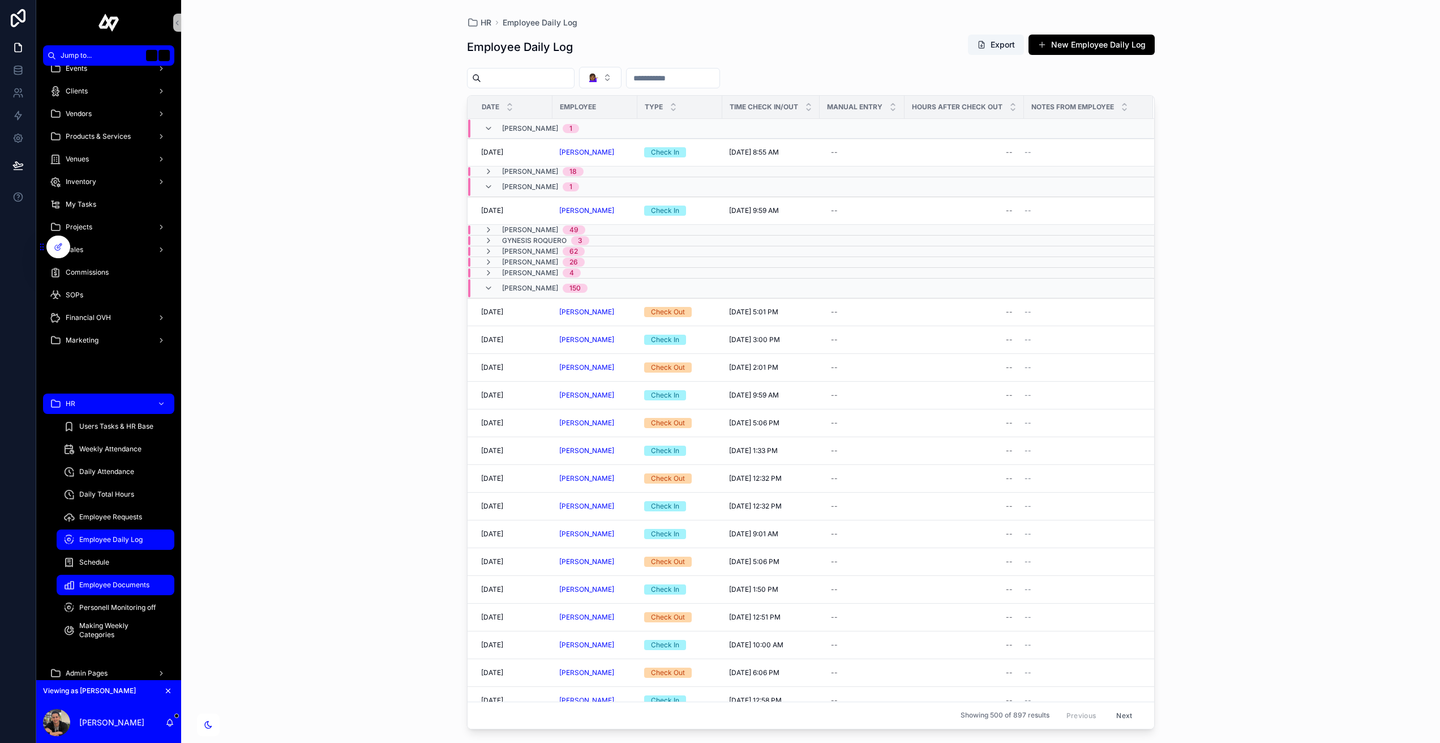
scroll to position [45, 0]
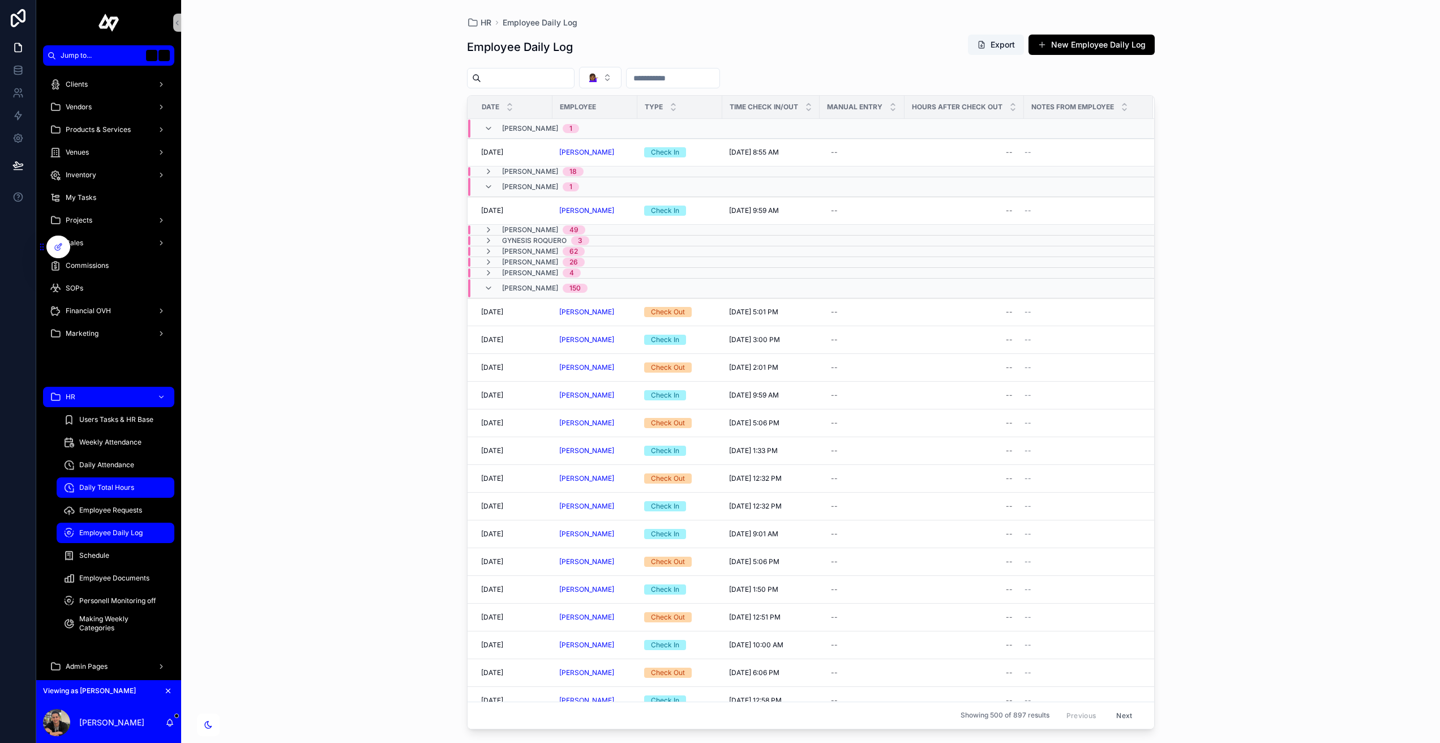
click at [119, 485] on span "Daily Total Hours" at bounding box center [106, 487] width 55 height 9
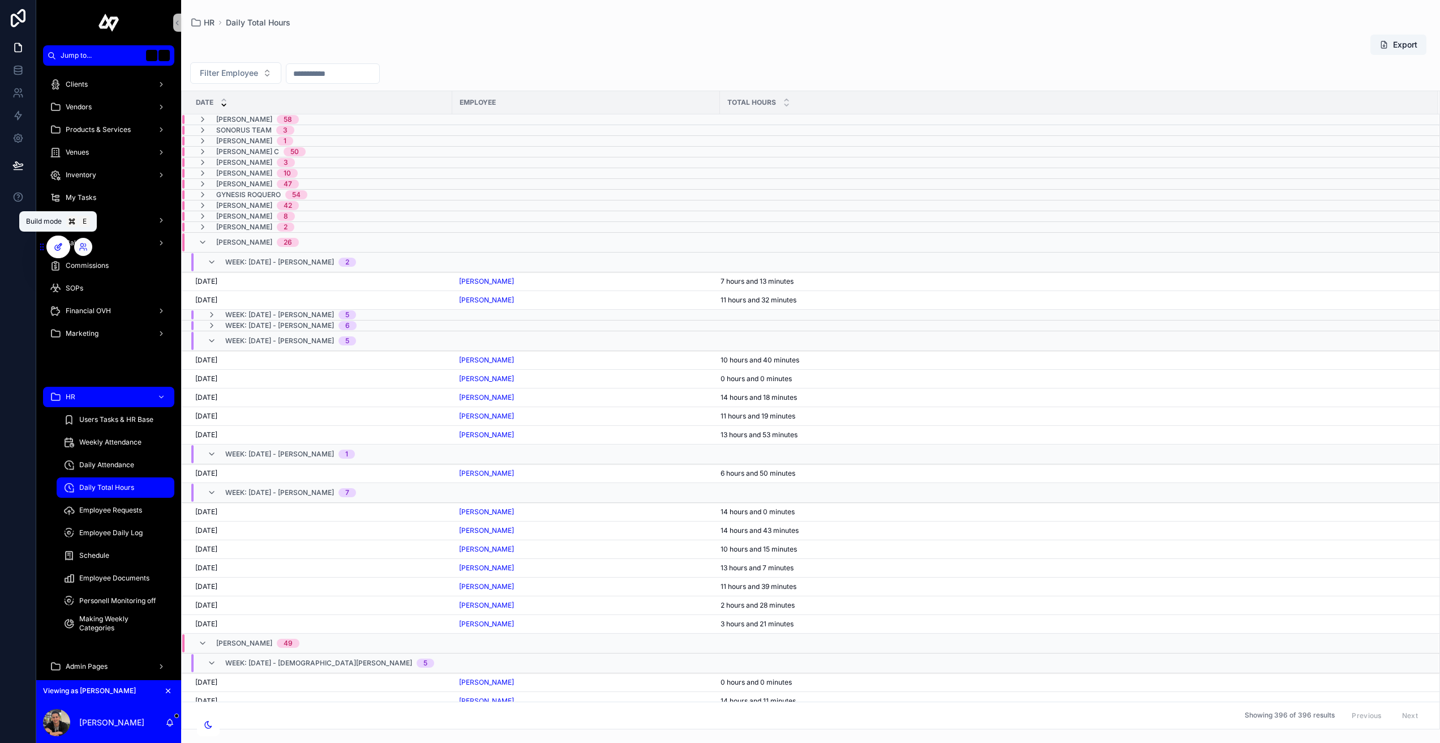
click at [54, 244] on icon at bounding box center [58, 246] width 9 height 9
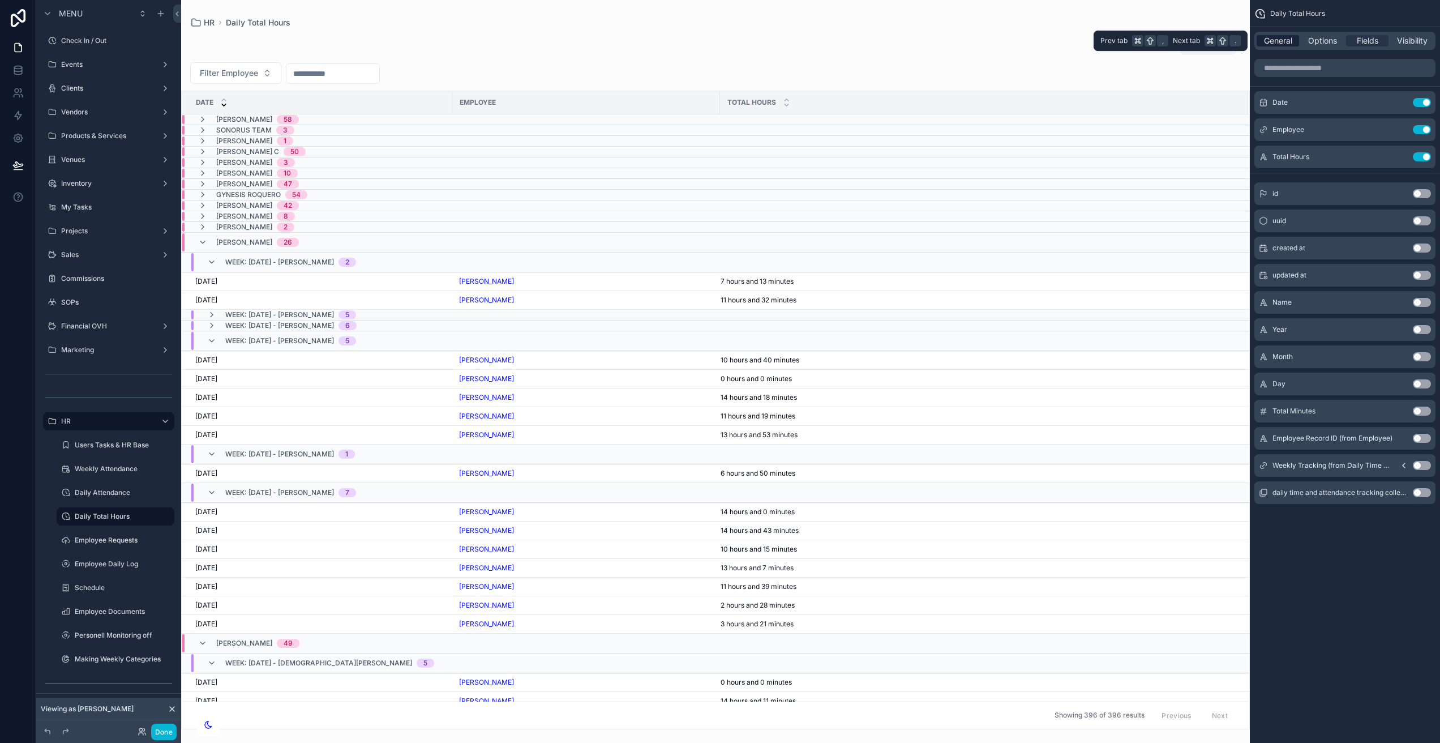
click at [1284, 41] on span "General" at bounding box center [1278, 40] width 28 height 11
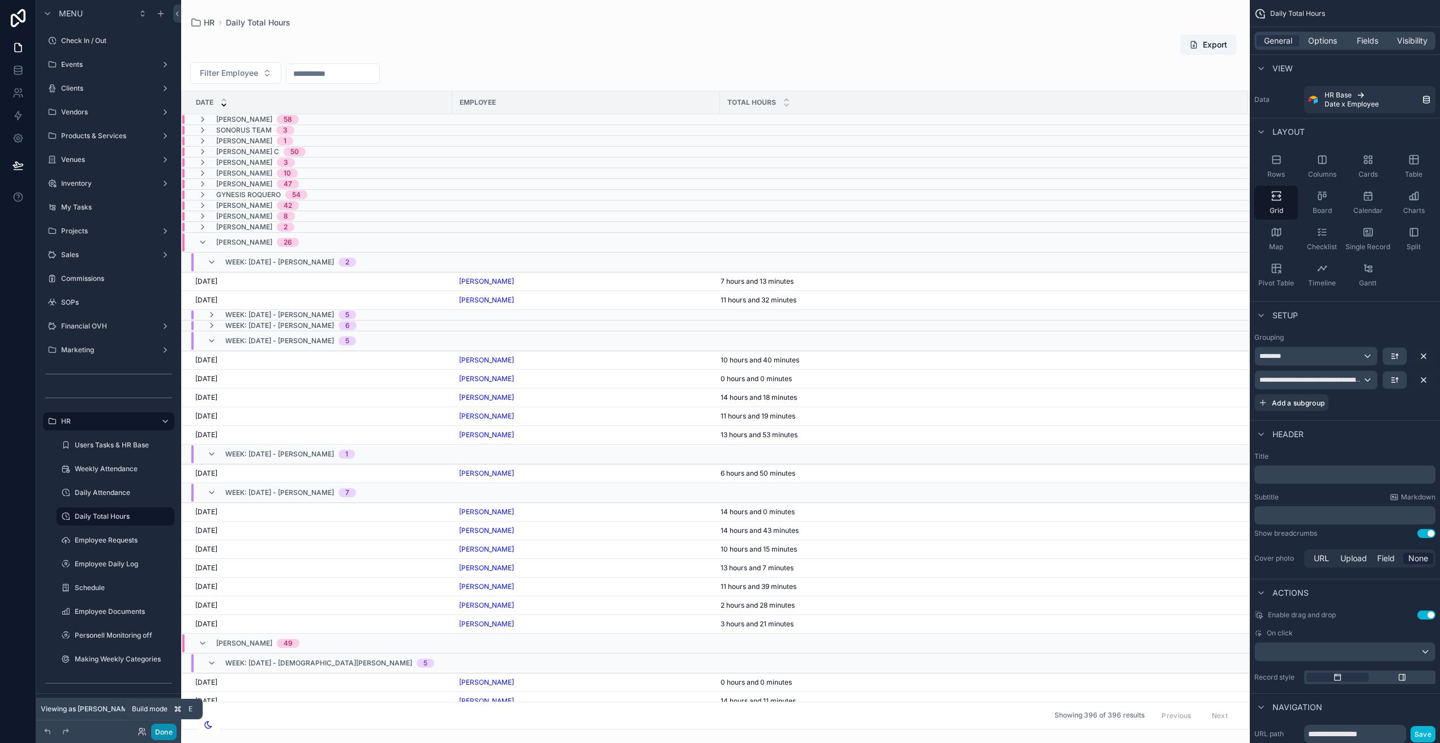
click at [160, 727] on button "Done" at bounding box center [163, 731] width 25 height 16
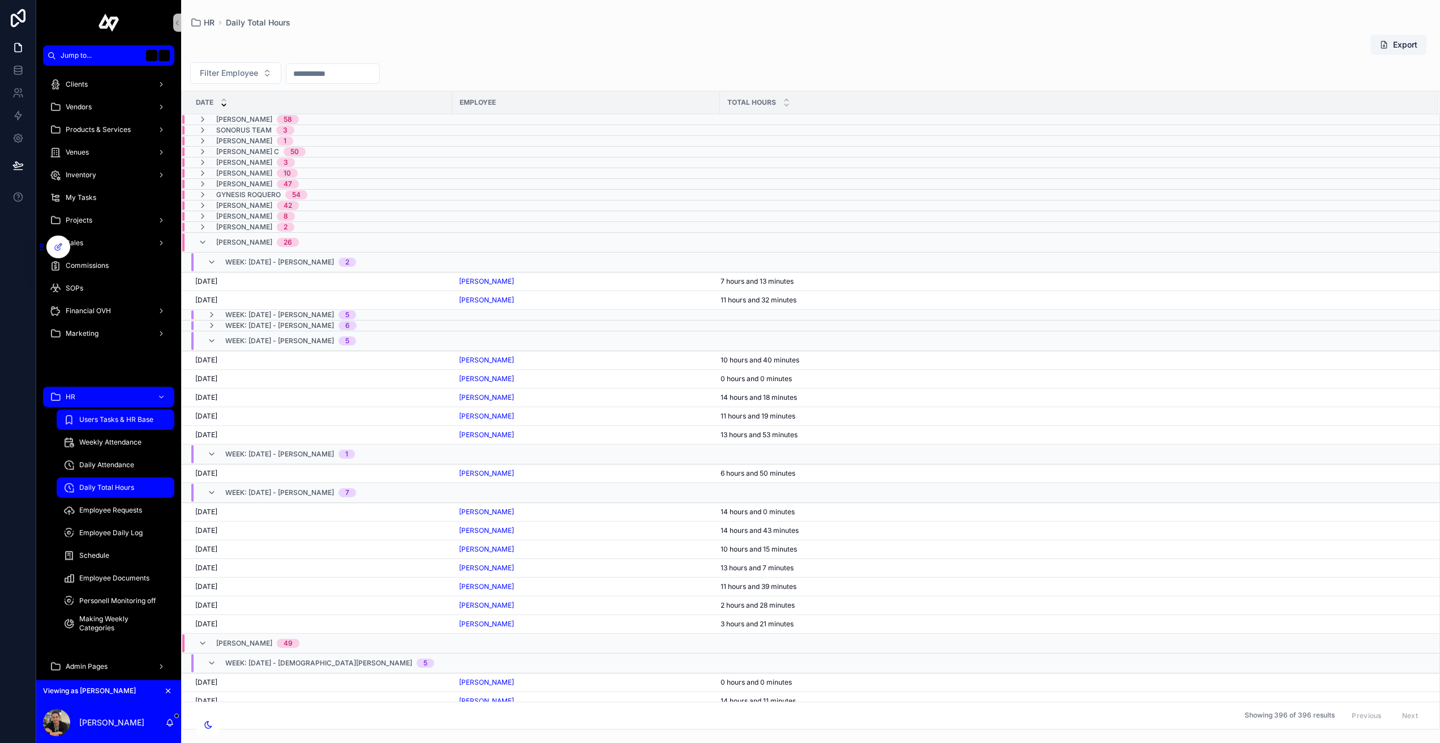
click at [139, 422] on span "Users Tasks & HR Base" at bounding box center [116, 419] width 74 height 9
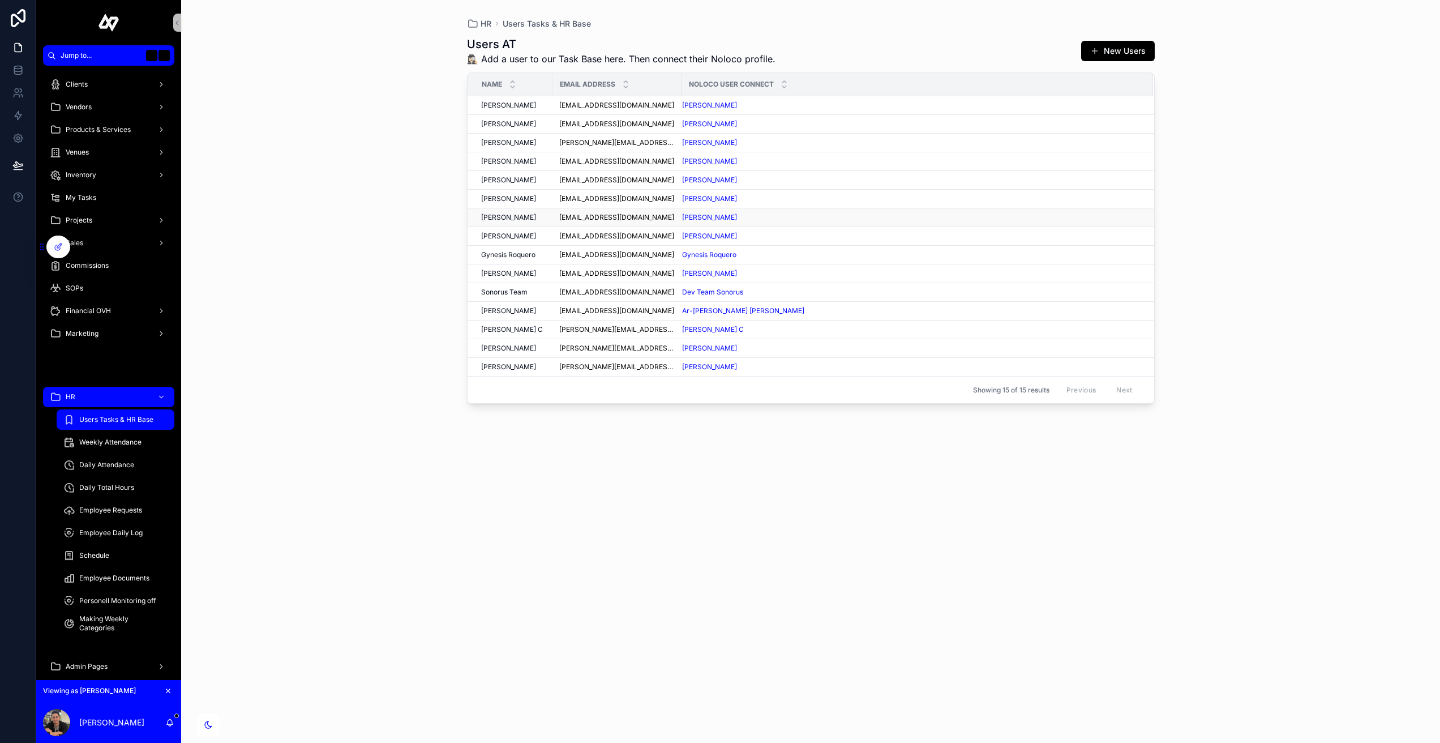
click at [520, 215] on span "[PERSON_NAME]" at bounding box center [508, 217] width 55 height 9
